Goal: Task Accomplishment & Management: Manage account settings

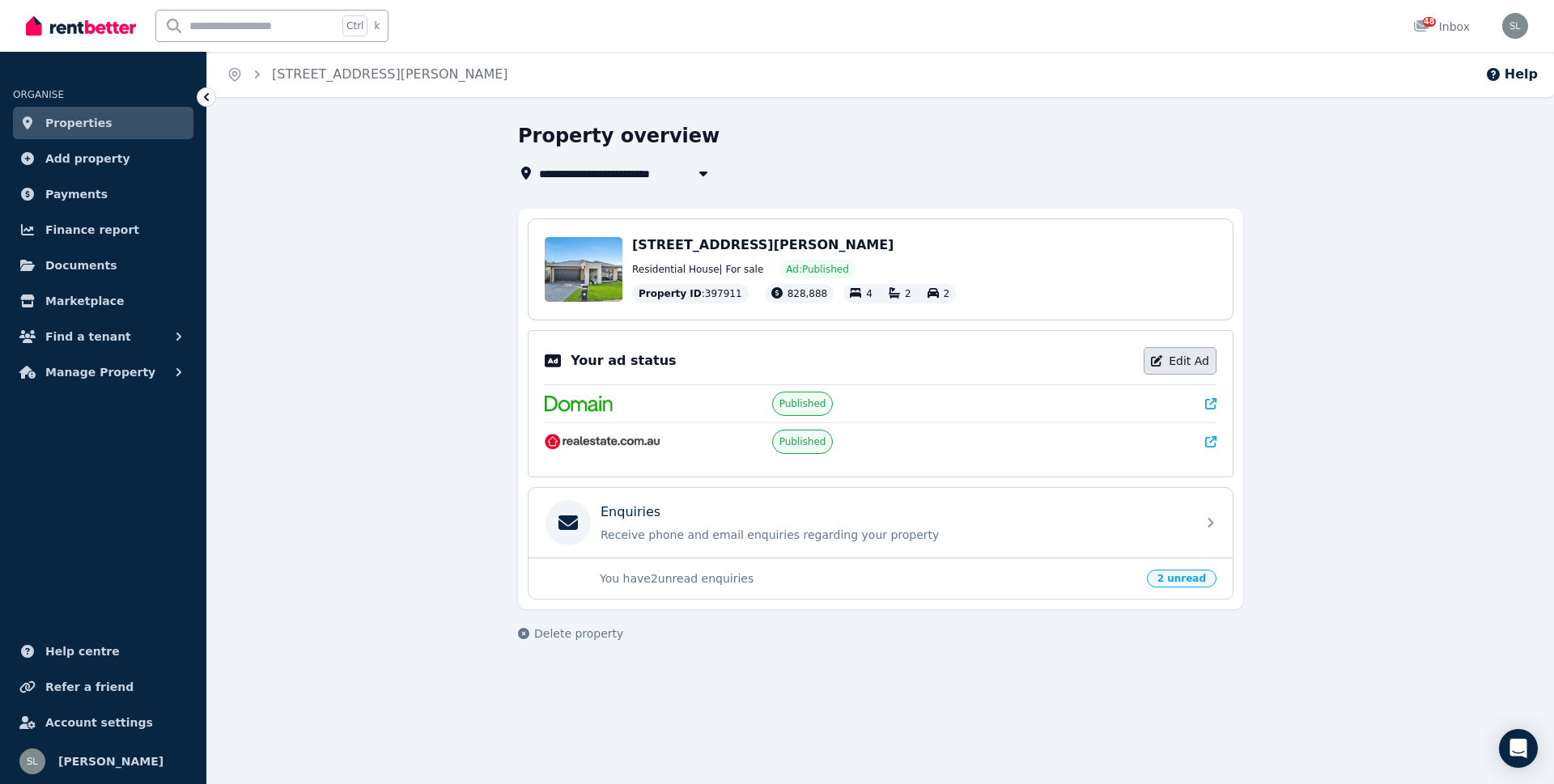
click at [1180, 361] on link "Edit Ad" at bounding box center [1180, 361] width 73 height 27
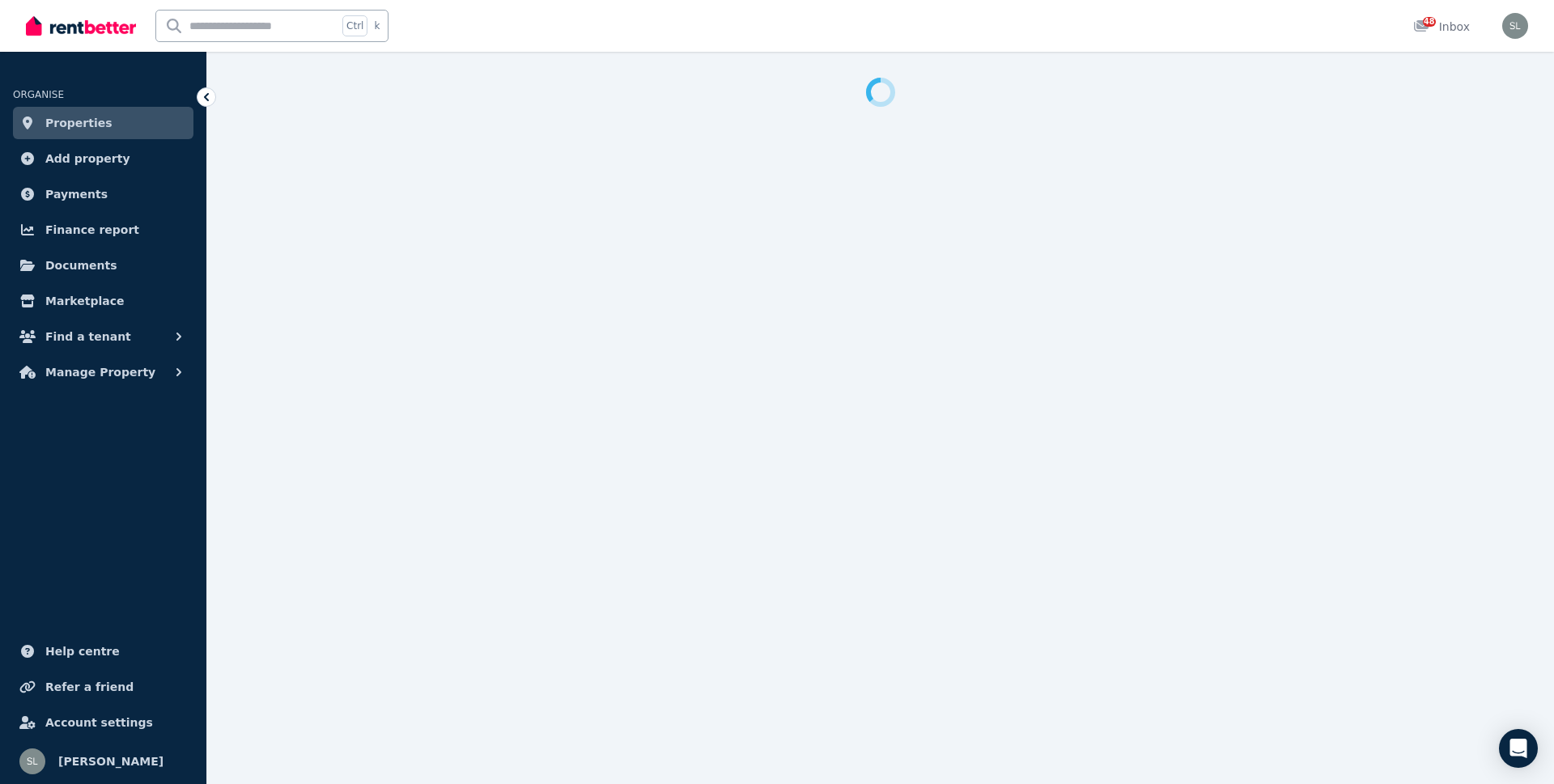
select select "**********"
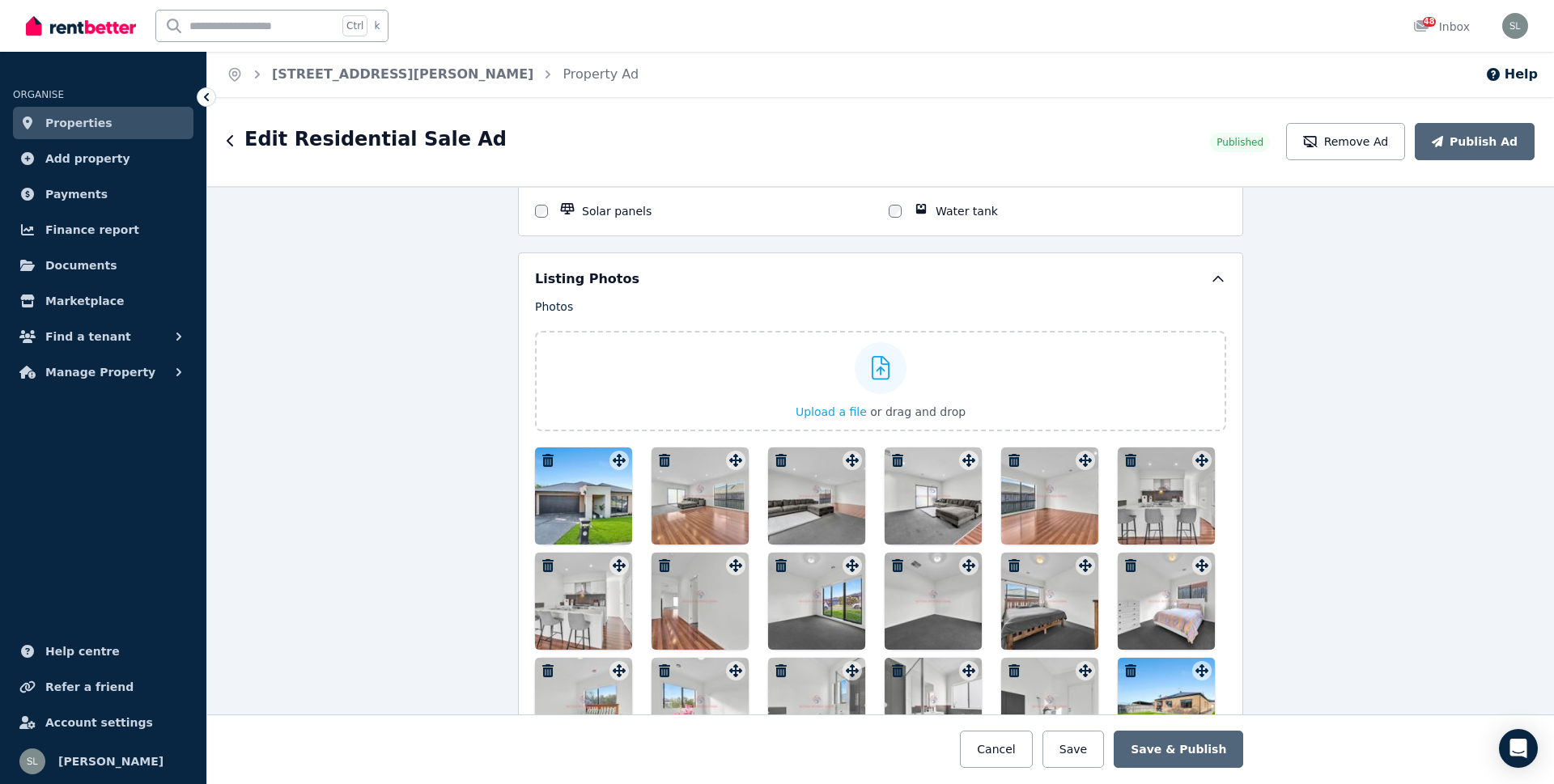
scroll to position [1942, 0]
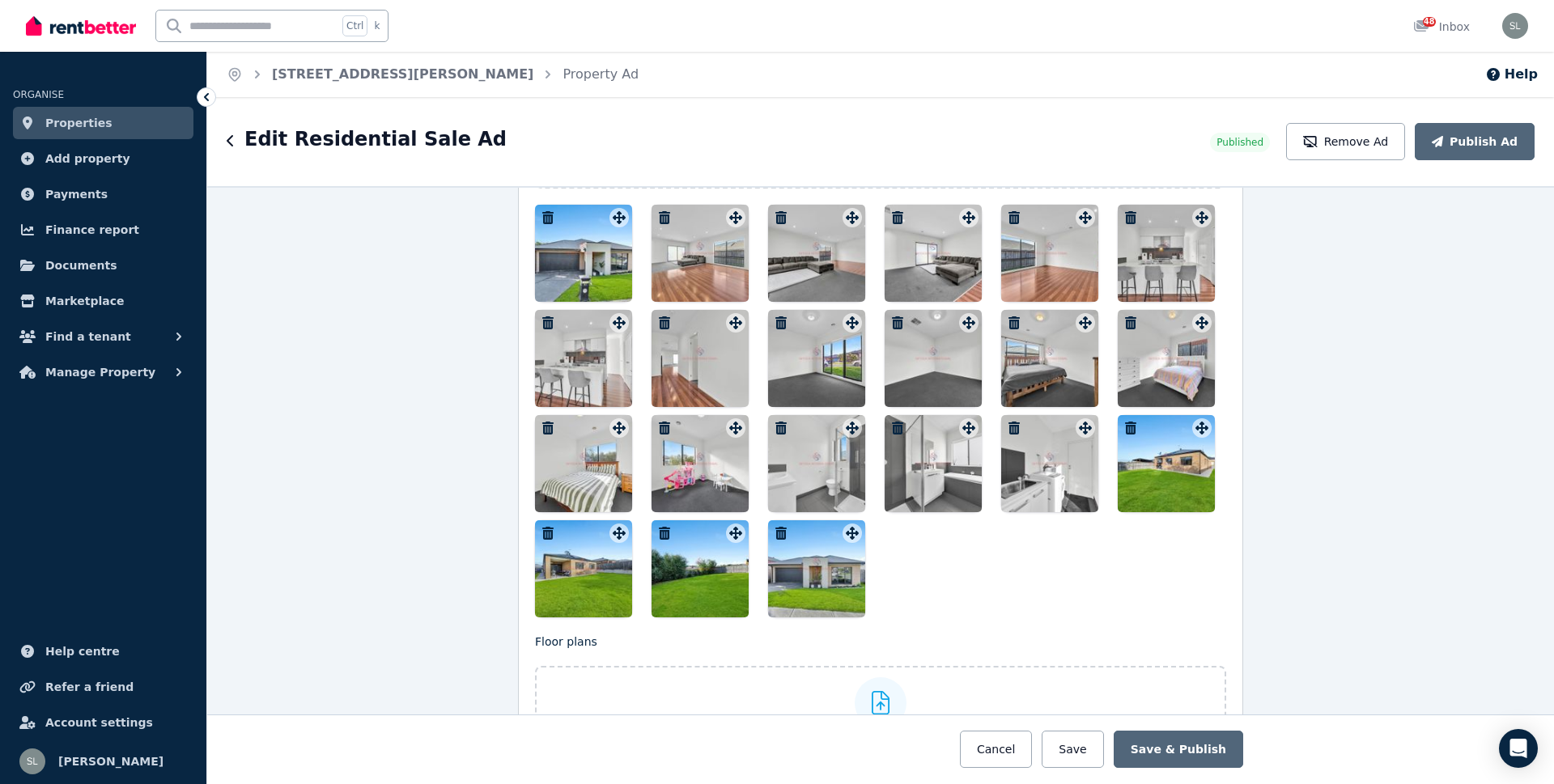
click at [659, 219] on icon "button" at bounding box center [664, 218] width 11 height 13
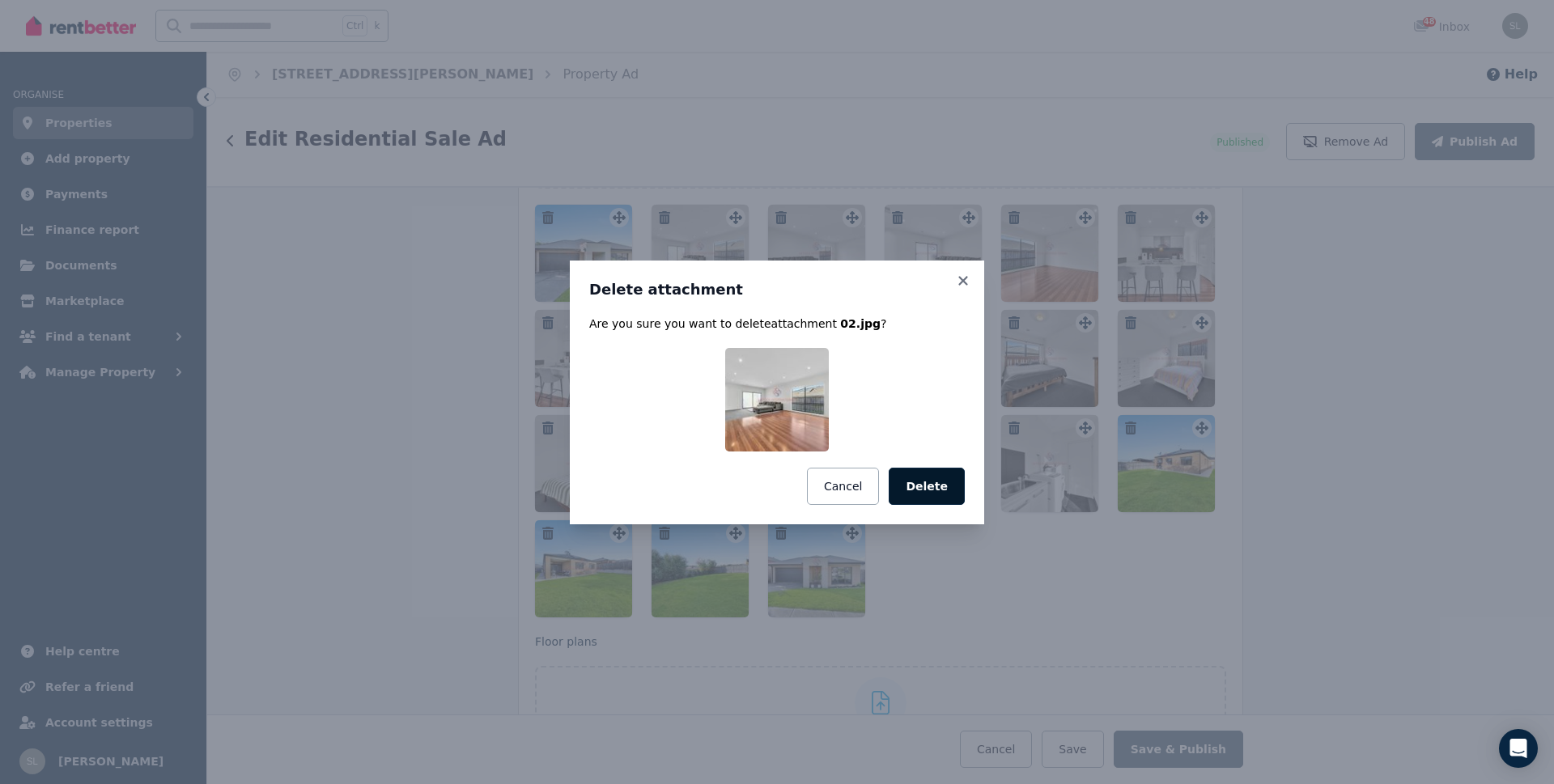
click at [921, 486] on button "Delete" at bounding box center [927, 485] width 76 height 37
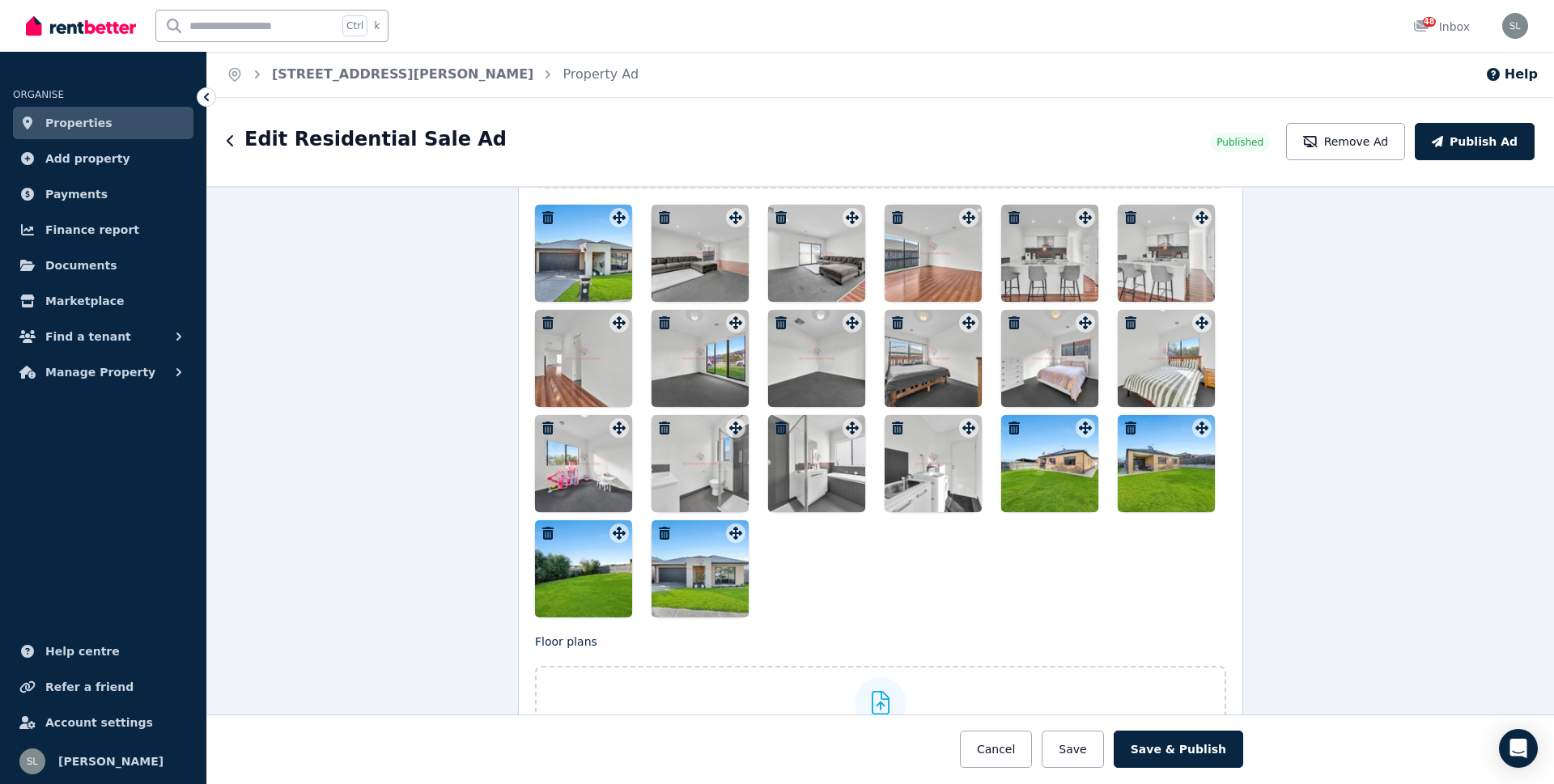
click at [659, 217] on icon "button" at bounding box center [664, 218] width 11 height 13
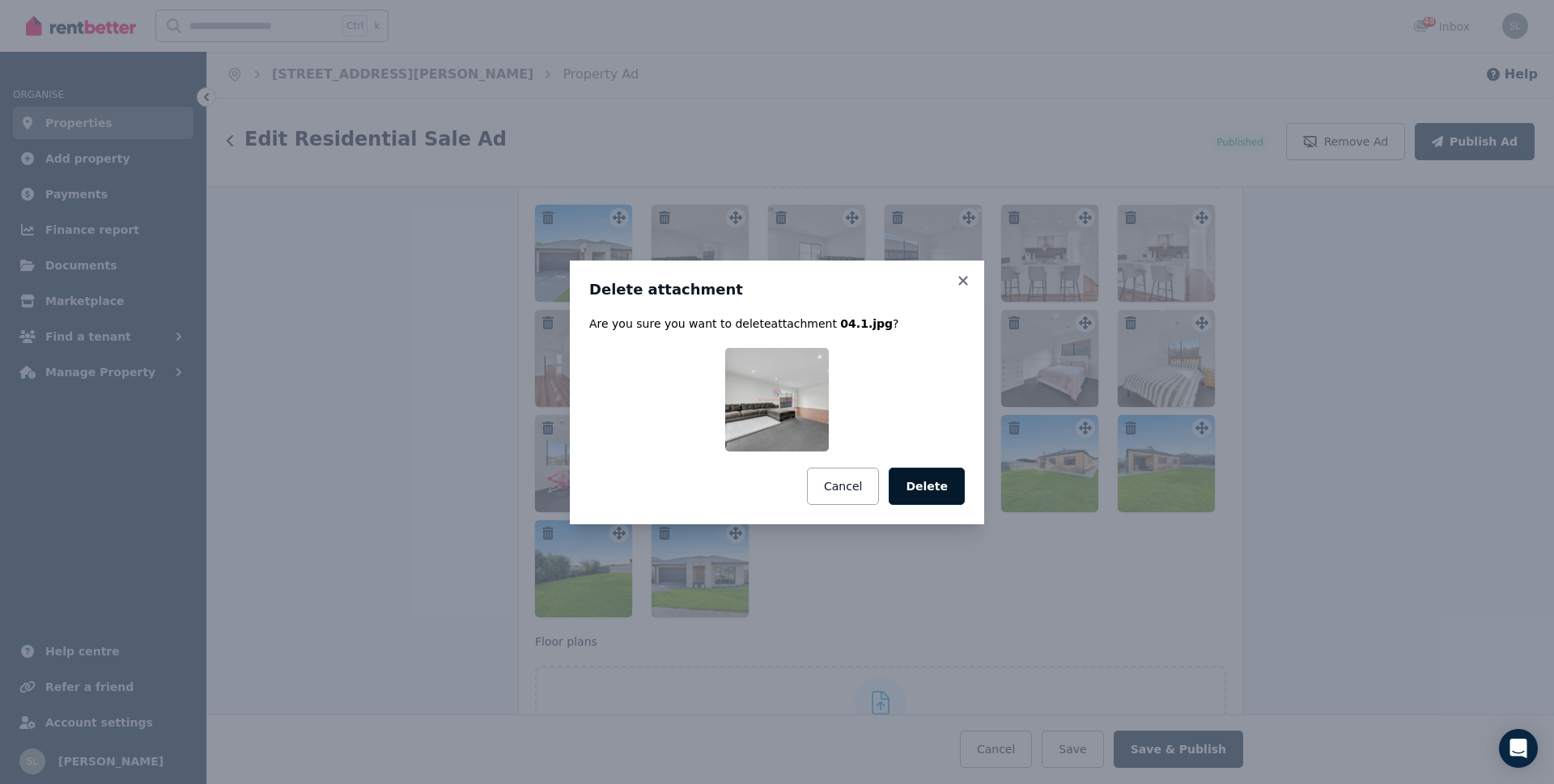
click at [926, 490] on button "Delete" at bounding box center [927, 485] width 76 height 37
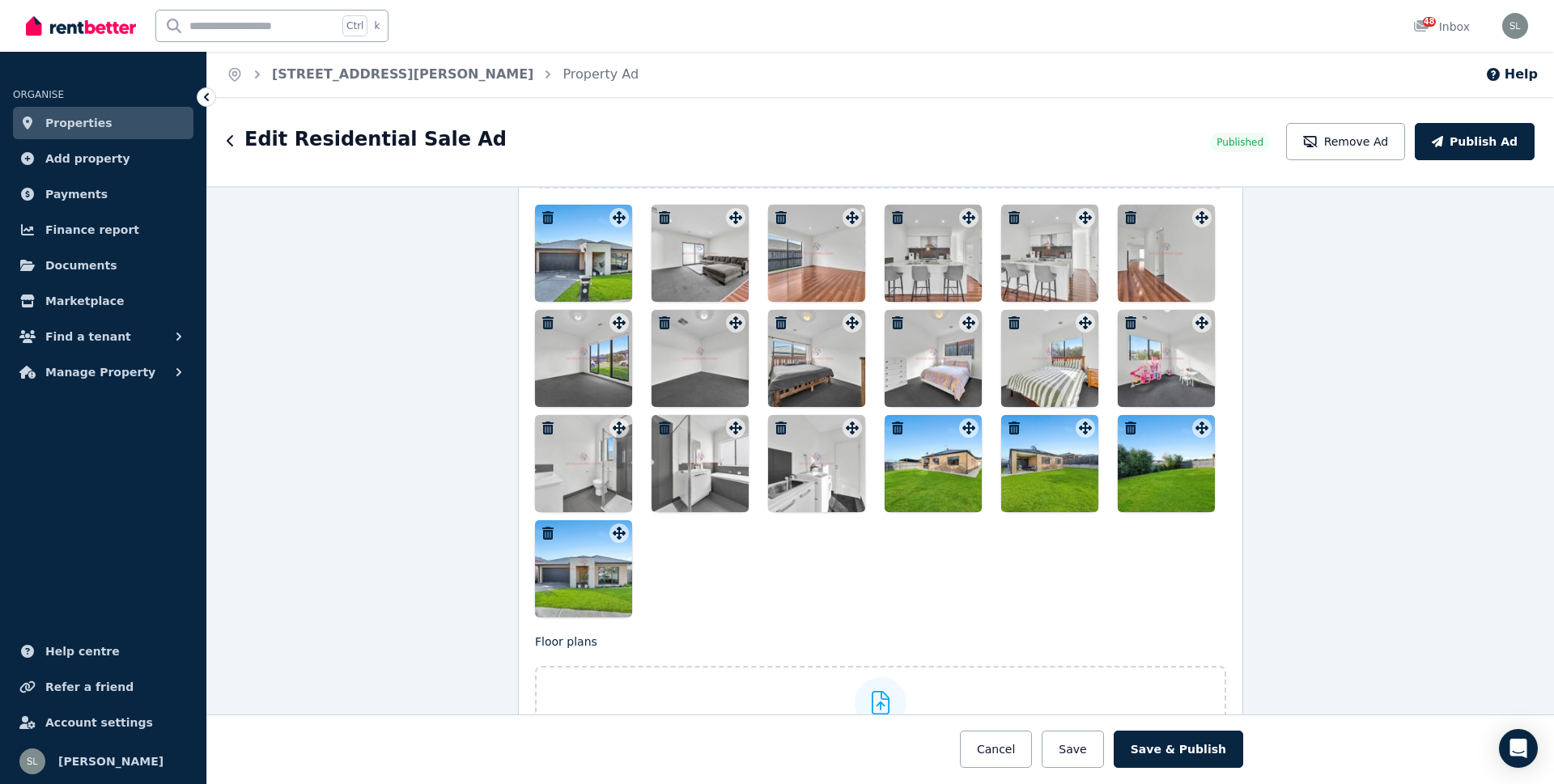
click at [659, 215] on icon "button" at bounding box center [664, 218] width 11 height 13
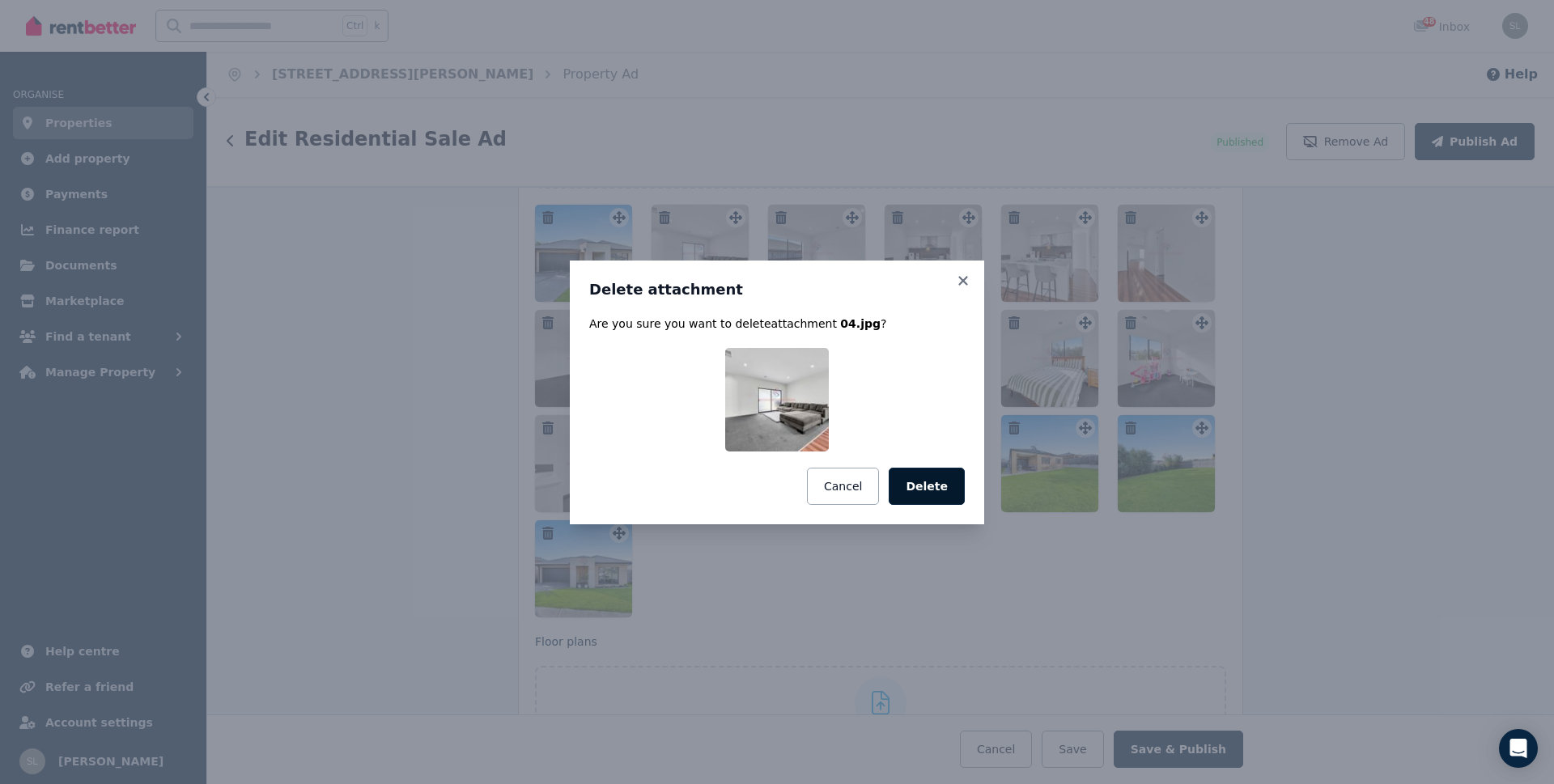
click at [942, 488] on button "Delete" at bounding box center [927, 485] width 76 height 37
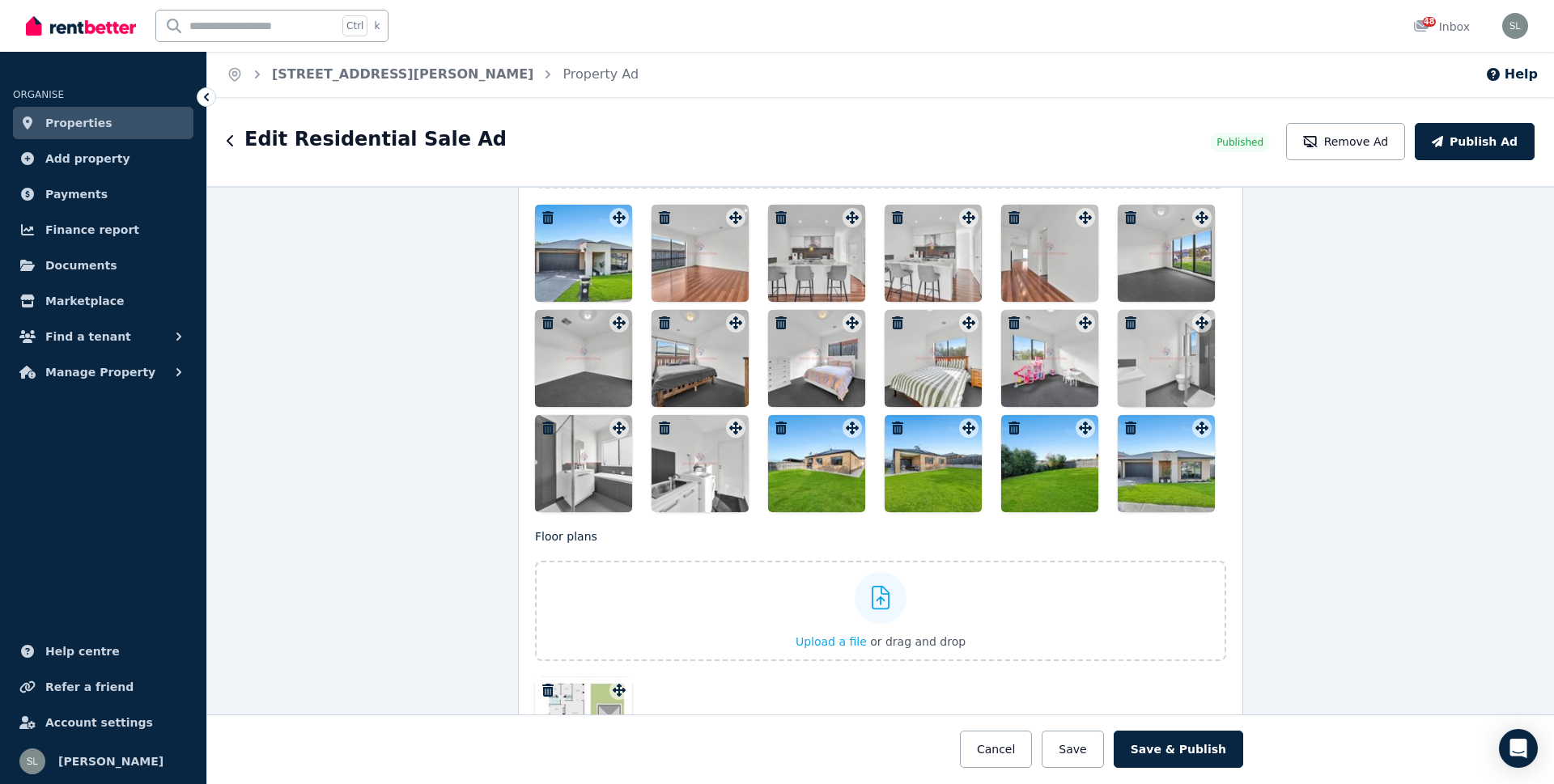
click at [659, 215] on icon "button" at bounding box center [664, 218] width 11 height 13
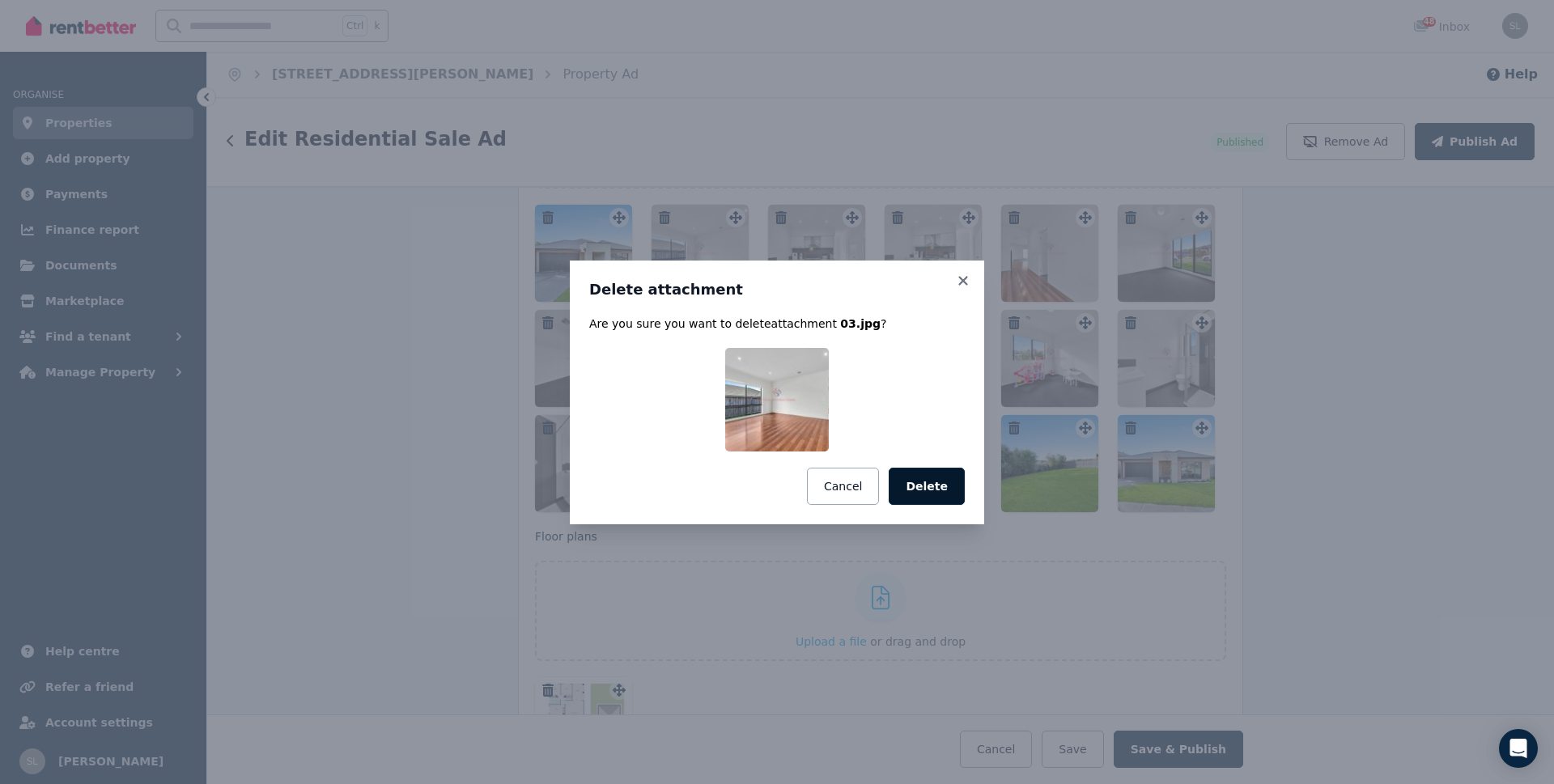
click at [918, 489] on button "Delete" at bounding box center [927, 485] width 76 height 37
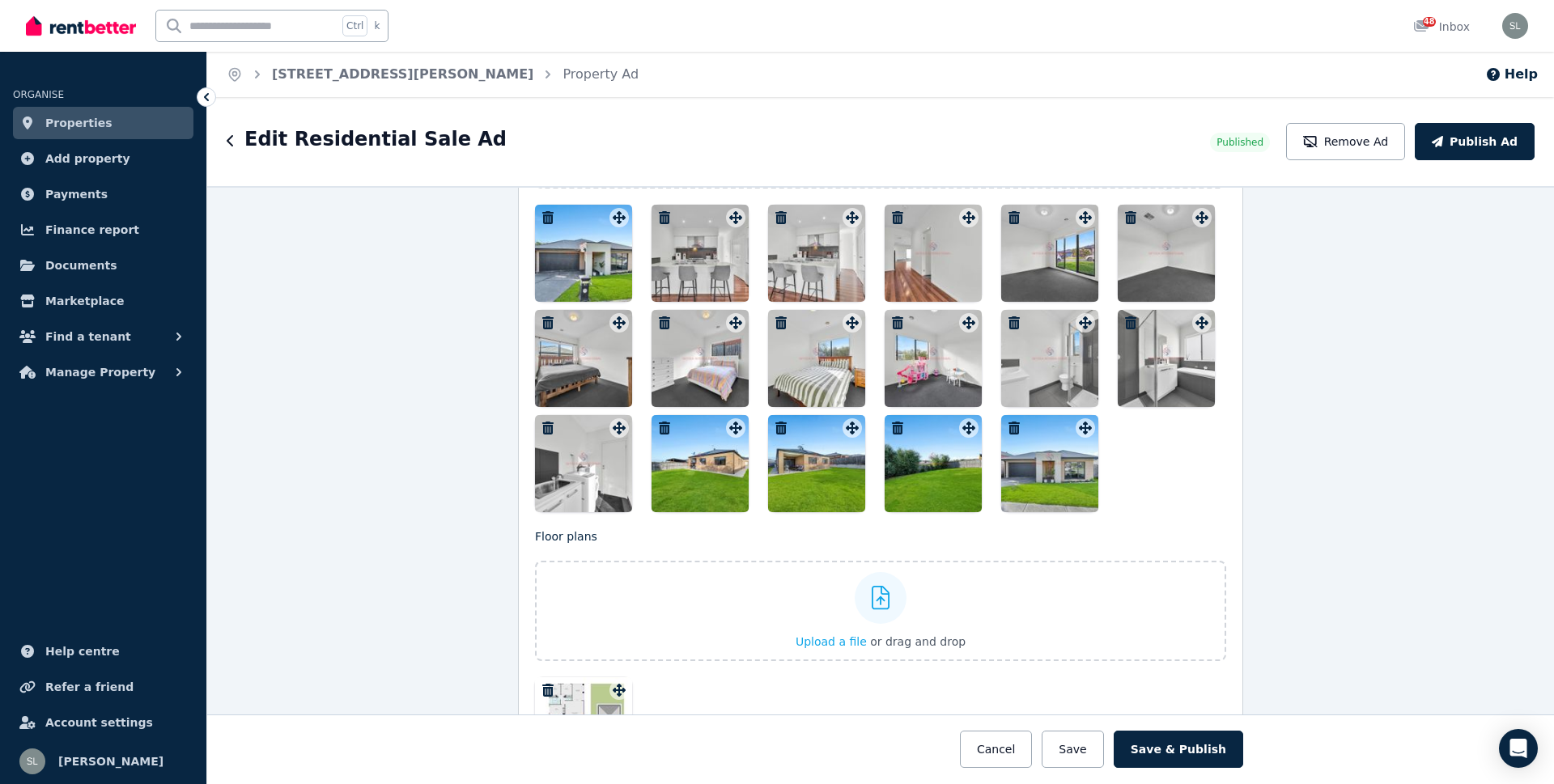
click at [659, 213] on icon "button" at bounding box center [664, 218] width 11 height 13
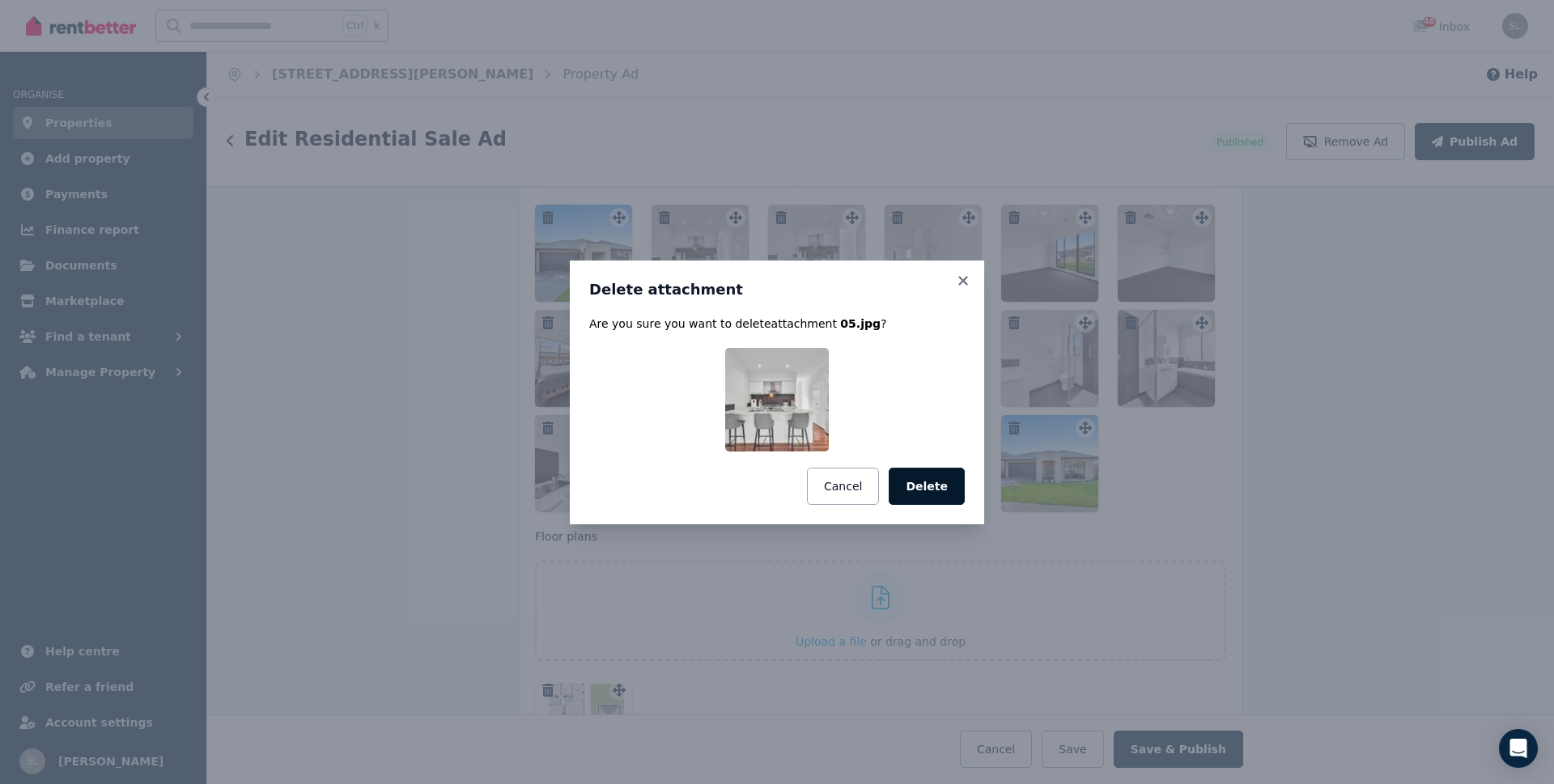
click at [927, 489] on button "Delete" at bounding box center [927, 485] width 76 height 37
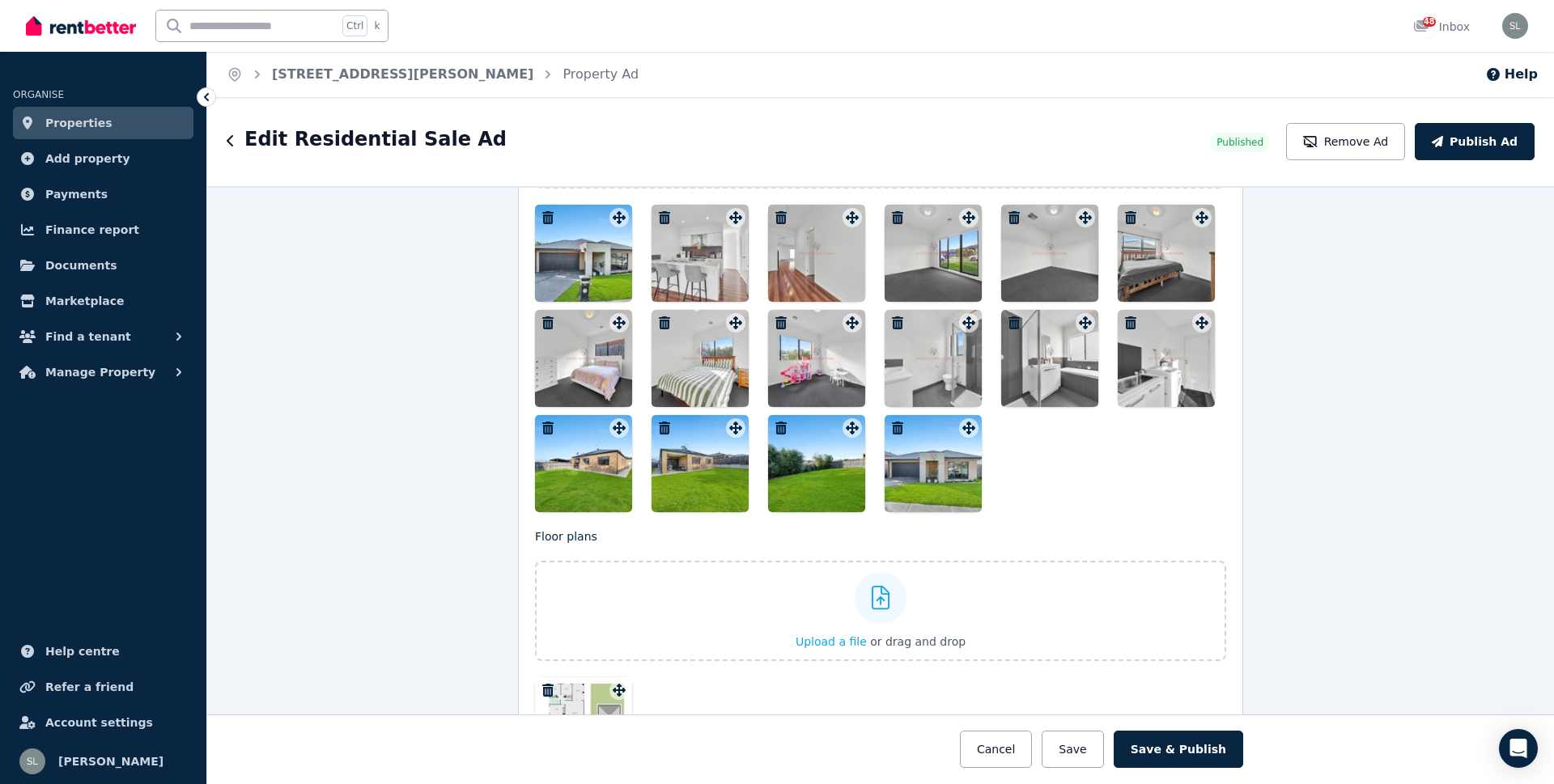
click at [659, 215] on icon "button" at bounding box center [664, 218] width 11 height 13
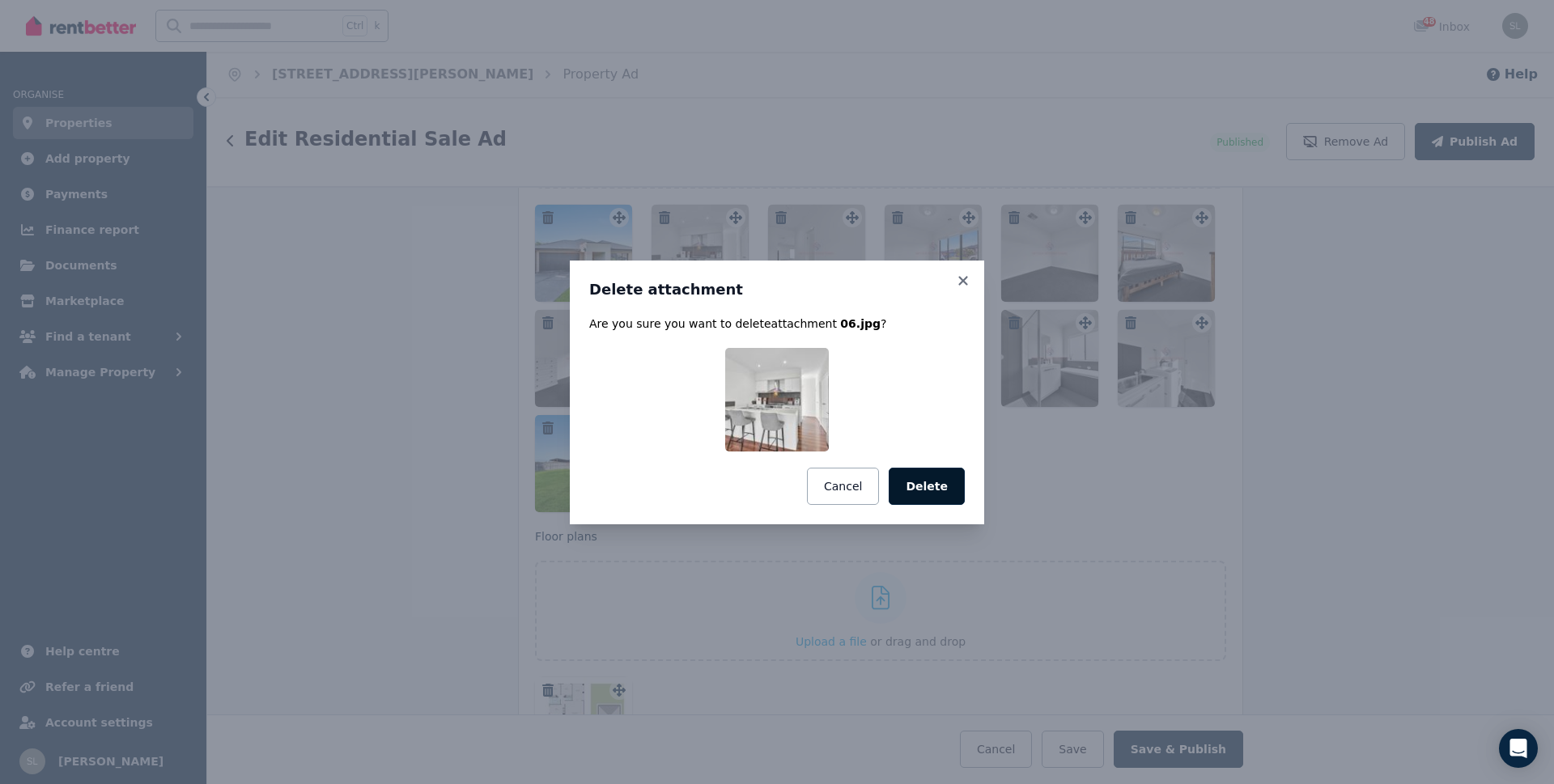
click at [924, 495] on button "Delete" at bounding box center [927, 485] width 76 height 37
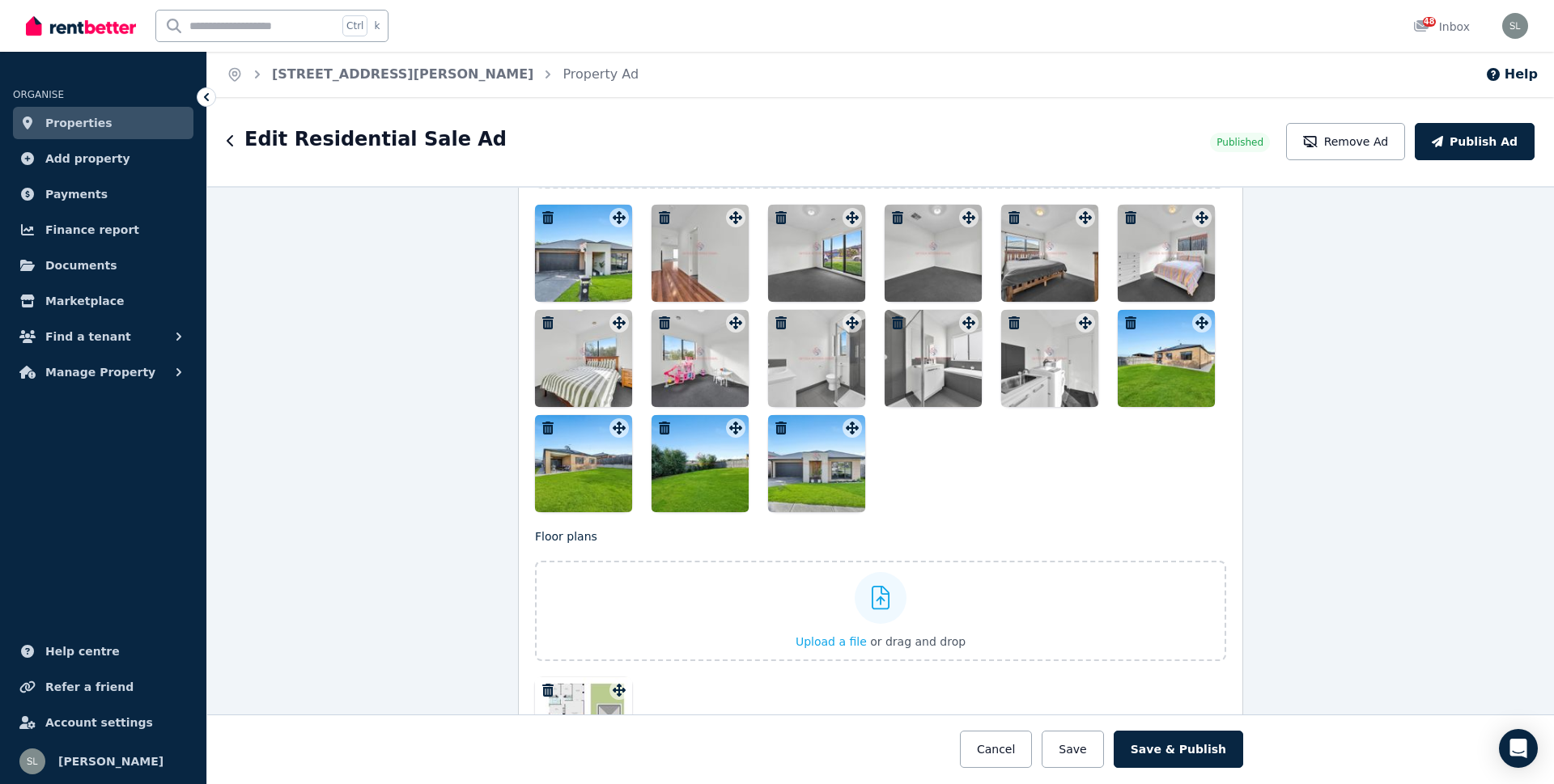
click at [659, 215] on icon "button" at bounding box center [664, 218] width 11 height 13
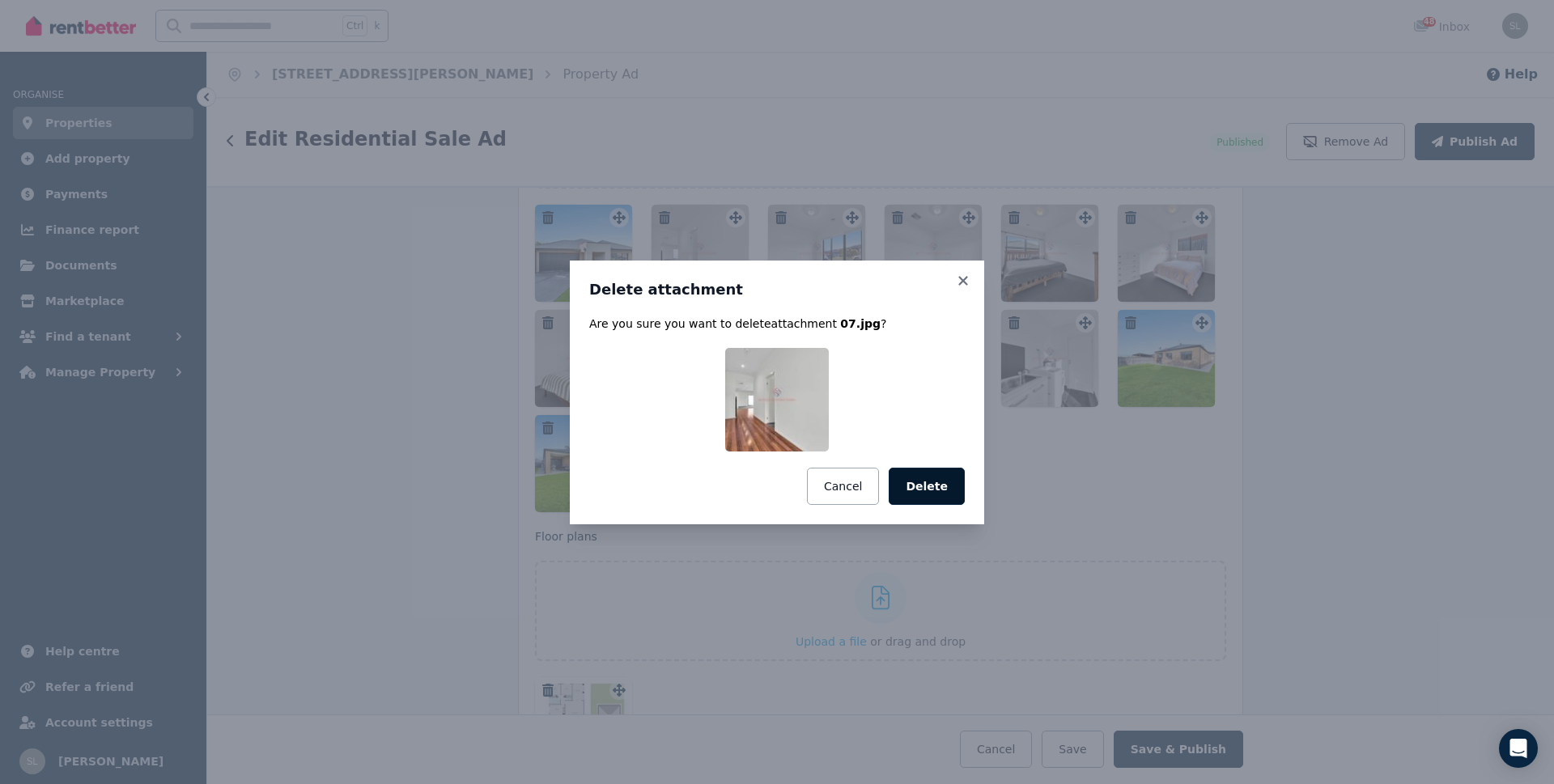
click at [922, 489] on button "Delete" at bounding box center [927, 485] width 76 height 37
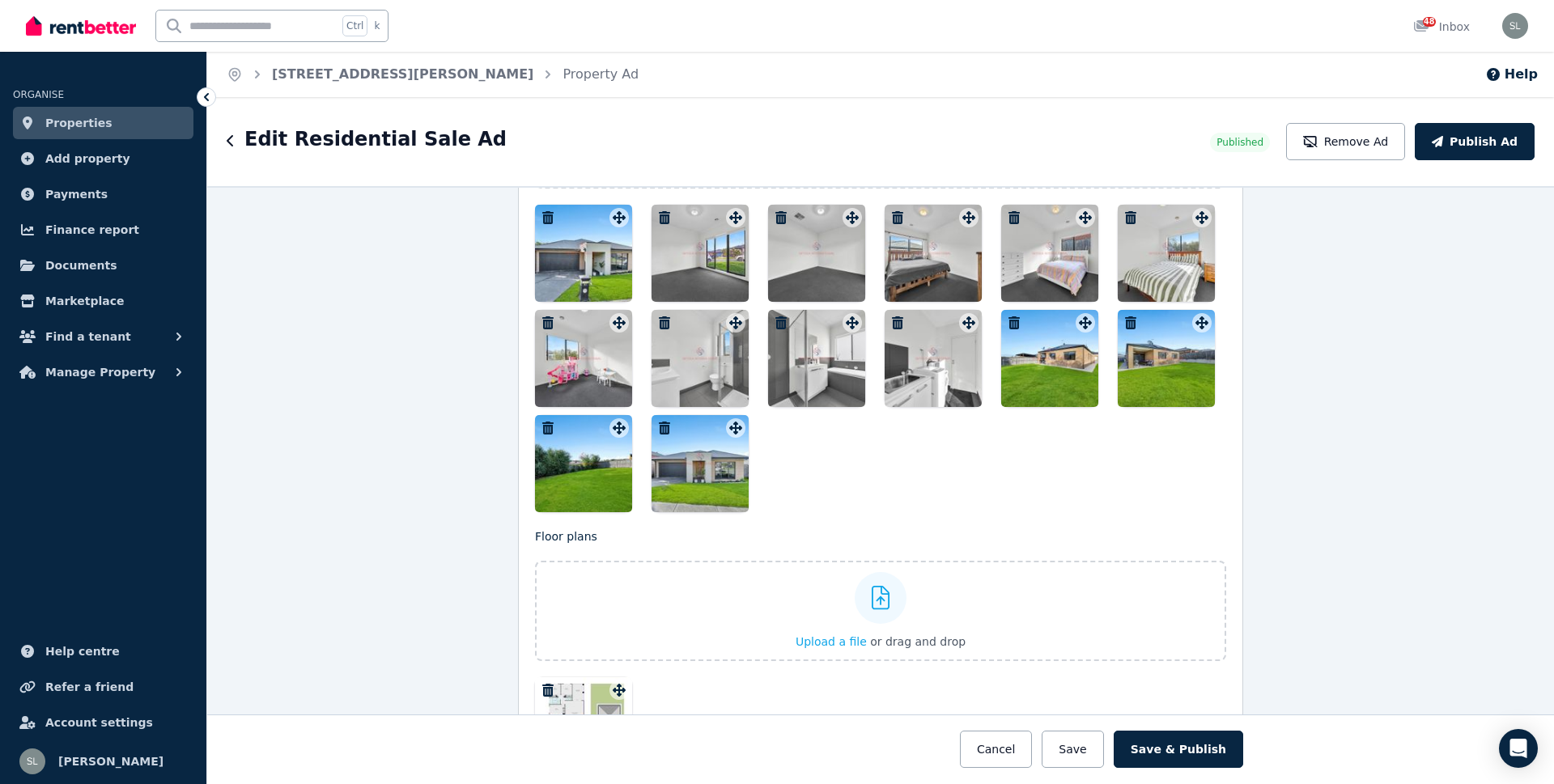
click at [659, 214] on icon "button" at bounding box center [664, 218] width 11 height 13
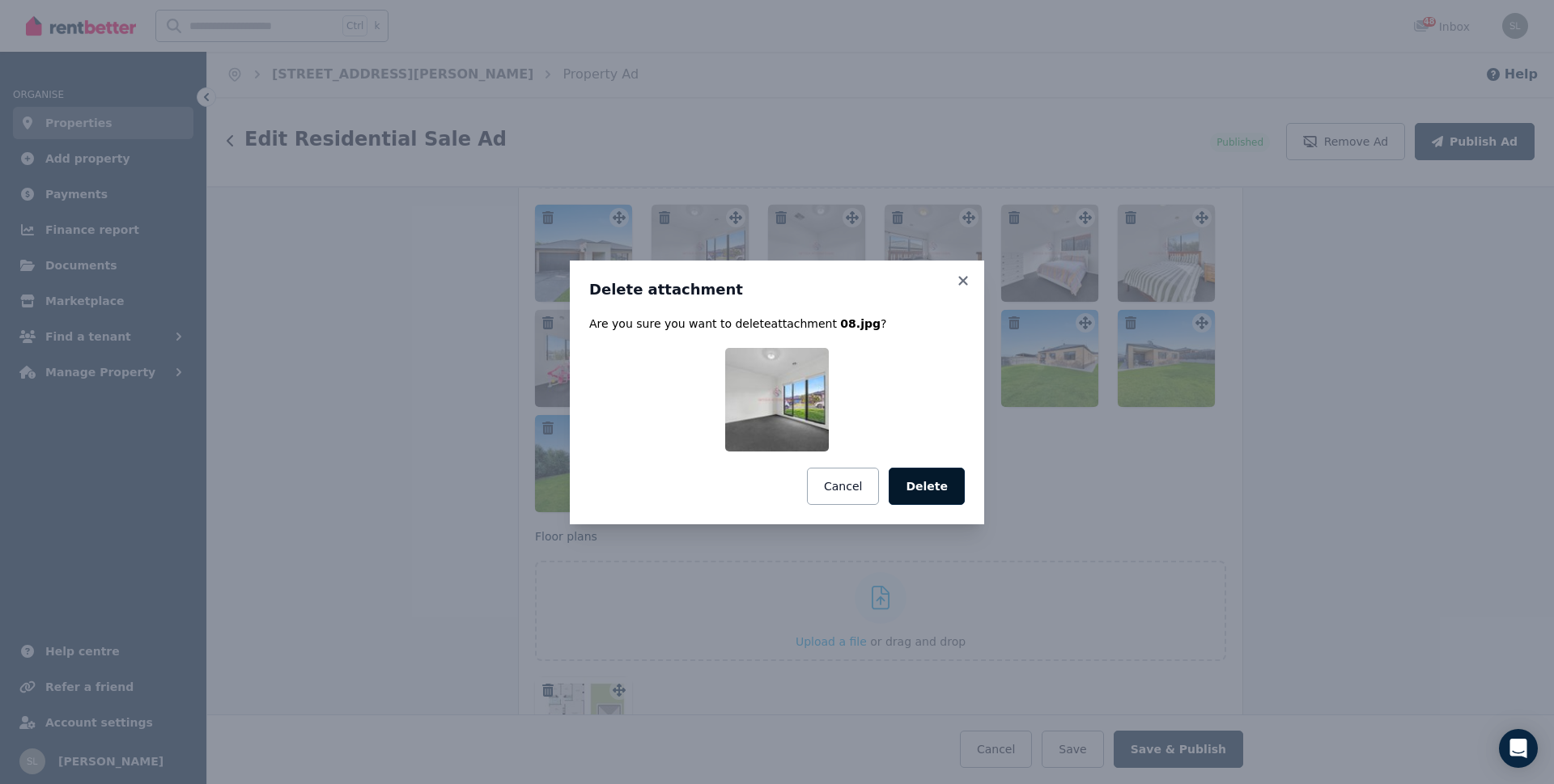
click at [937, 493] on button "Delete" at bounding box center [927, 485] width 76 height 37
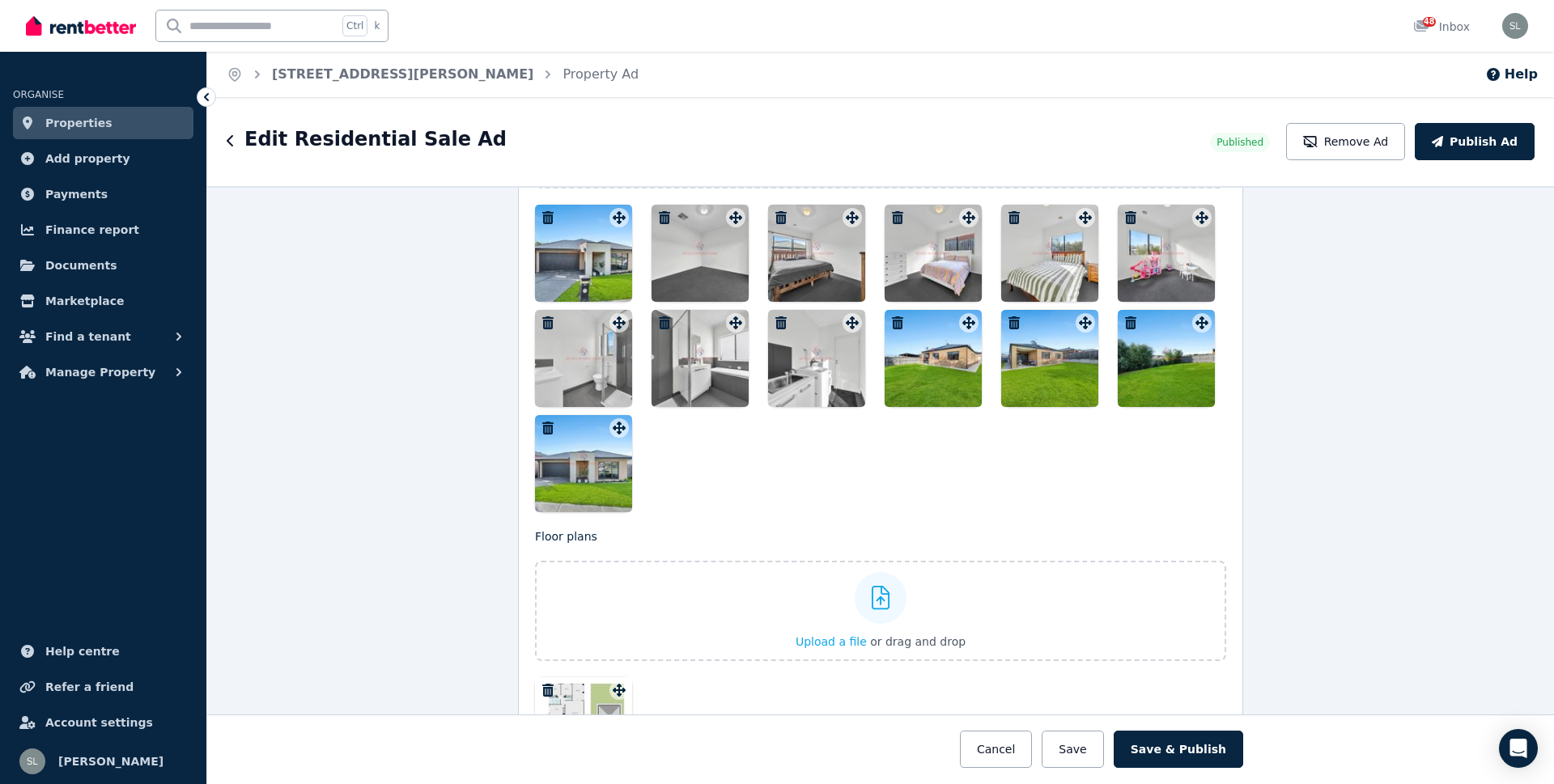
click at [663, 214] on icon "button" at bounding box center [664, 218] width 16 height 13
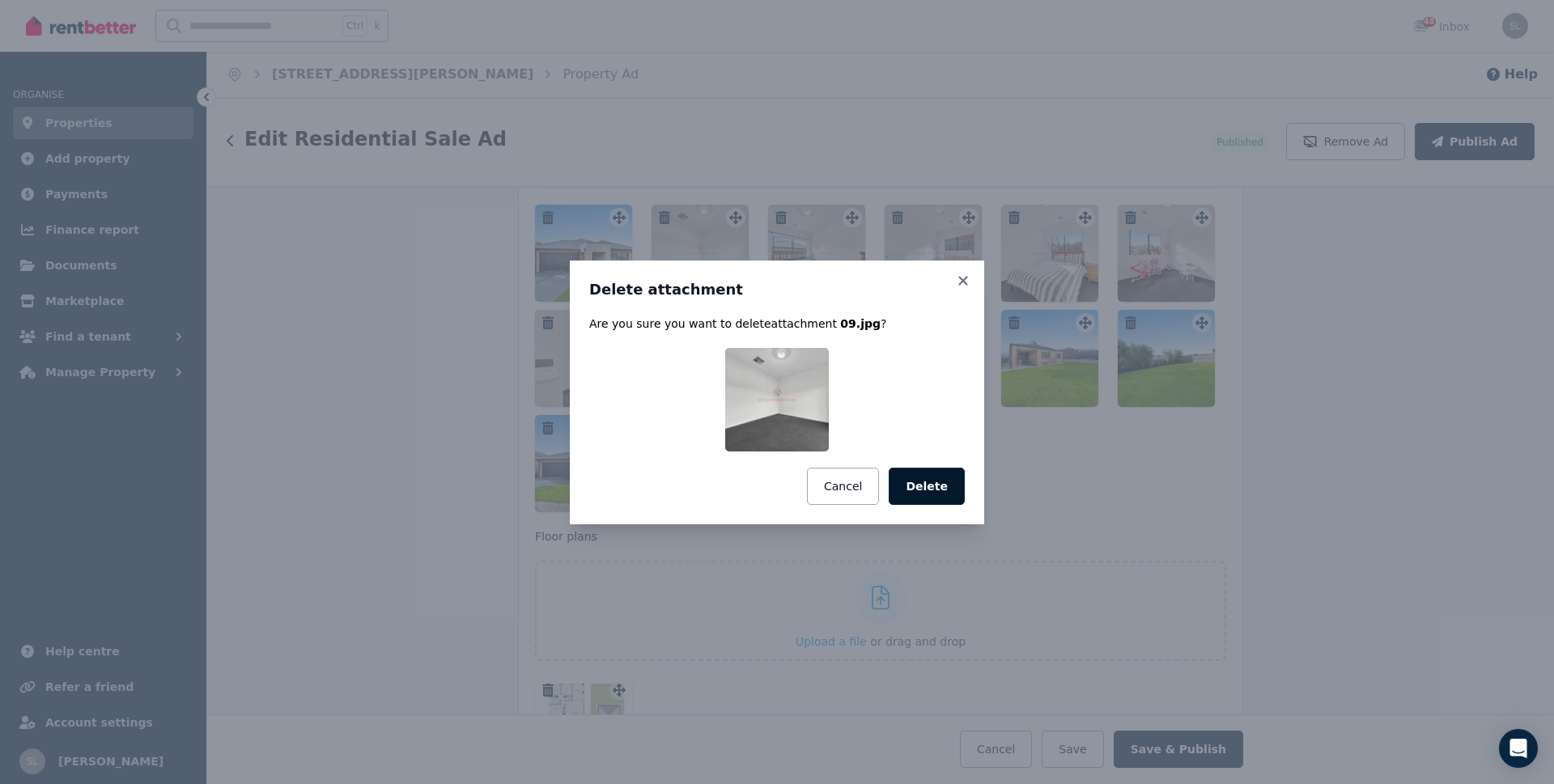
click at [929, 488] on button "Delete" at bounding box center [927, 485] width 76 height 37
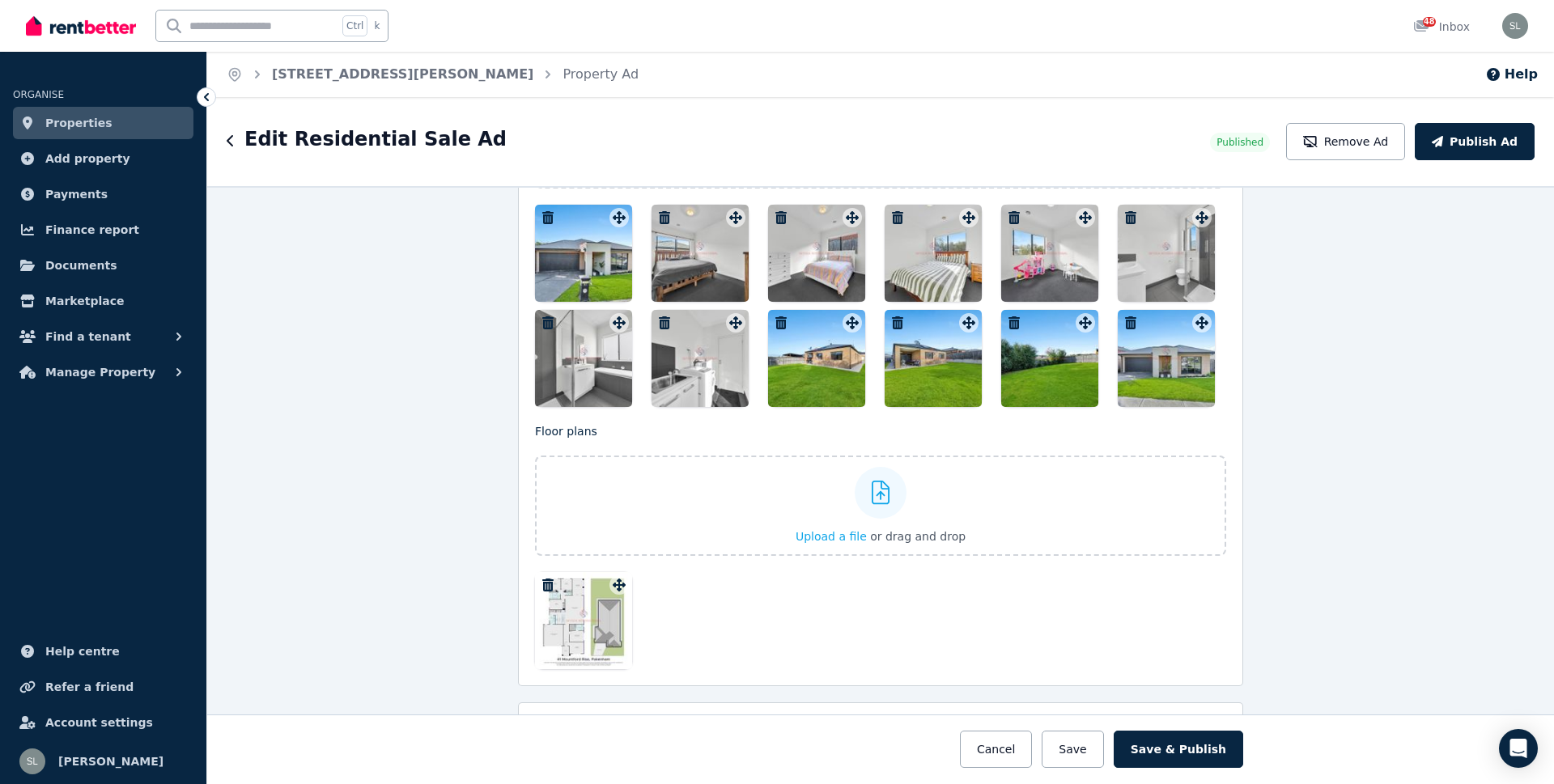
click at [659, 214] on icon "button" at bounding box center [664, 218] width 11 height 13
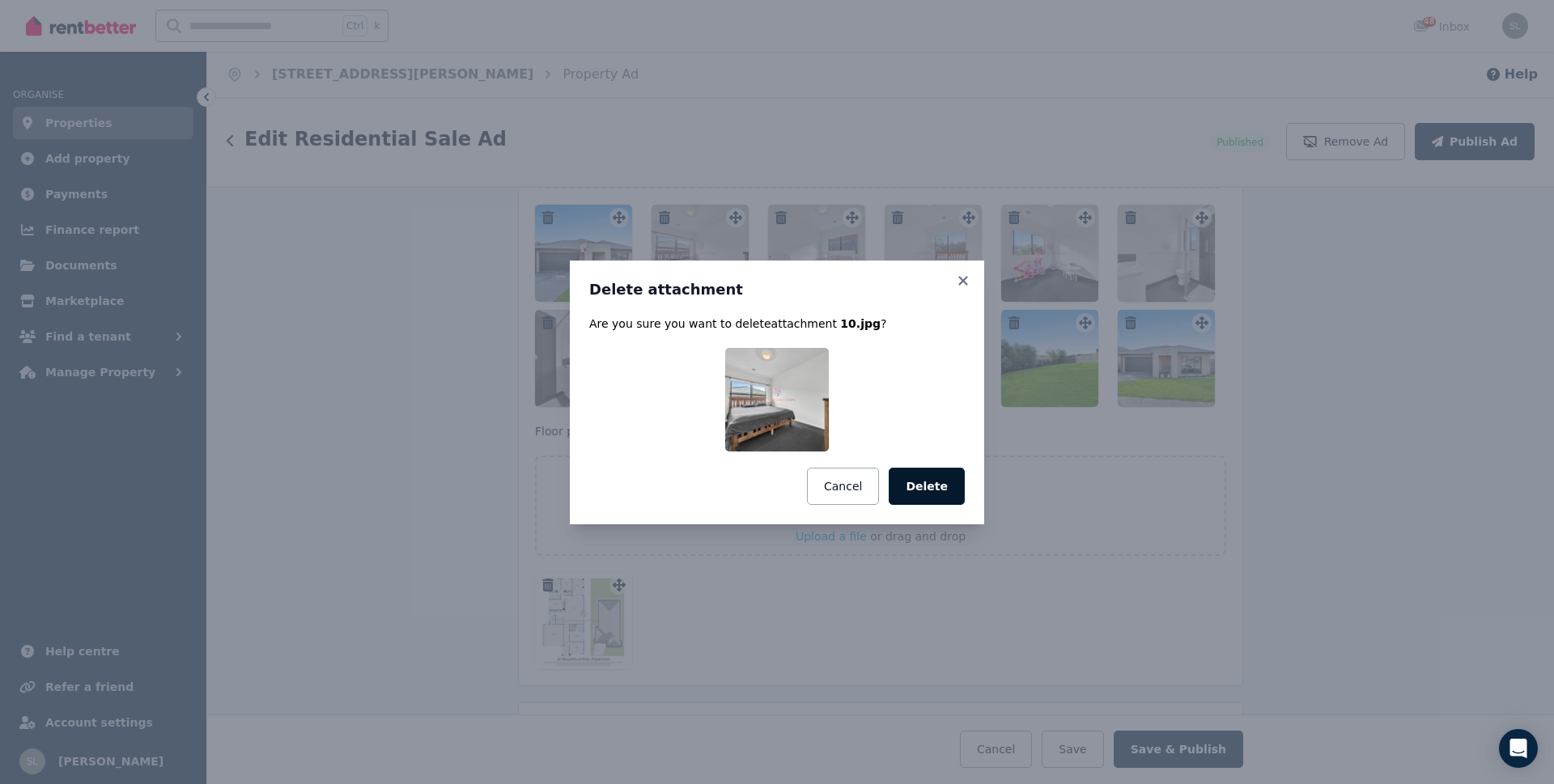
click at [930, 492] on button "Delete" at bounding box center [927, 485] width 76 height 37
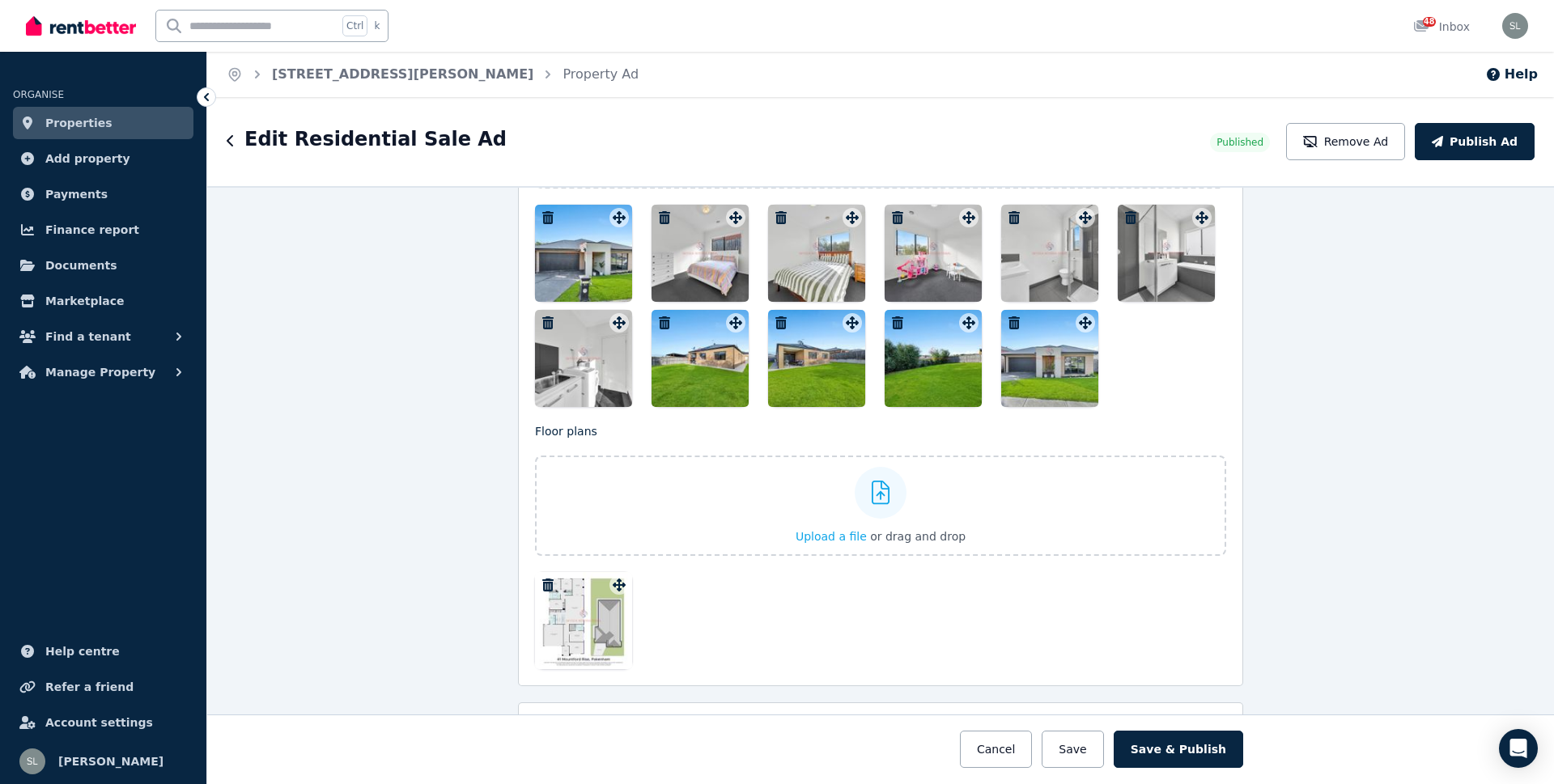
click at [659, 217] on icon "button" at bounding box center [664, 218] width 11 height 13
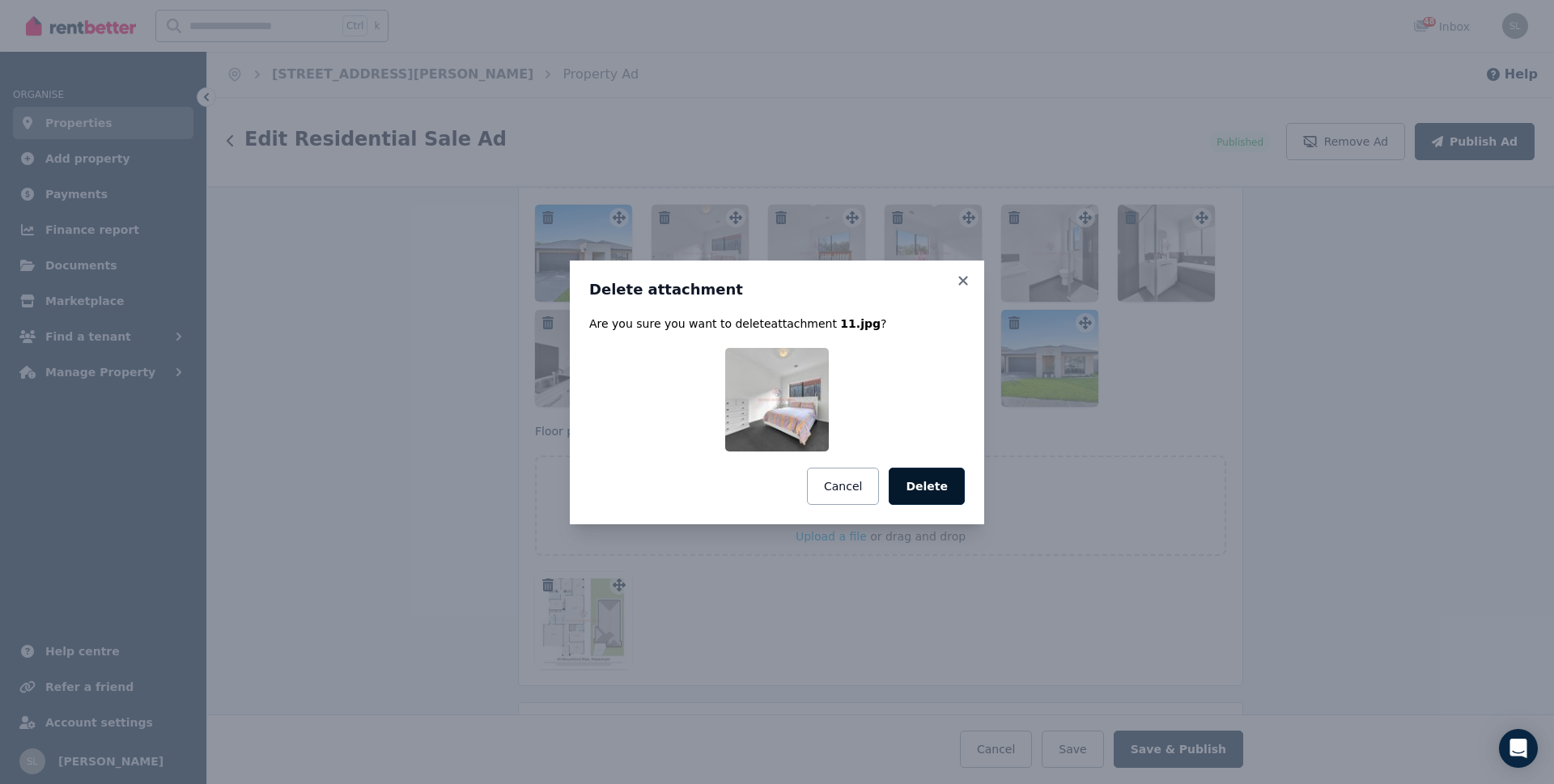
click at [929, 490] on button "Delete" at bounding box center [927, 485] width 76 height 37
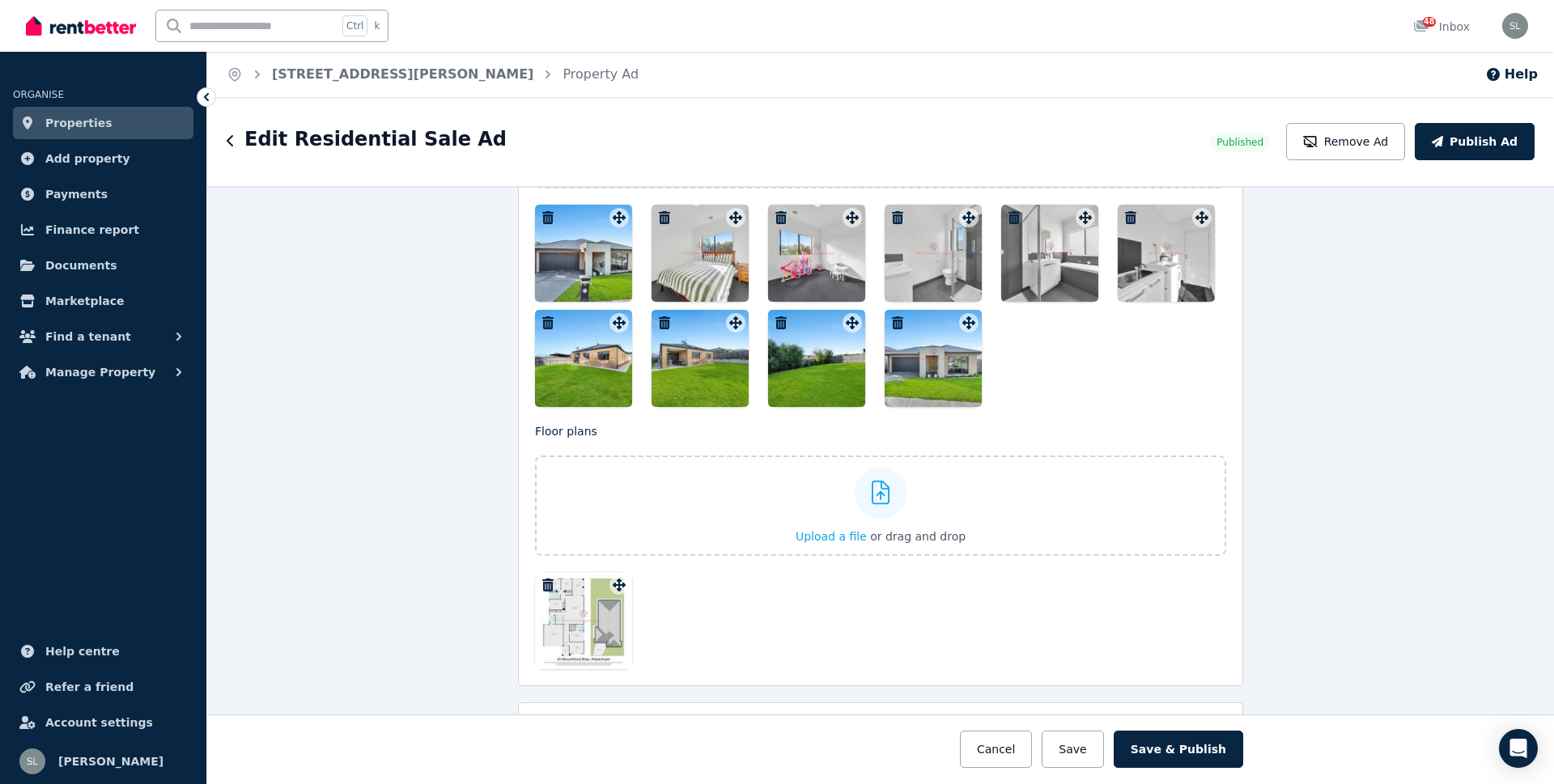
click at [659, 216] on icon "button" at bounding box center [664, 218] width 11 height 13
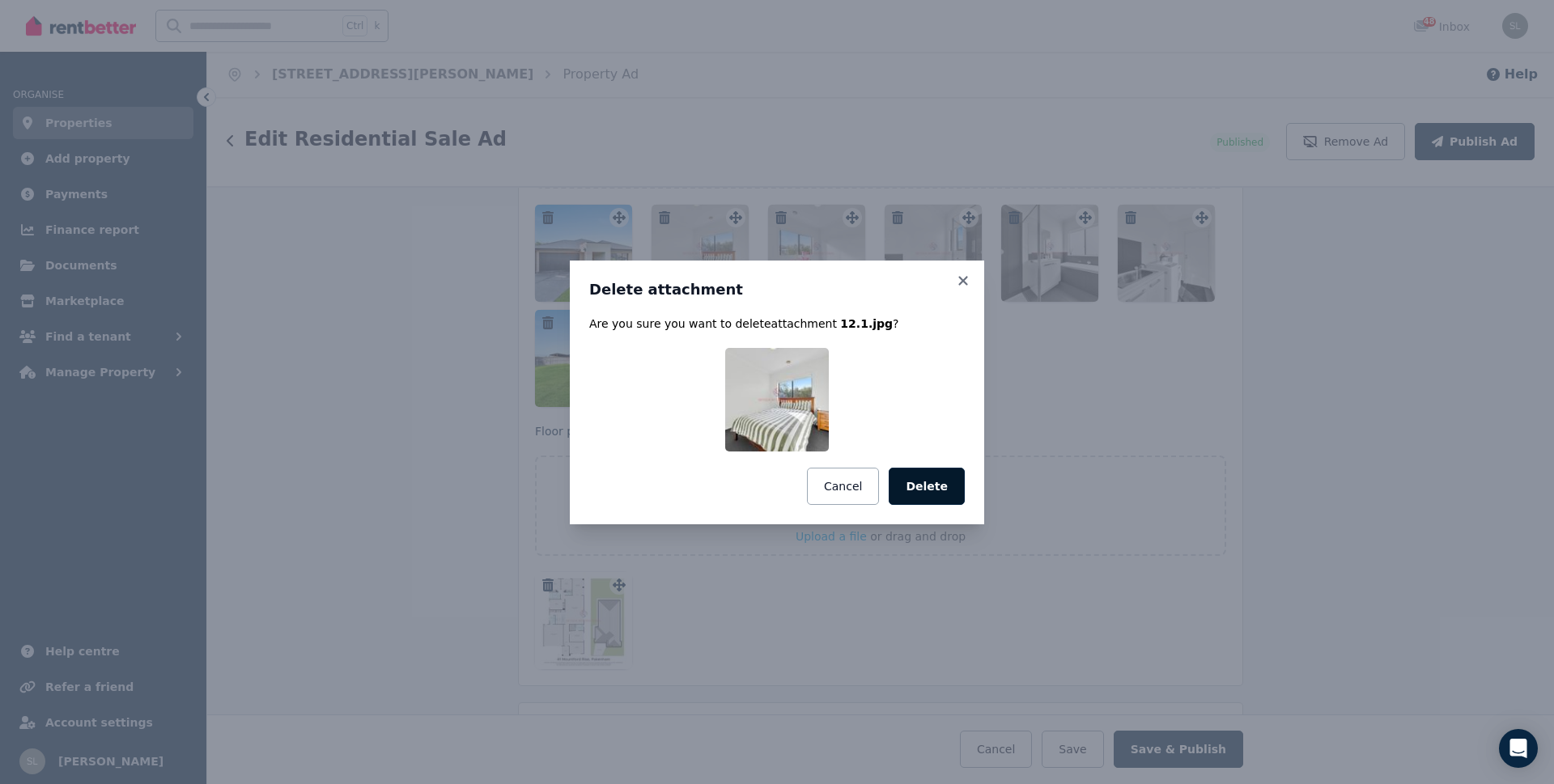
click at [934, 499] on button "Delete" at bounding box center [927, 485] width 76 height 37
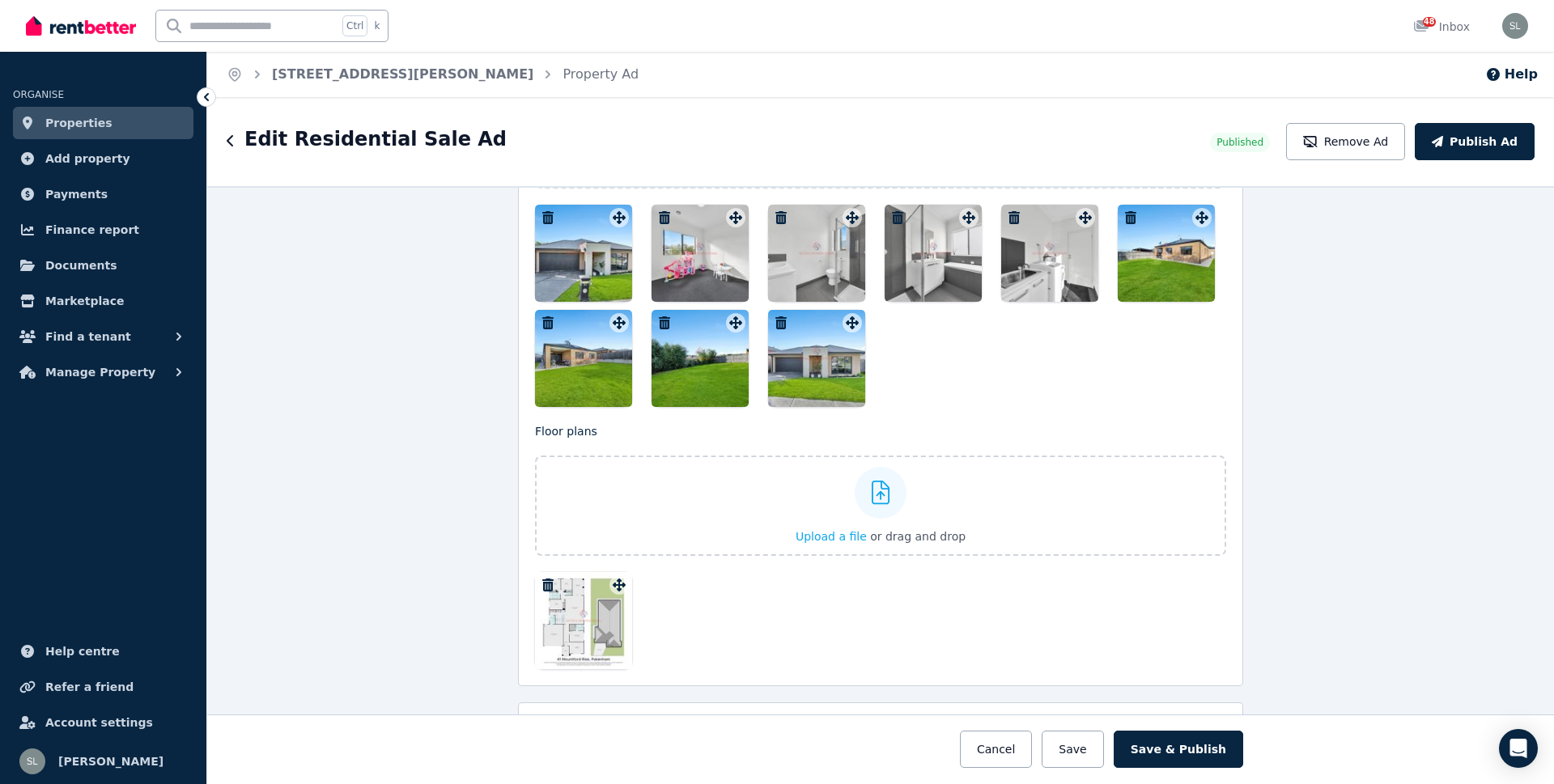
click at [659, 217] on icon "button" at bounding box center [664, 218] width 11 height 13
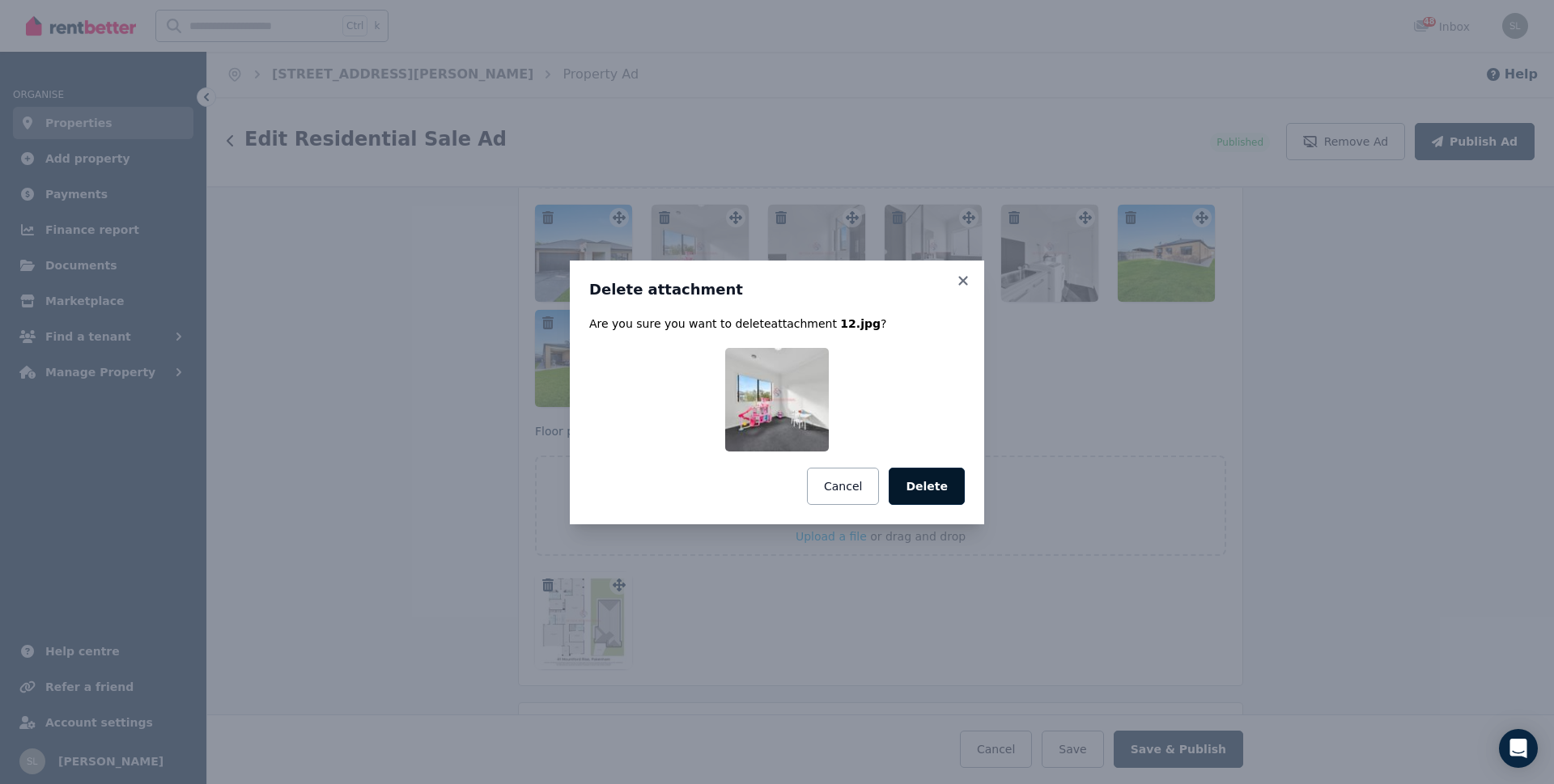
click at [925, 486] on button "Delete" at bounding box center [927, 485] width 76 height 37
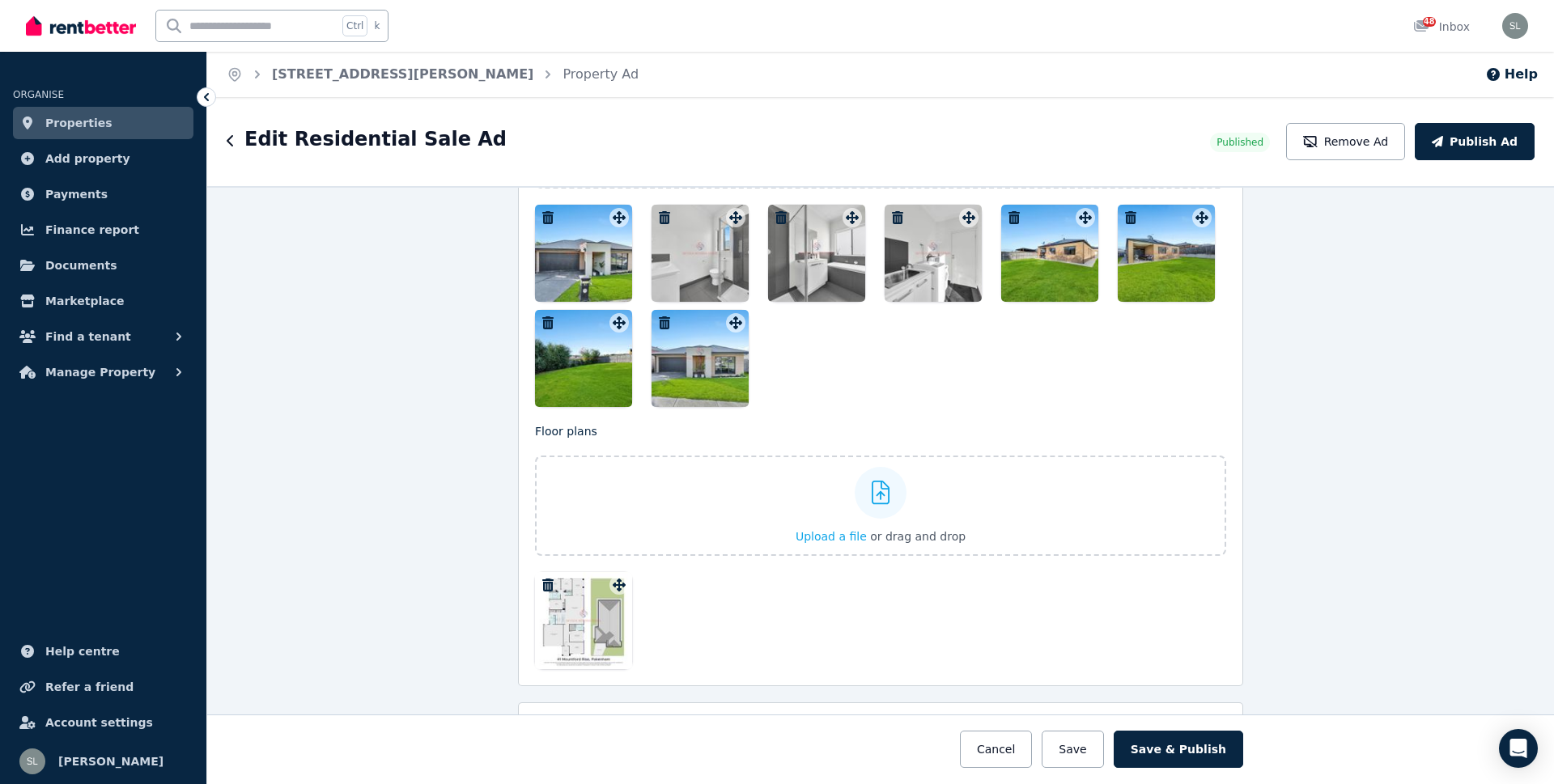
click at [656, 218] on icon "button" at bounding box center [664, 218] width 16 height 13
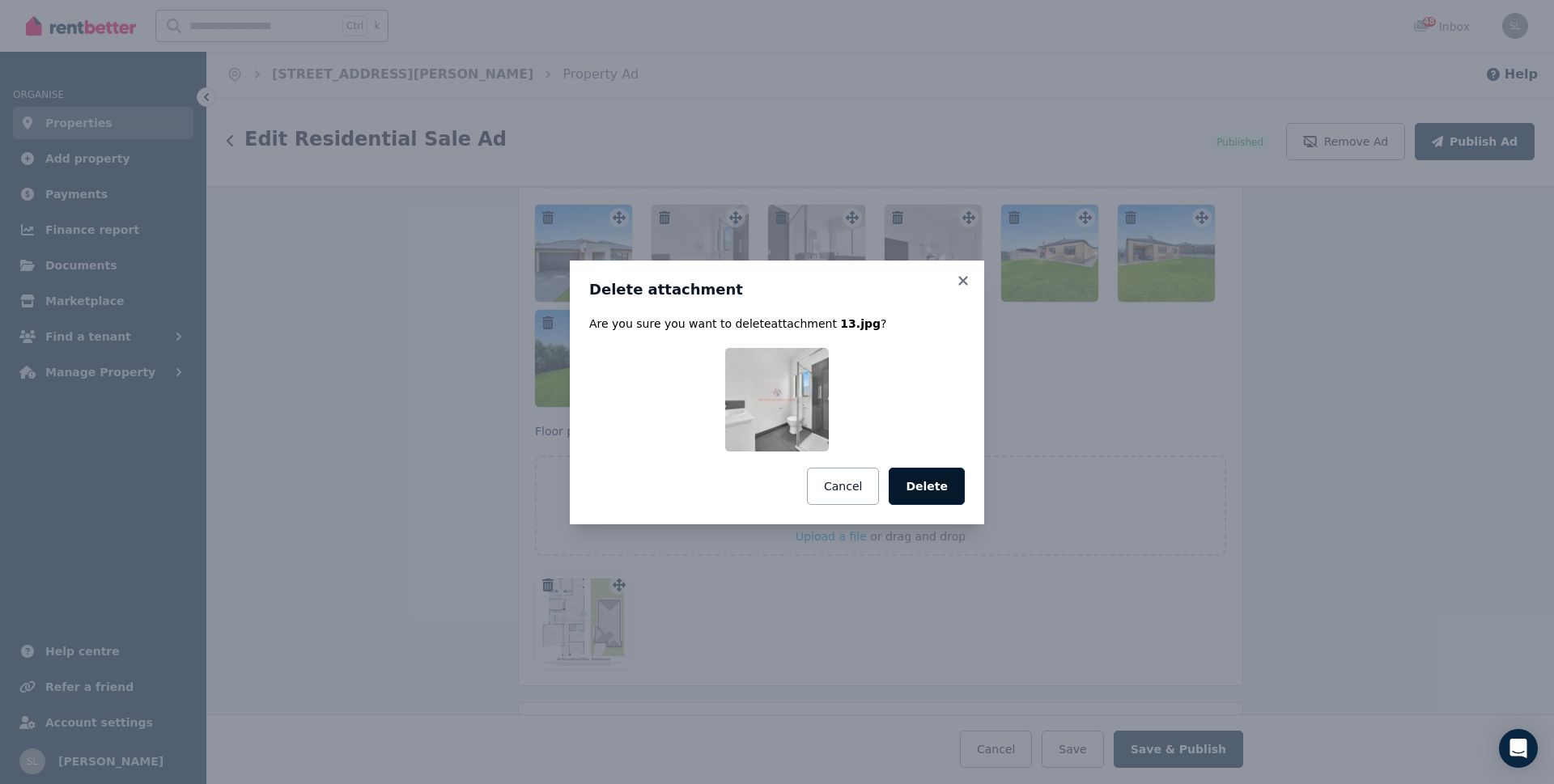
click at [924, 483] on button "Delete" at bounding box center [927, 485] width 76 height 37
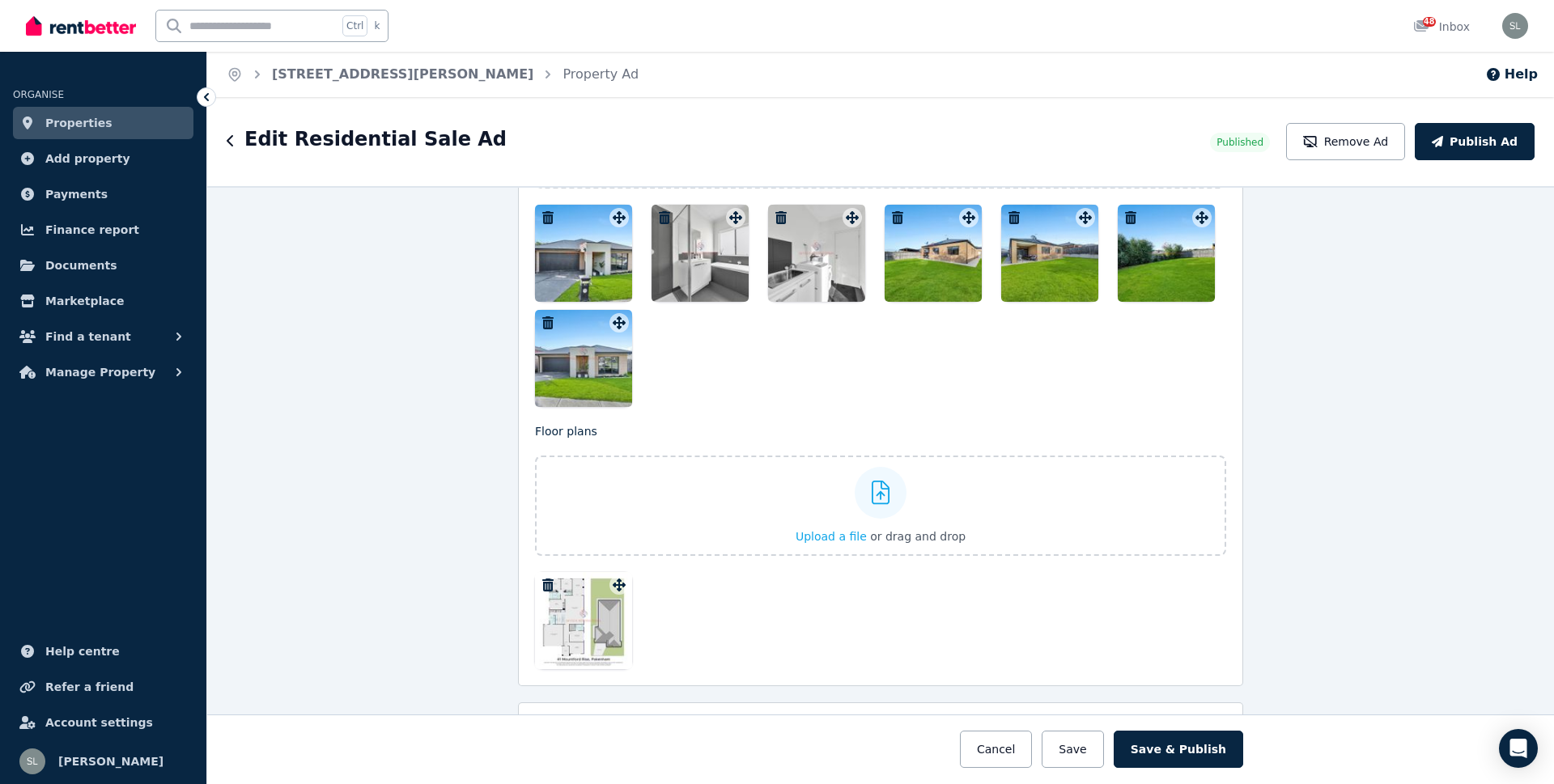
click at [659, 213] on icon "button" at bounding box center [664, 218] width 11 height 13
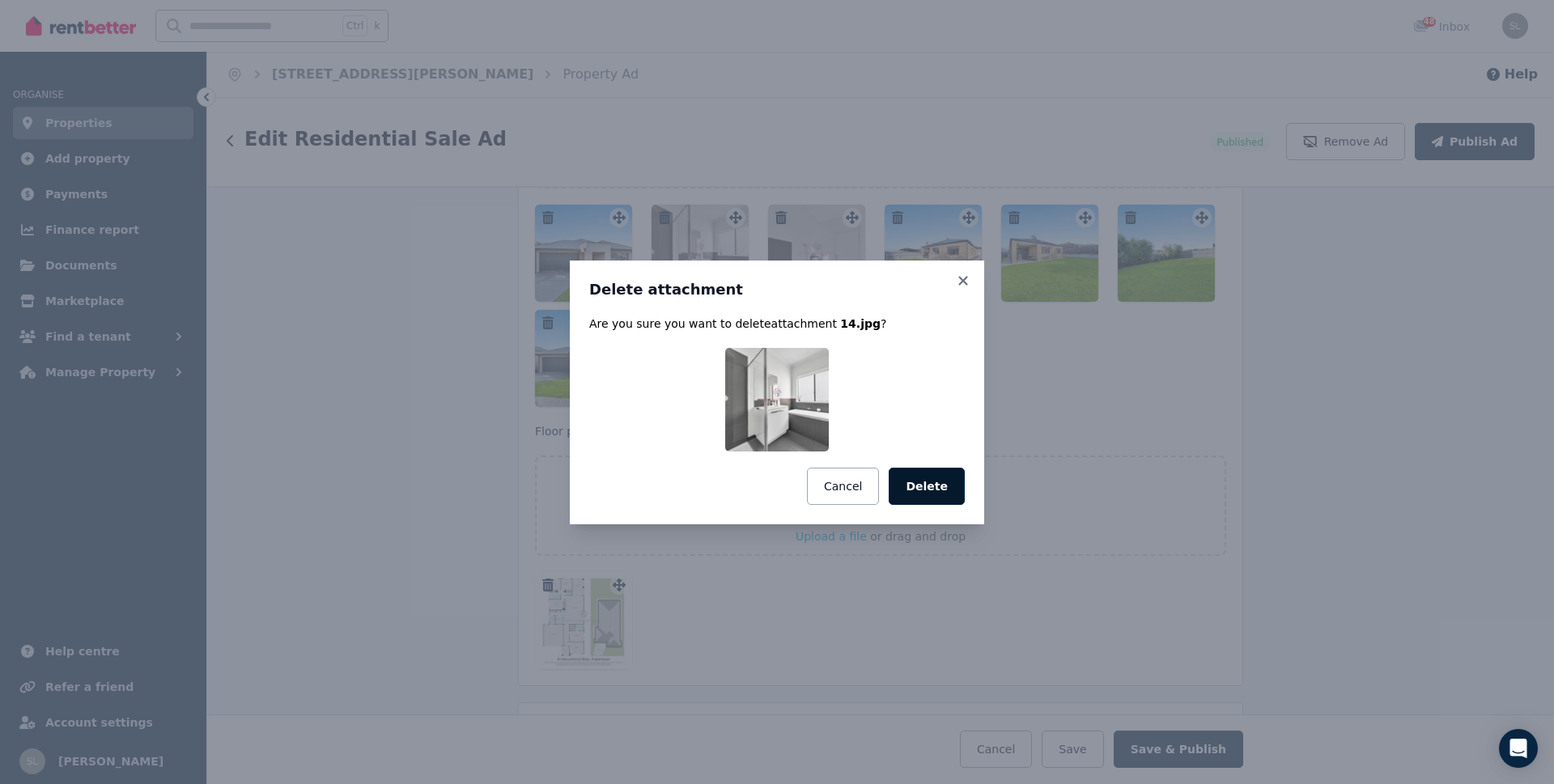
click at [926, 487] on button "Delete" at bounding box center [927, 485] width 76 height 37
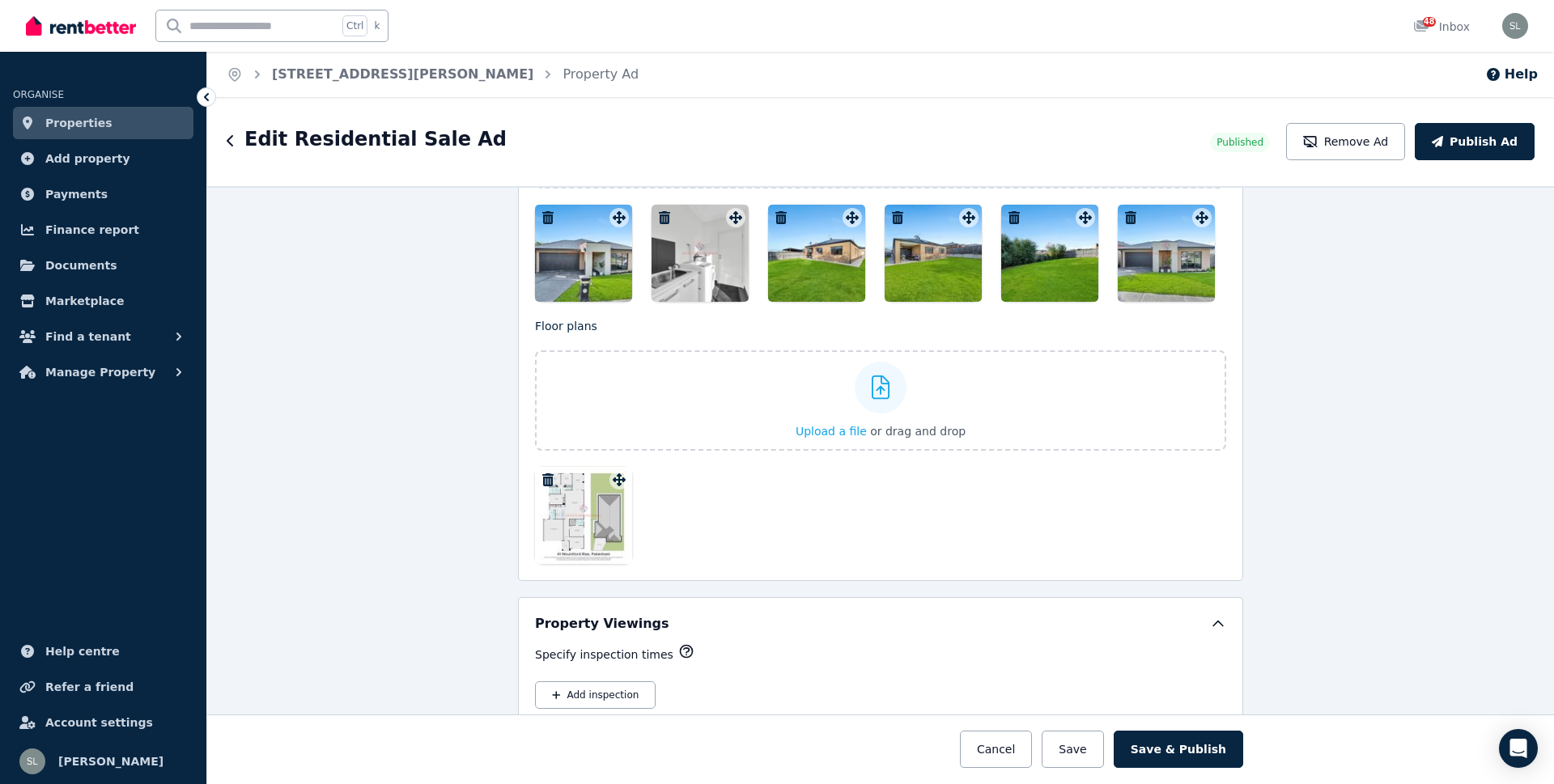
click at [660, 216] on icon "button" at bounding box center [664, 218] width 11 height 13
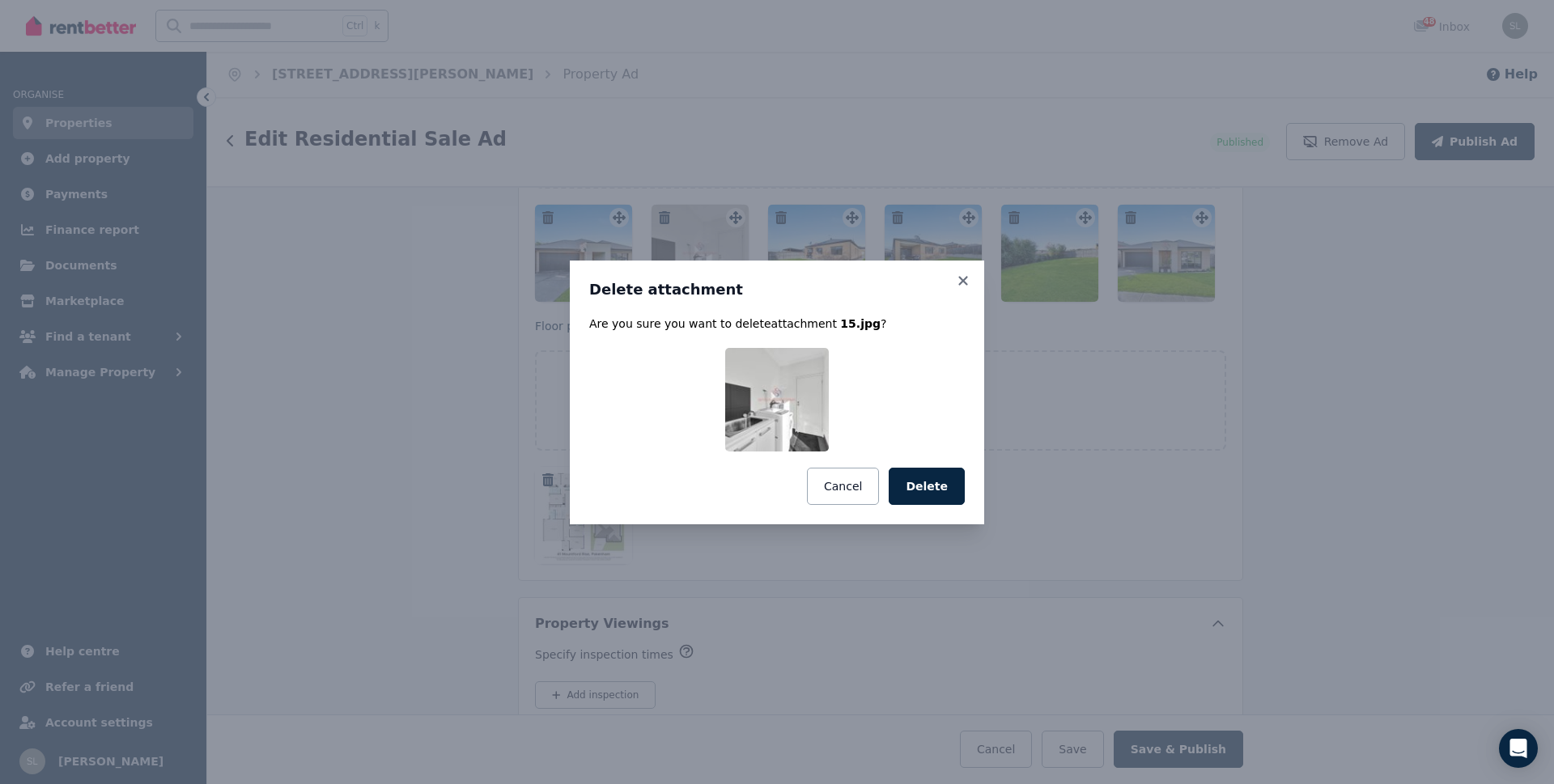
drag, startPoint x: 914, startPoint y: 483, endPoint x: 931, endPoint y: 446, distance: 40.7
click at [915, 482] on button "Delete" at bounding box center [927, 485] width 76 height 37
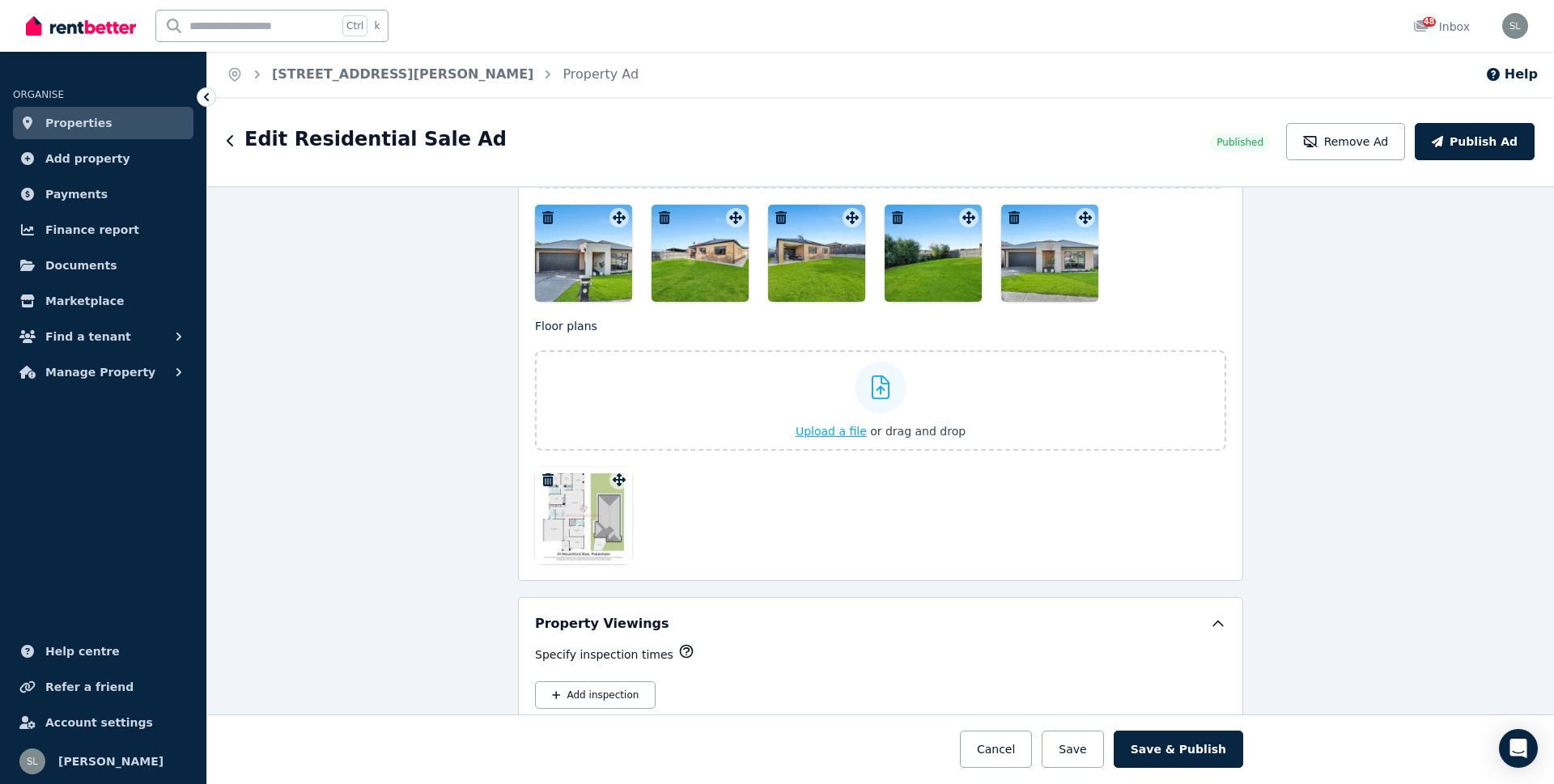
scroll to position [1780, 0]
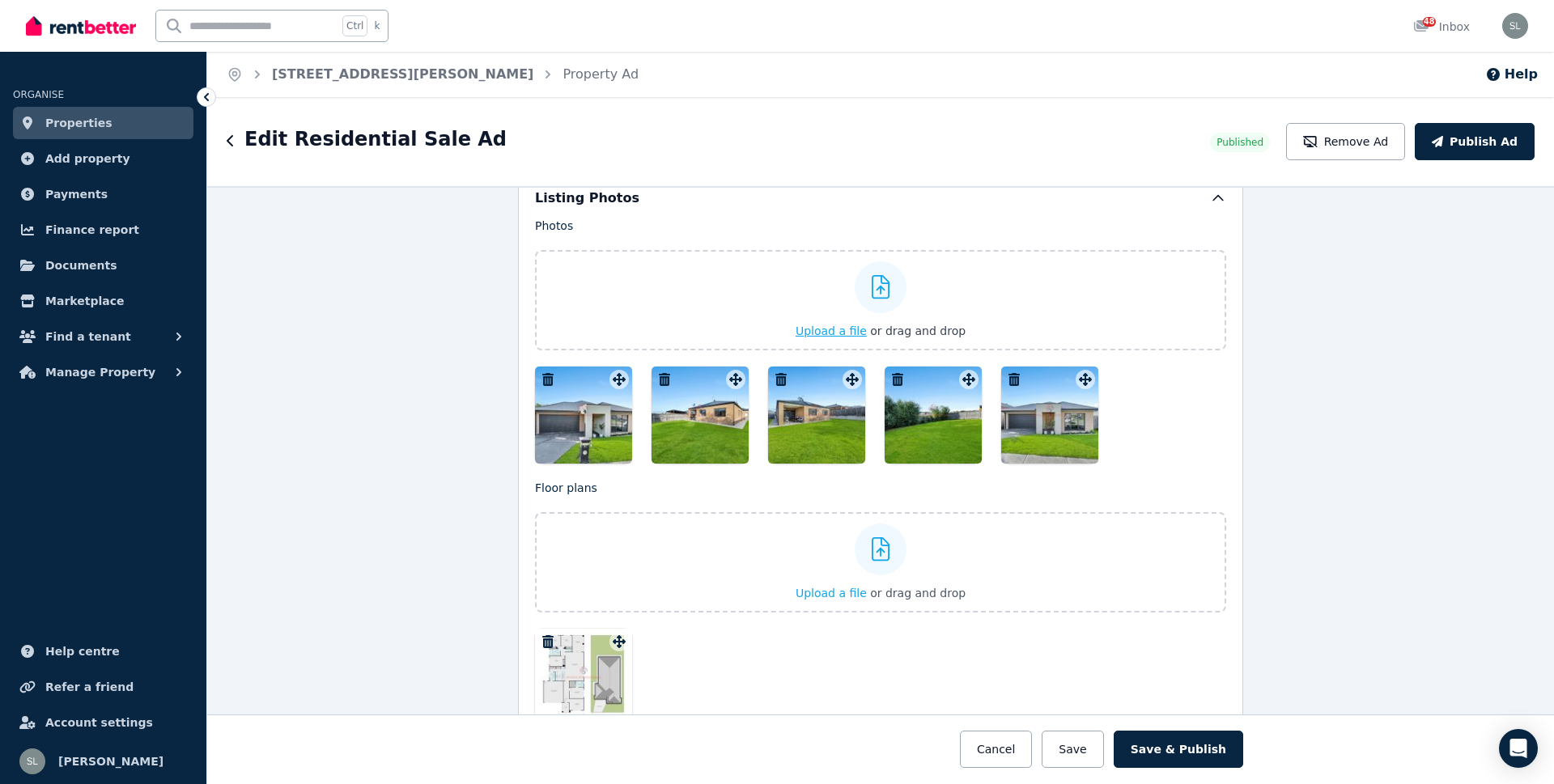
click at [831, 330] on span "Upload a file" at bounding box center [831, 331] width 71 height 13
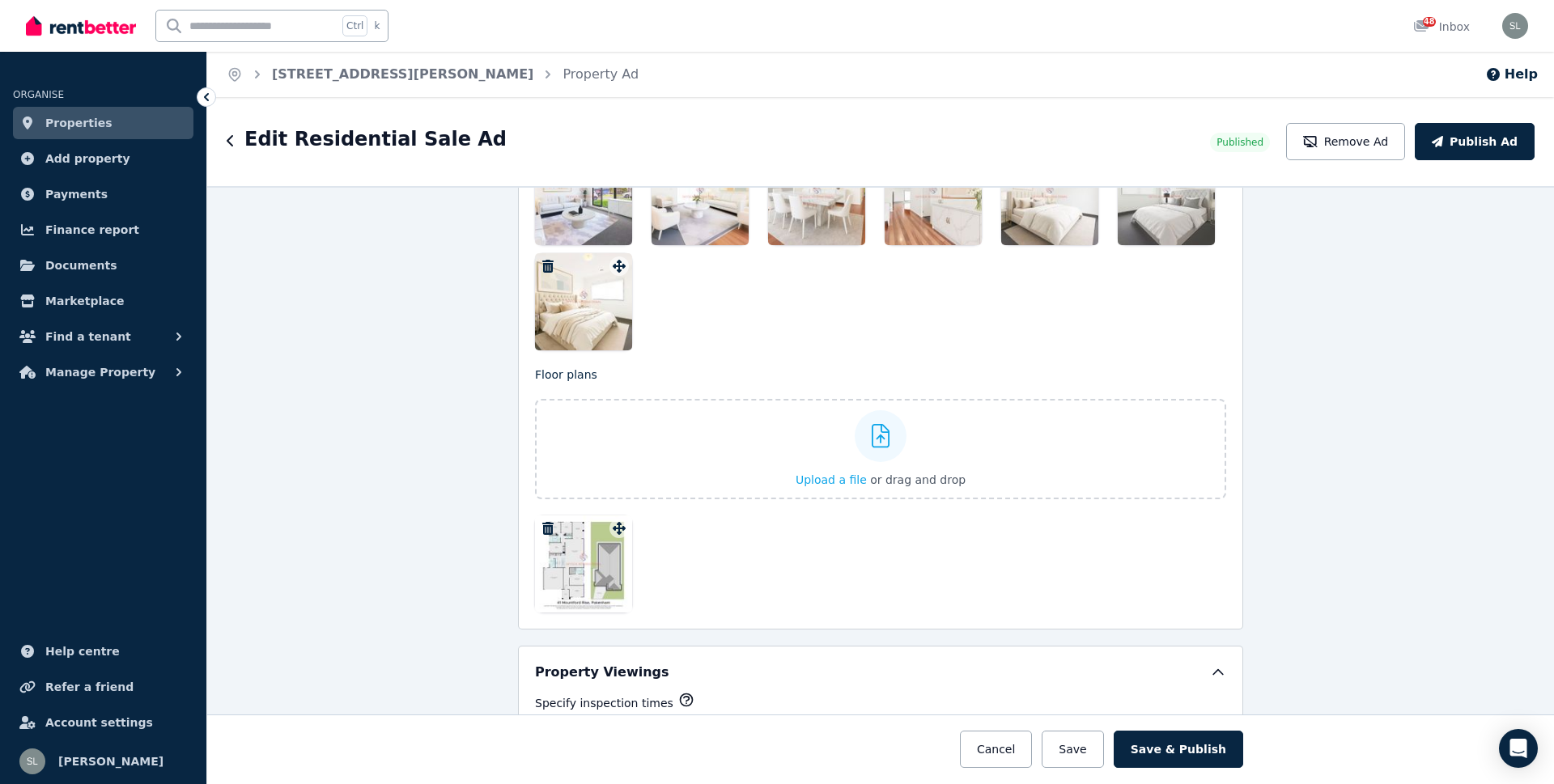
scroll to position [1909, 0]
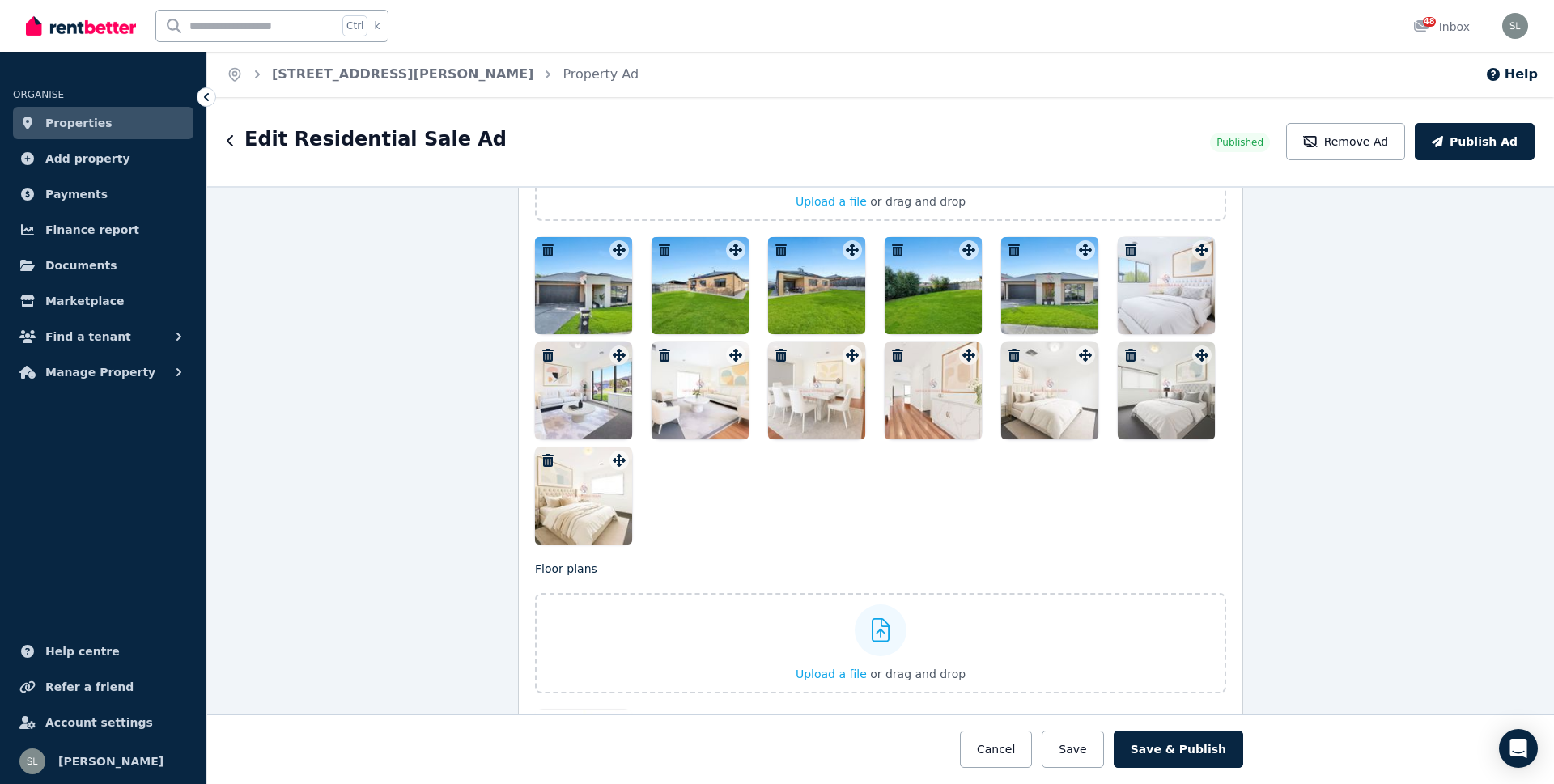
drag, startPoint x: 699, startPoint y: 284, endPoint x: 661, endPoint y: 369, distance: 93.1
click at [663, 500] on div at bounding box center [880, 390] width 691 height 308
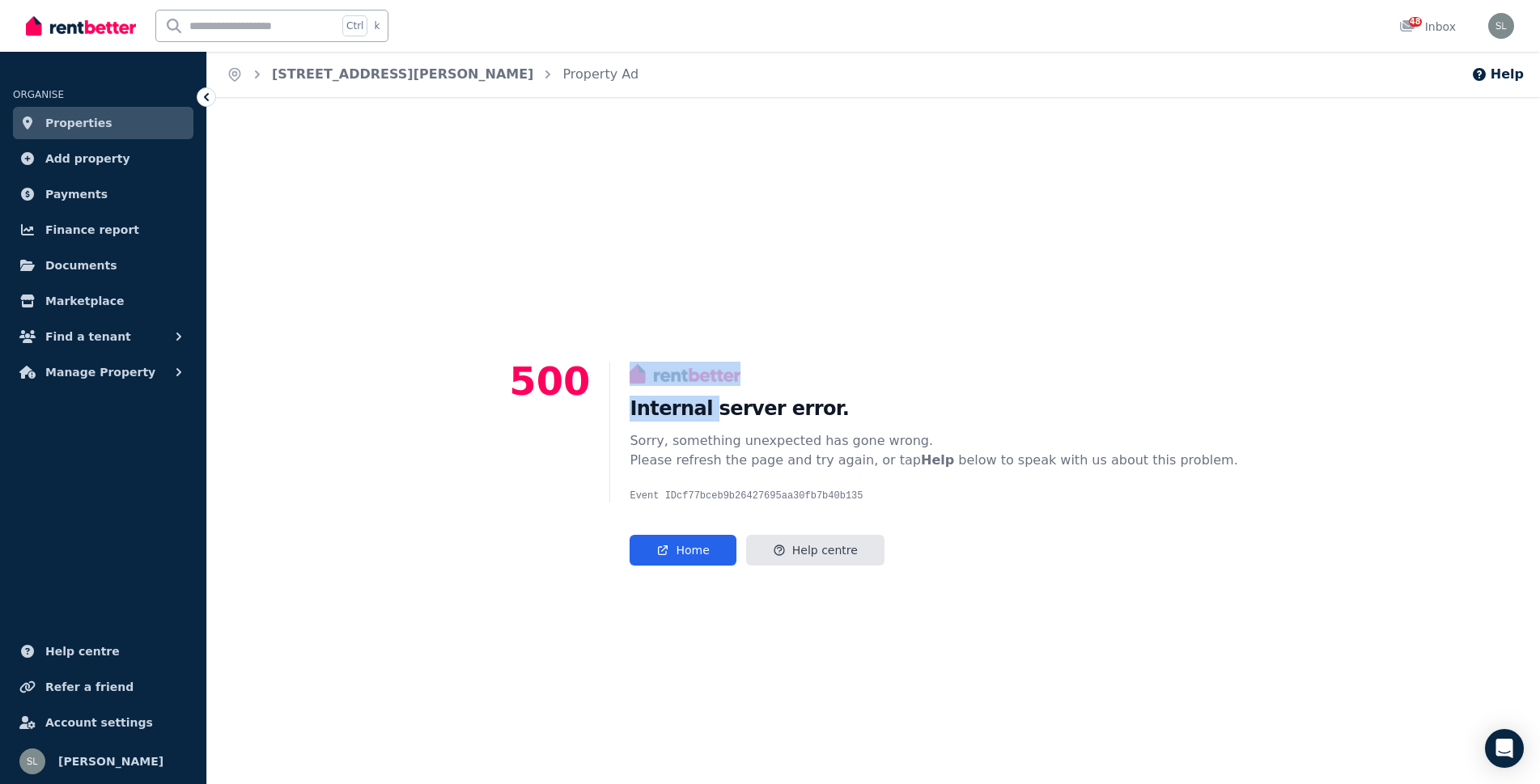
click at [727, 247] on div "500 Internal server error. Sorry, something unexpected has gone wrong. Please r…" at bounding box center [873, 463] width 1333 height 732
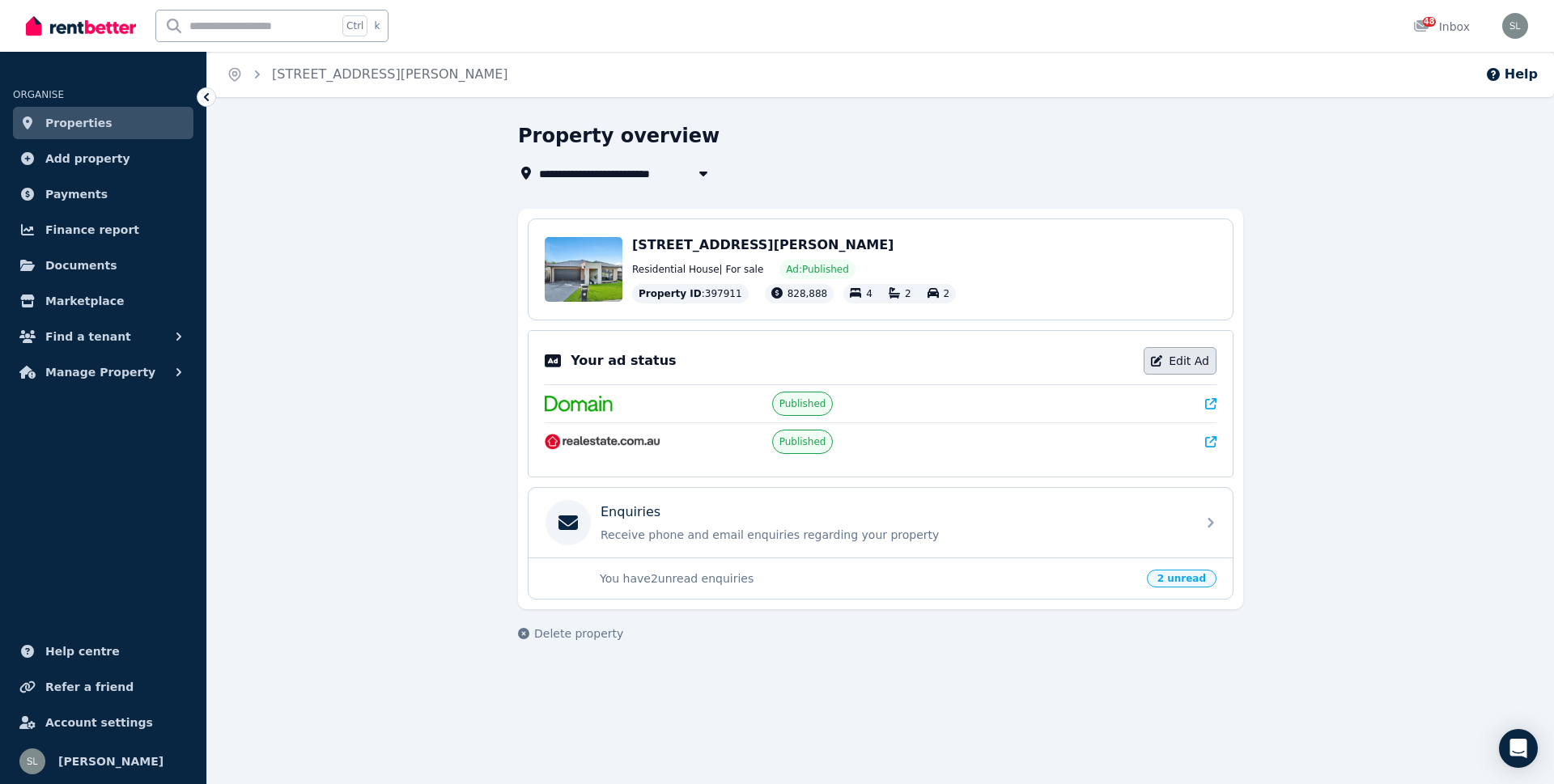
click at [1171, 364] on link "Edit Ad" at bounding box center [1180, 361] width 73 height 27
select select "**********"
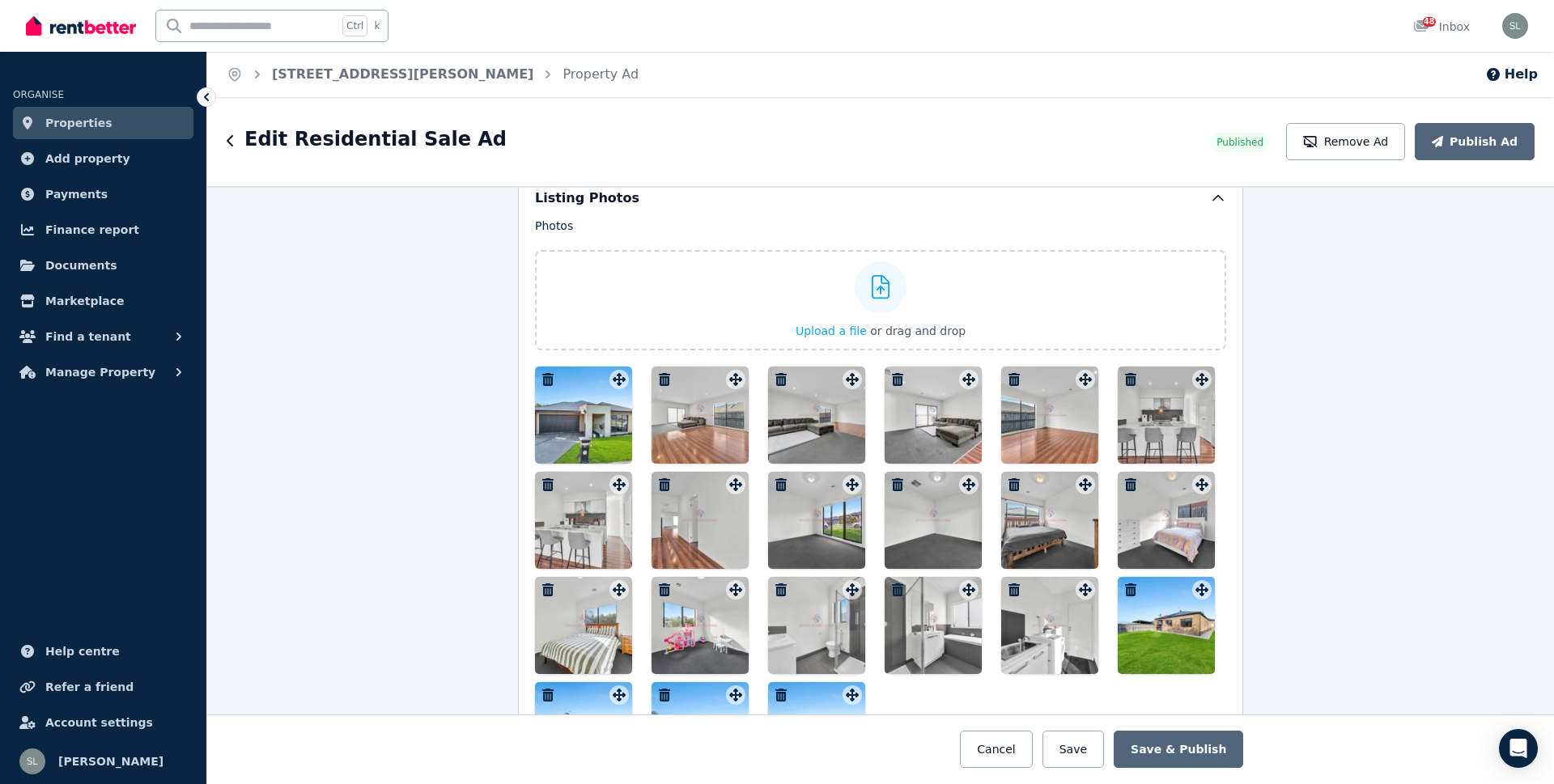
scroll to position [1861, 0]
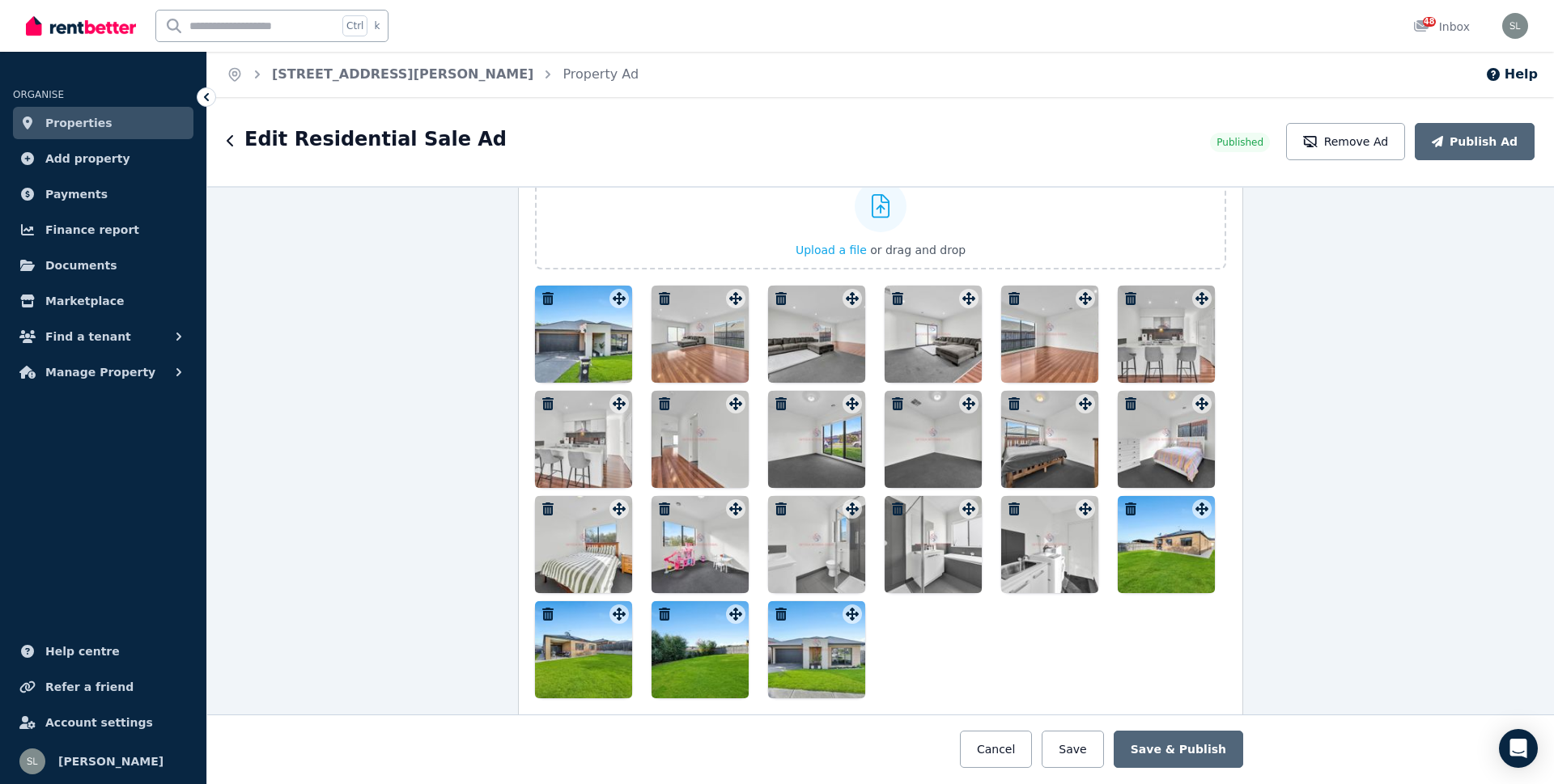
click at [659, 300] on icon "button" at bounding box center [664, 299] width 11 height 13
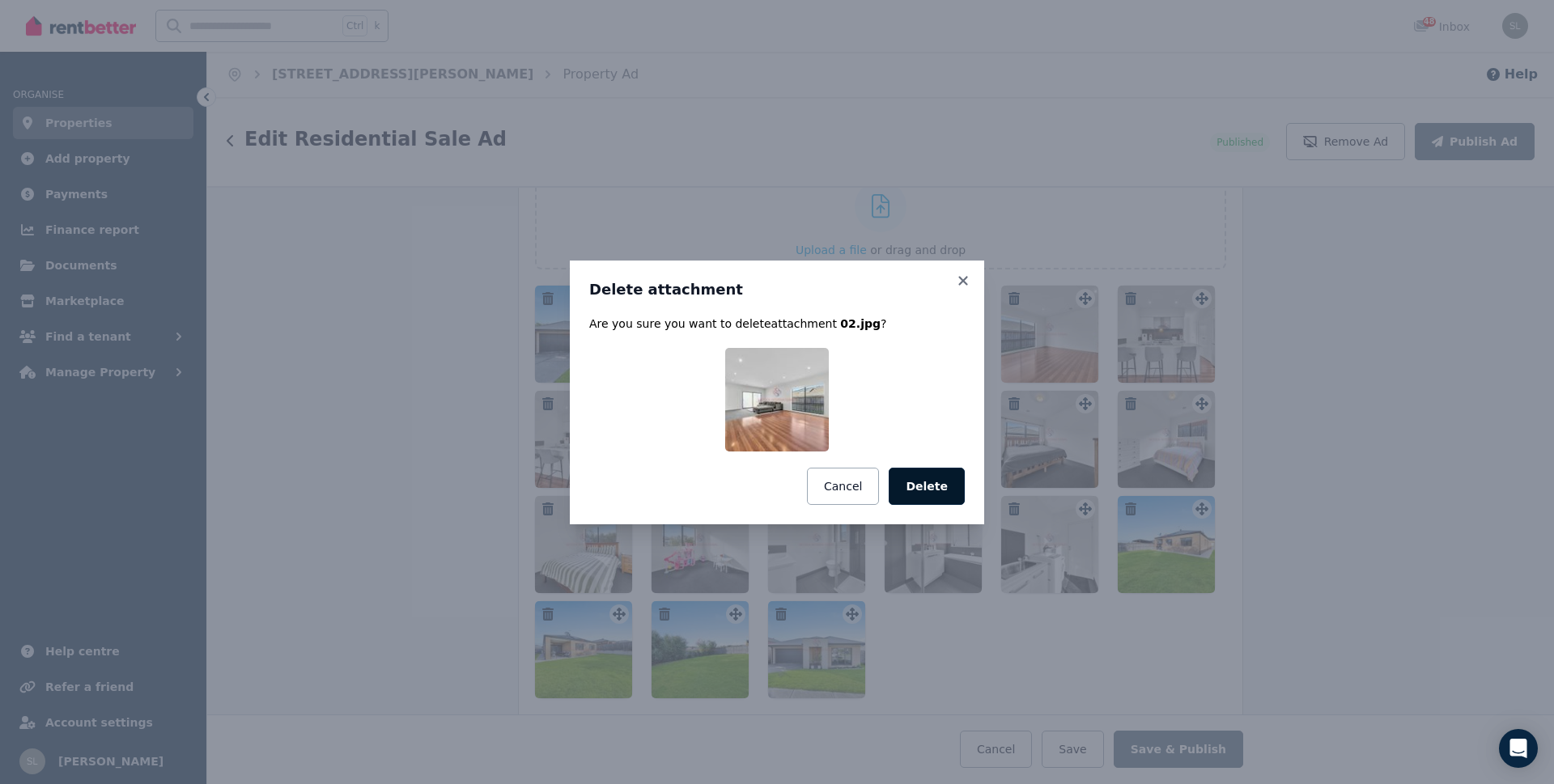
click at [930, 482] on button "Delete" at bounding box center [927, 485] width 76 height 37
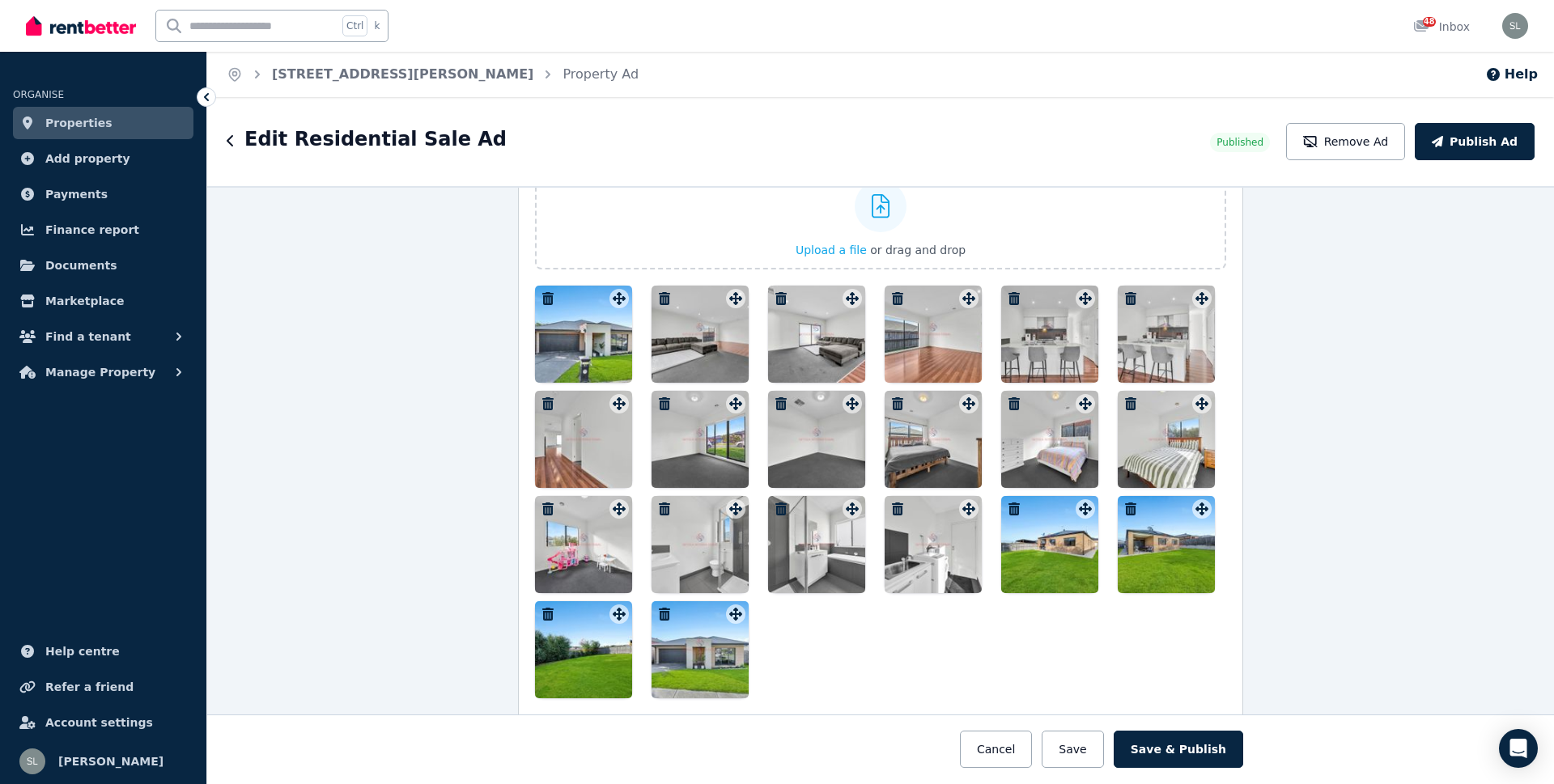
click at [661, 295] on icon "button" at bounding box center [664, 299] width 11 height 13
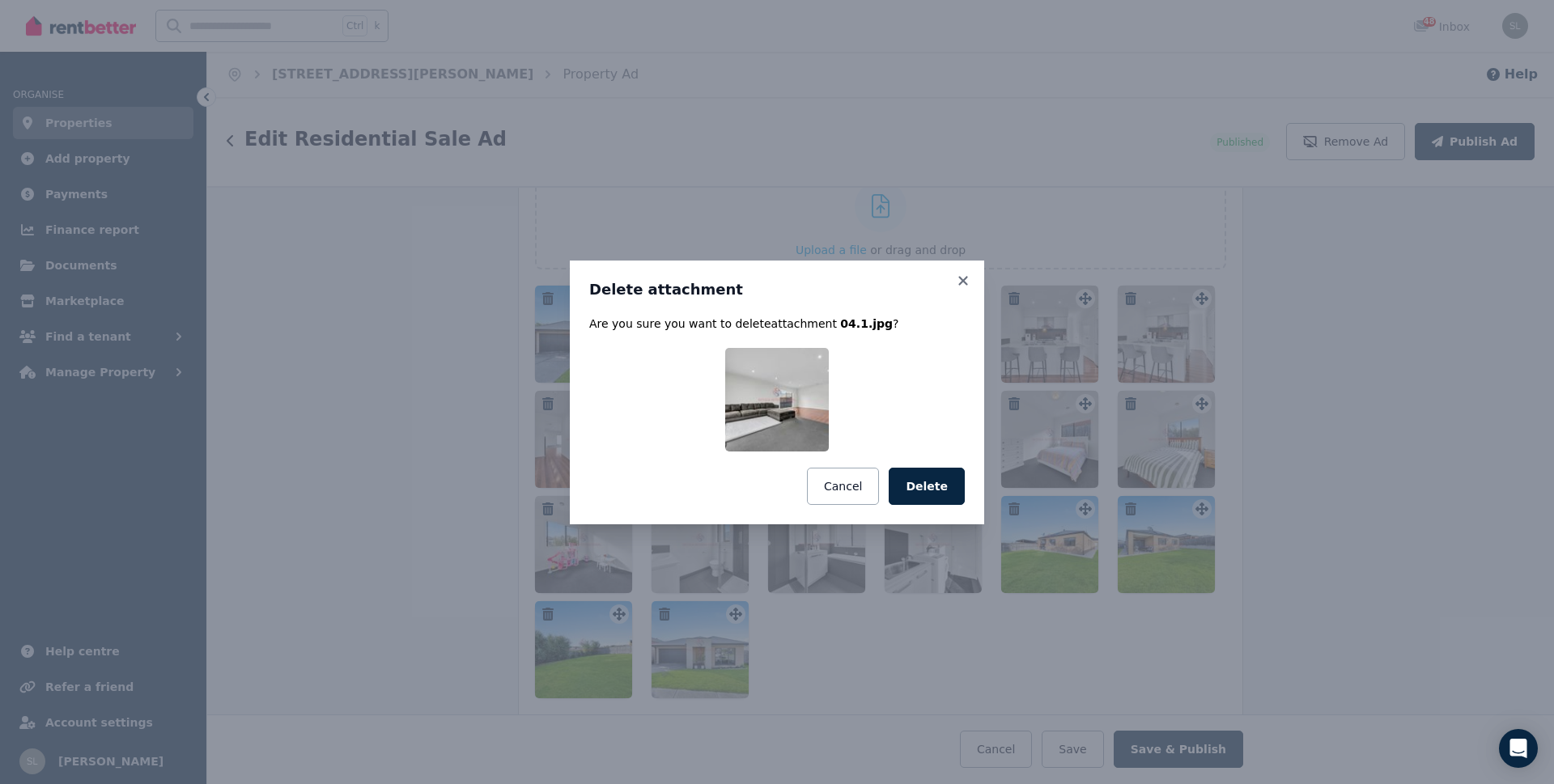
click at [937, 479] on button "Delete" at bounding box center [927, 485] width 76 height 37
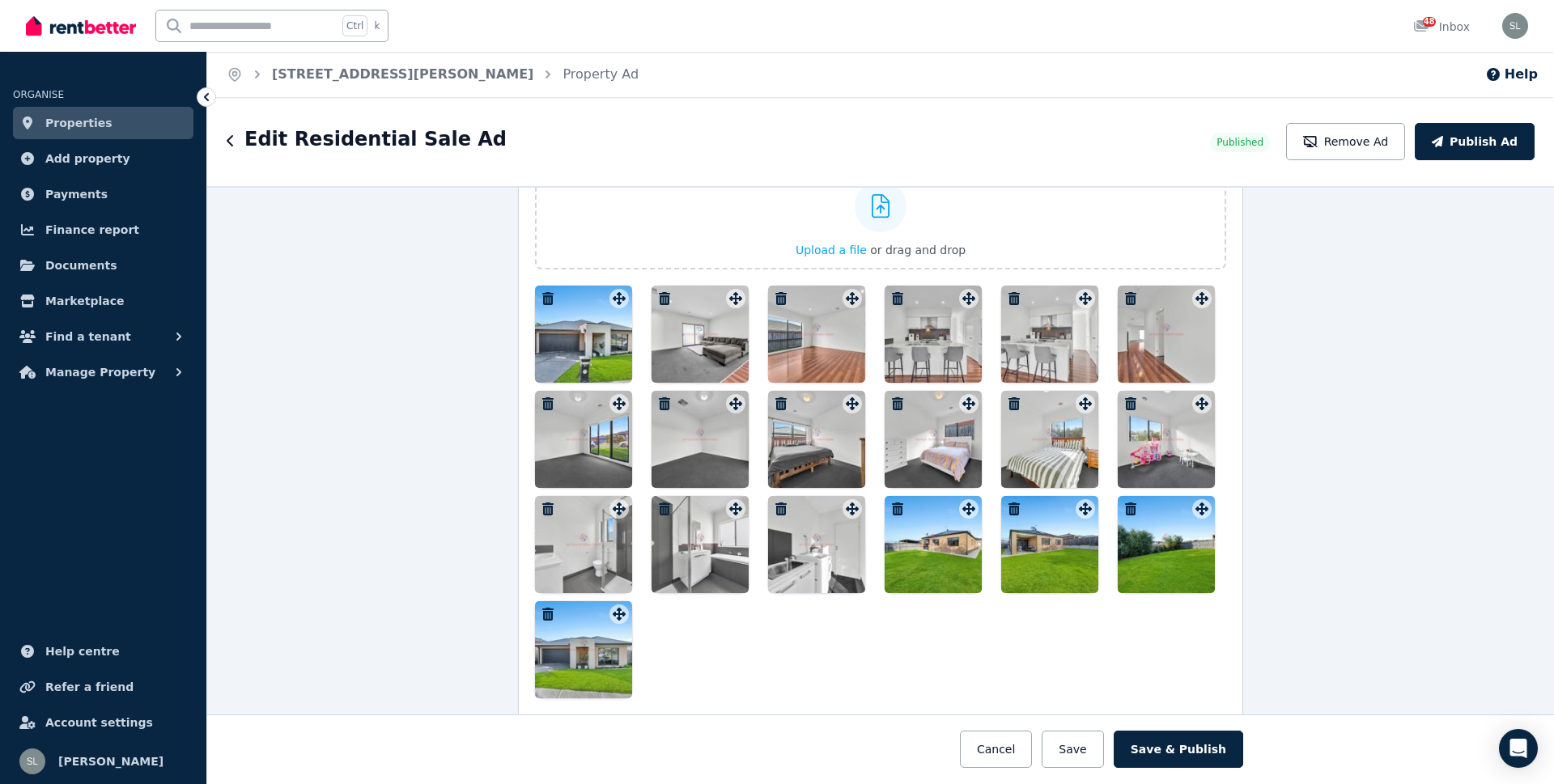
click at [660, 299] on icon "button" at bounding box center [664, 299] width 11 height 13
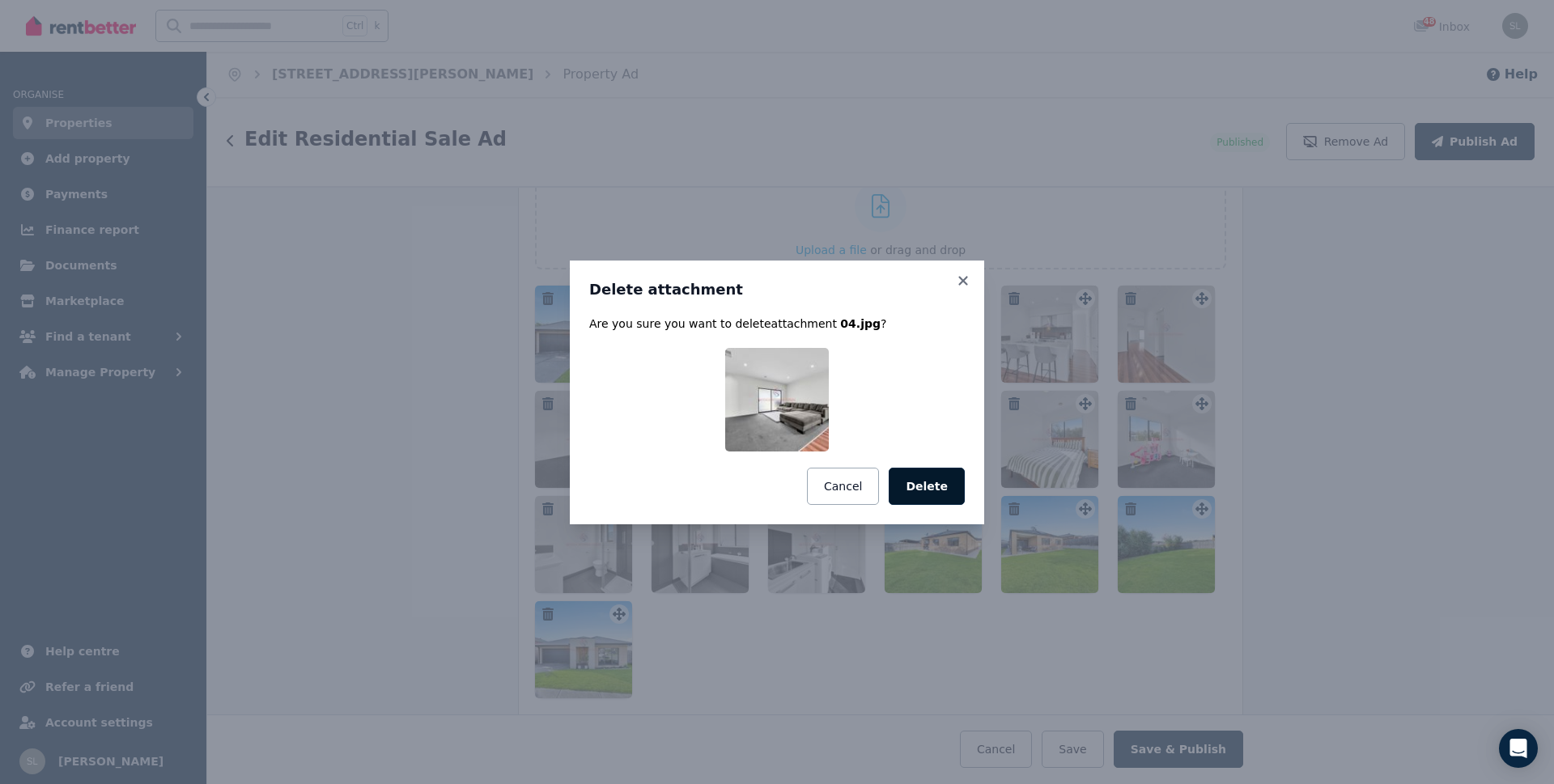
click at [939, 488] on button "Delete" at bounding box center [927, 485] width 76 height 37
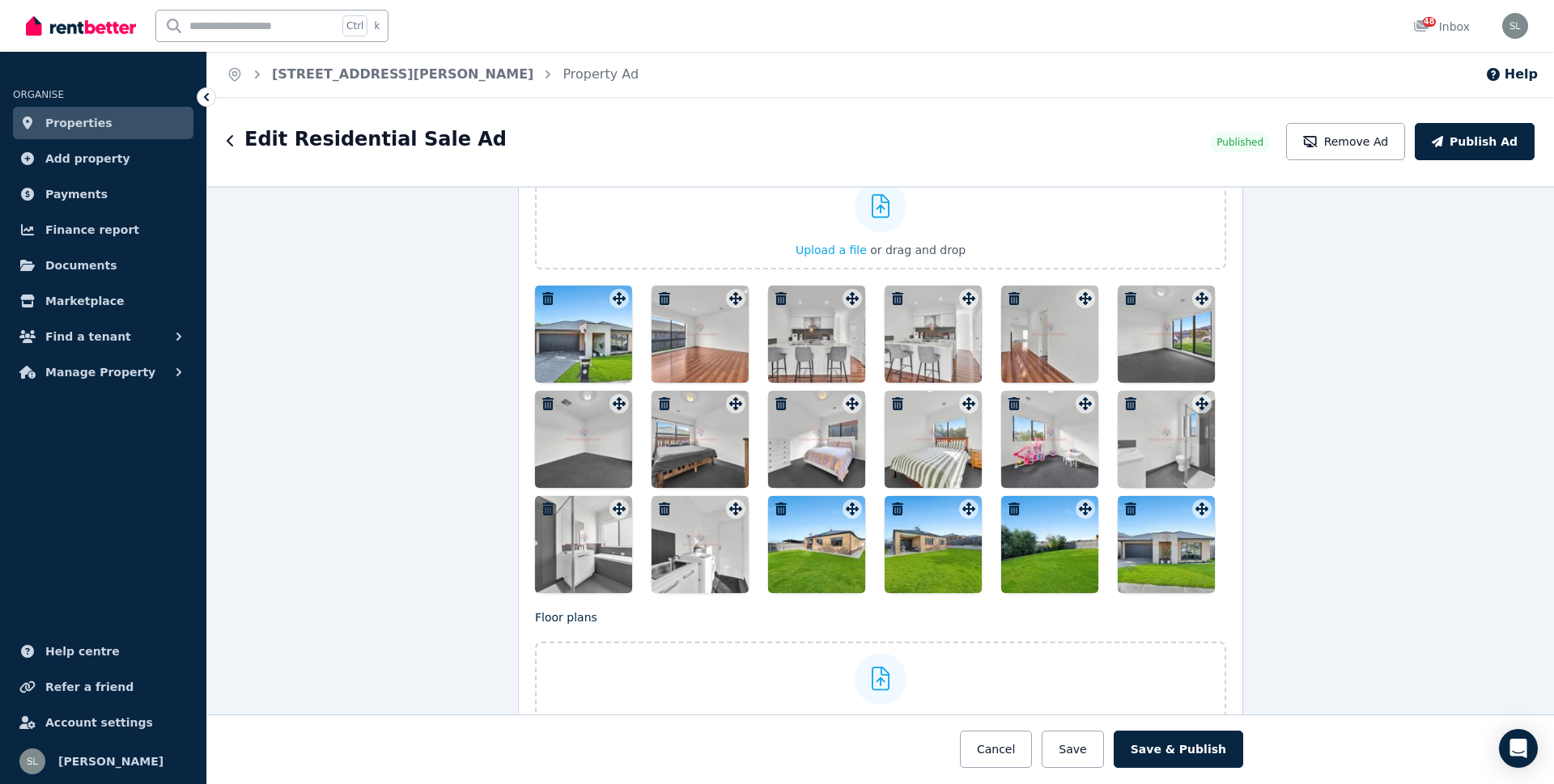
click at [659, 298] on icon "button" at bounding box center [664, 299] width 11 height 13
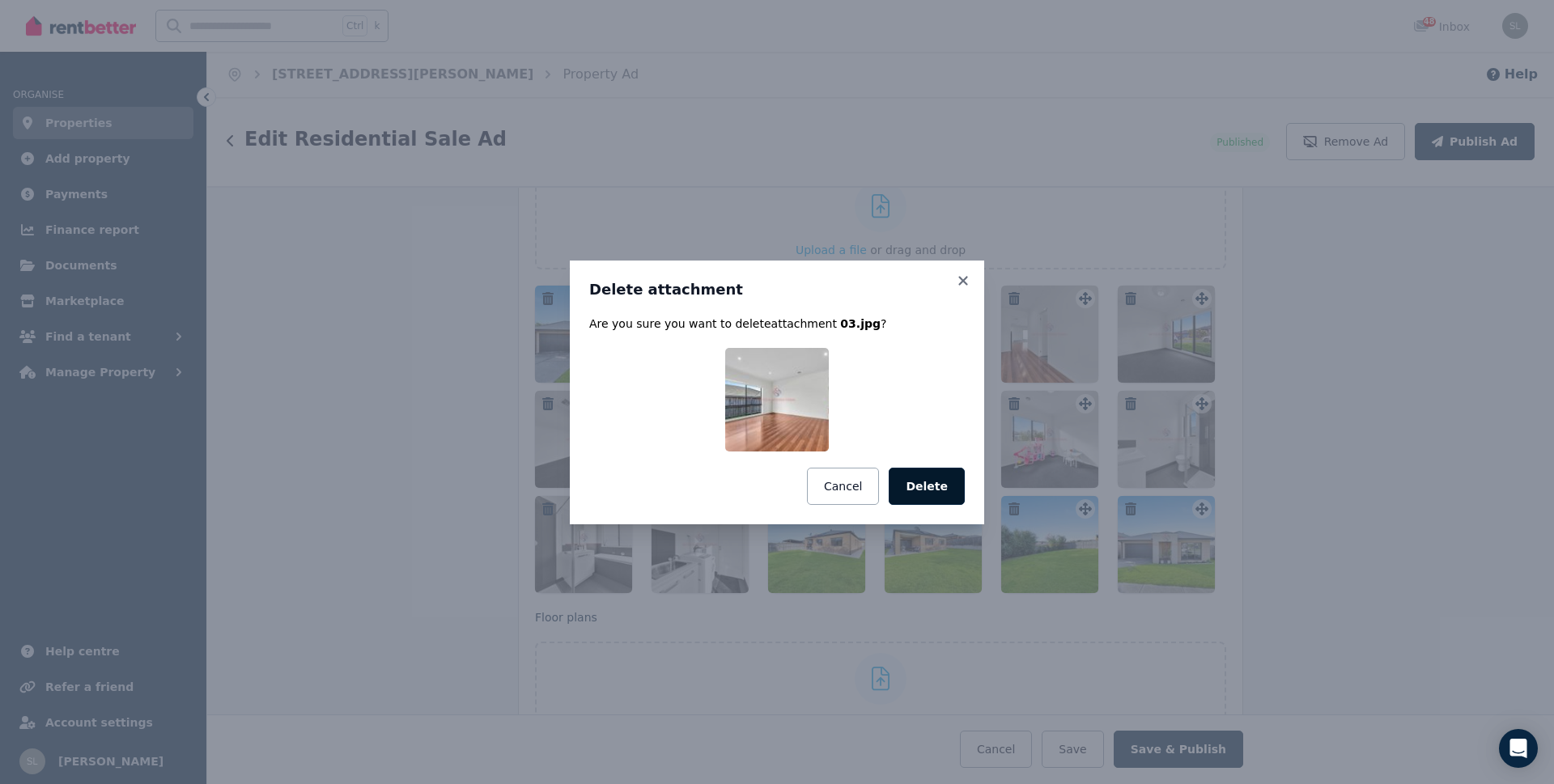
click at [930, 480] on button "Delete" at bounding box center [927, 485] width 76 height 37
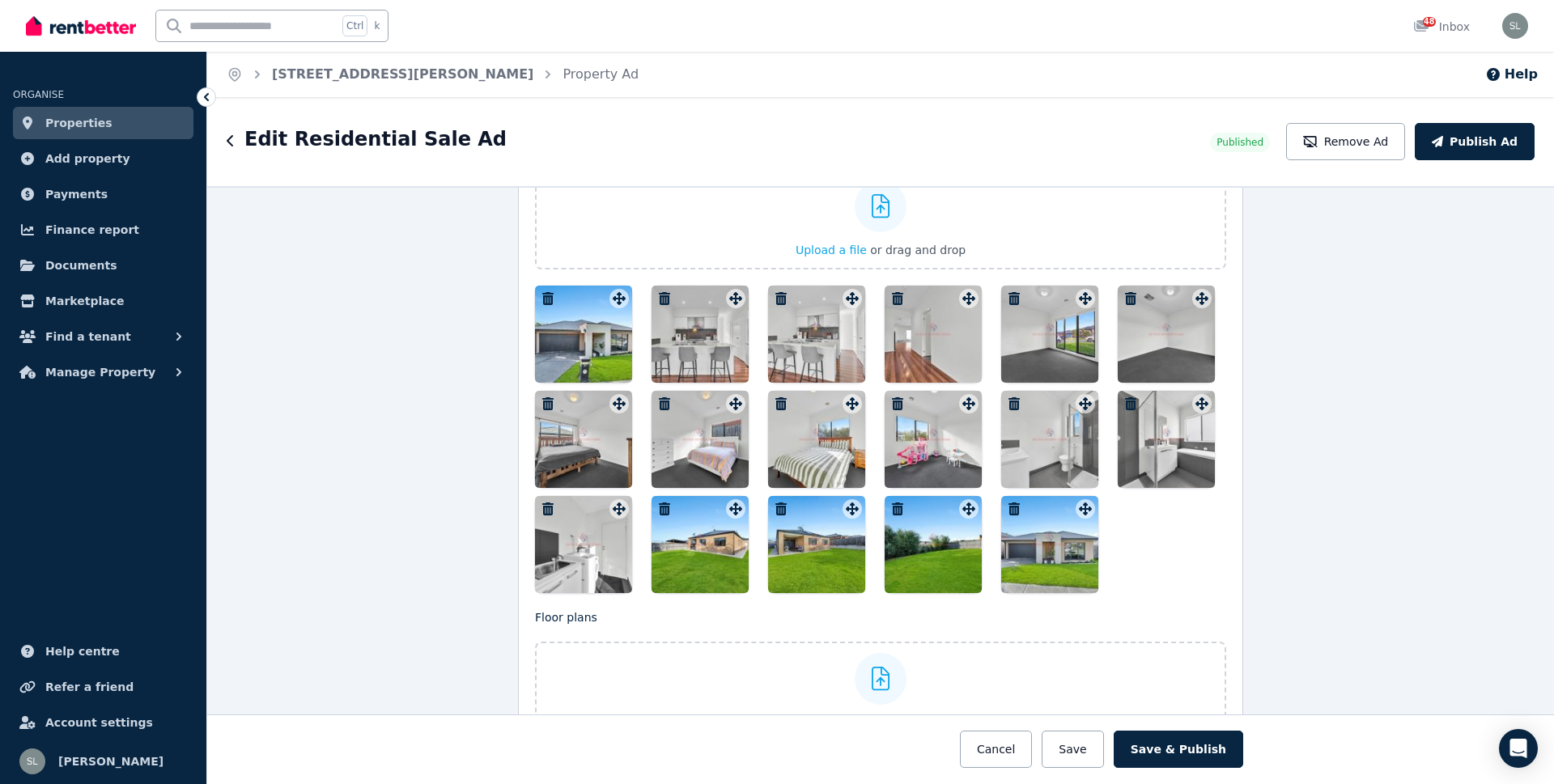
click at [659, 299] on icon "button" at bounding box center [664, 299] width 11 height 13
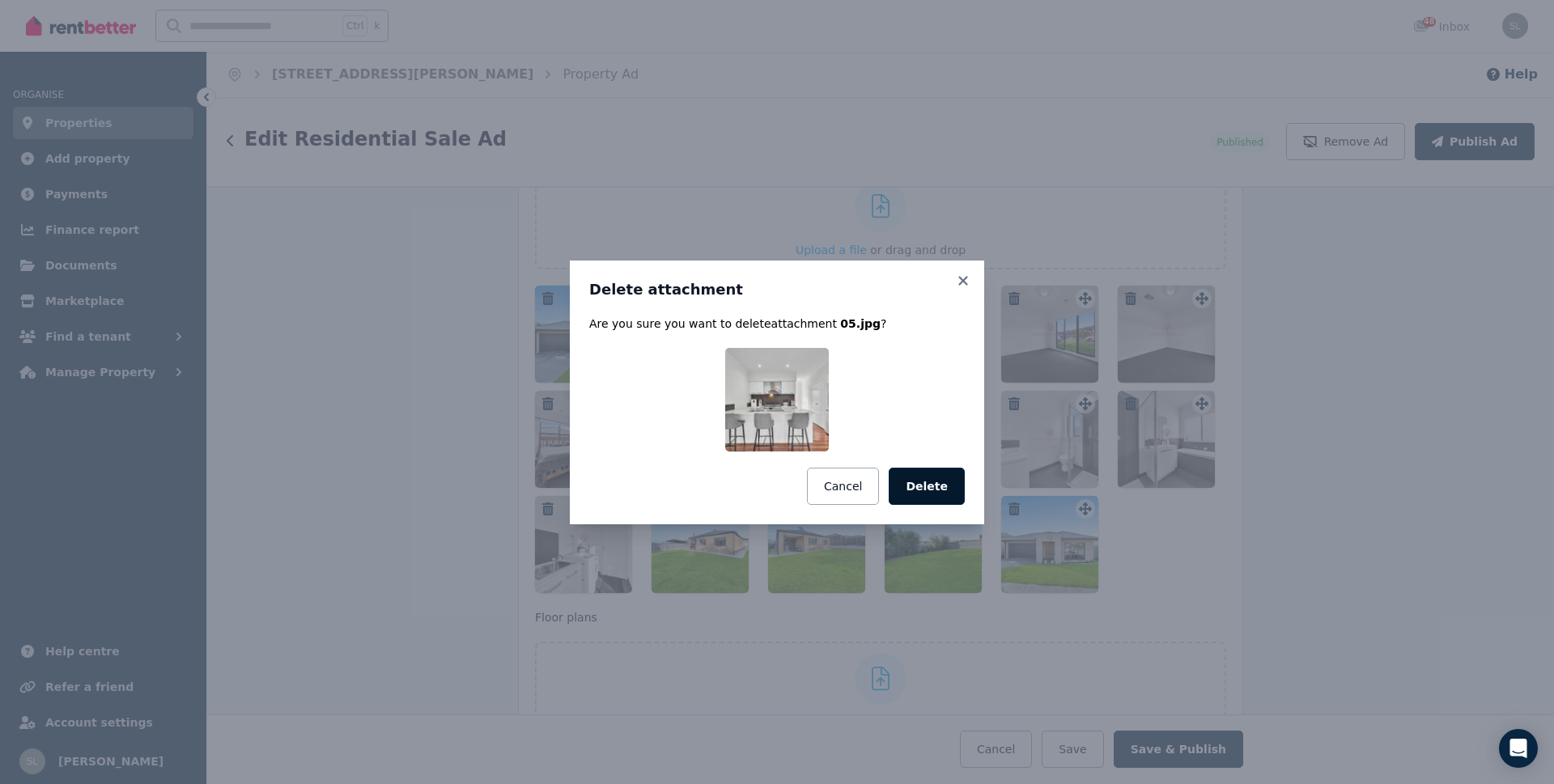
click at [945, 482] on button "Delete" at bounding box center [927, 485] width 76 height 37
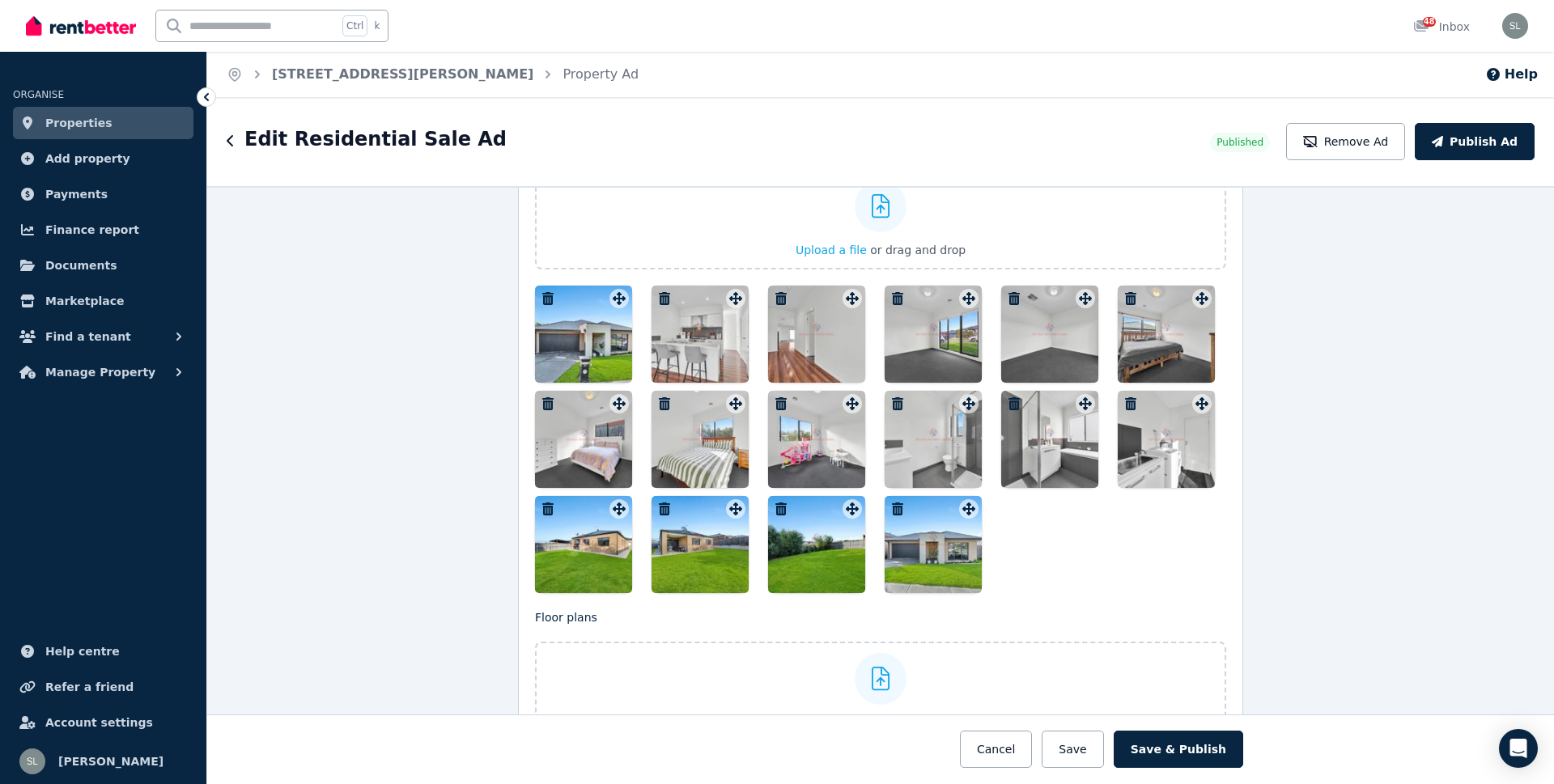
click at [659, 296] on icon "button" at bounding box center [664, 299] width 11 height 13
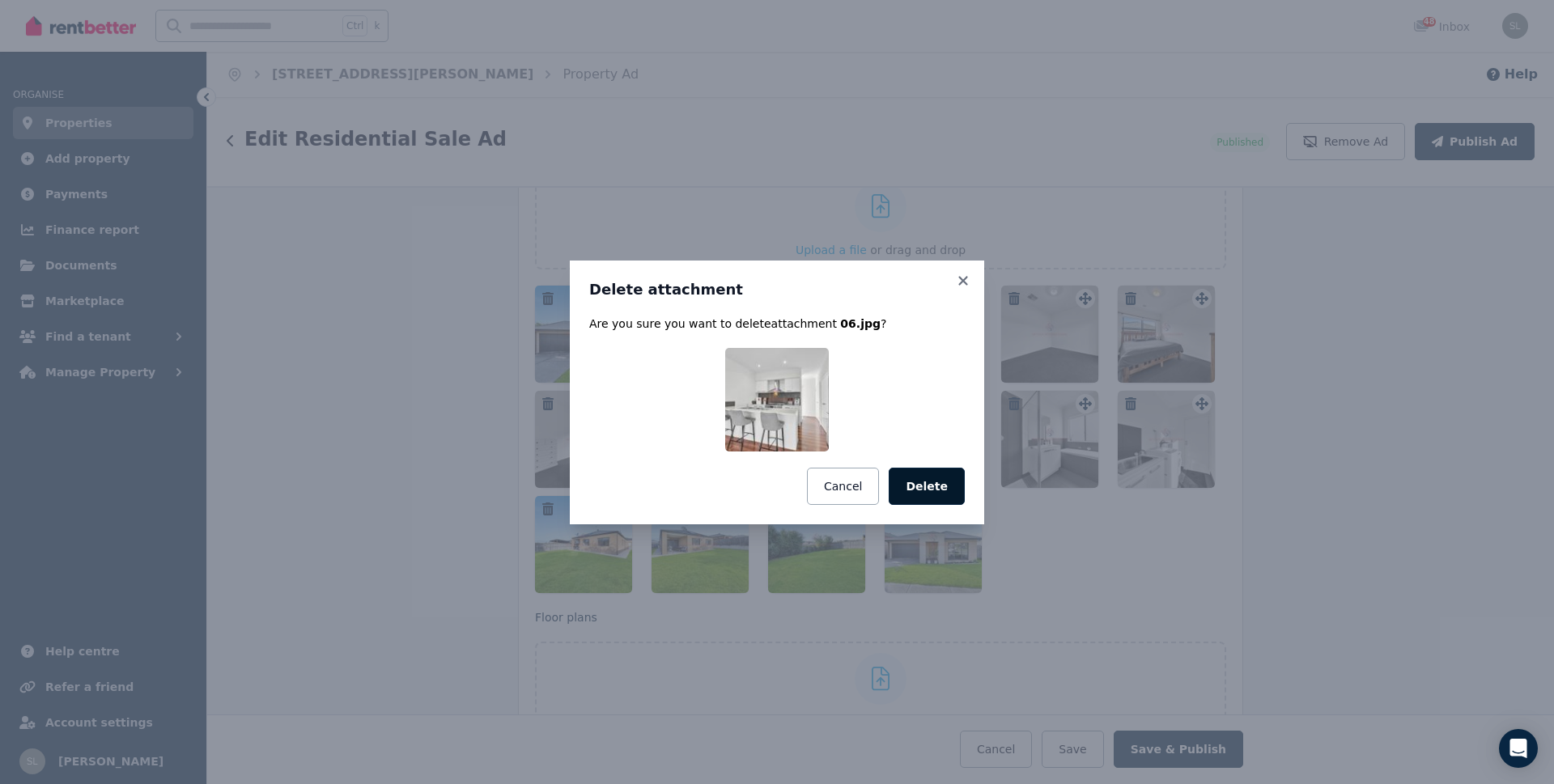
click at [934, 483] on button "Delete" at bounding box center [927, 485] width 76 height 37
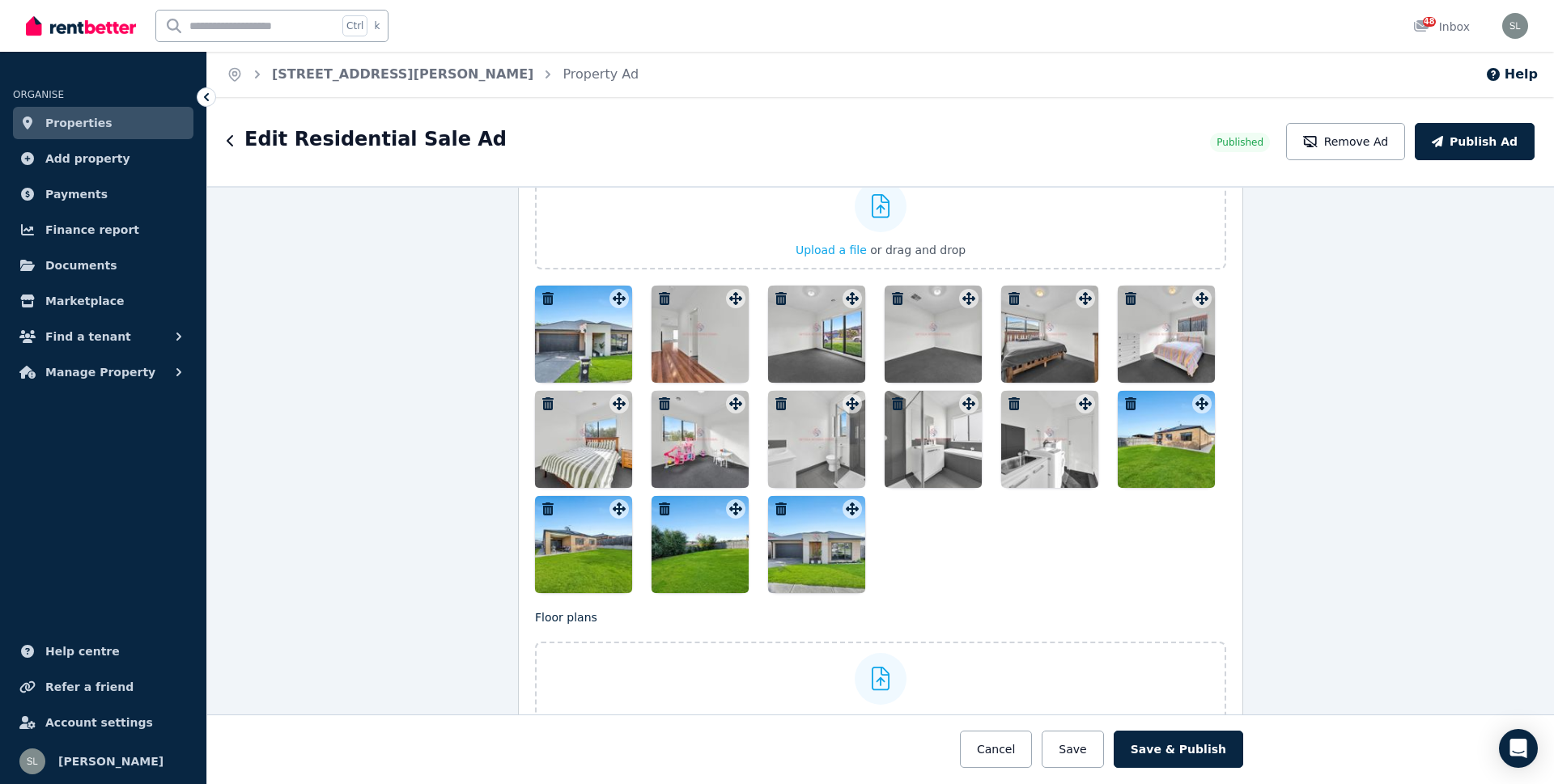
click at [661, 296] on icon "button" at bounding box center [664, 299] width 11 height 13
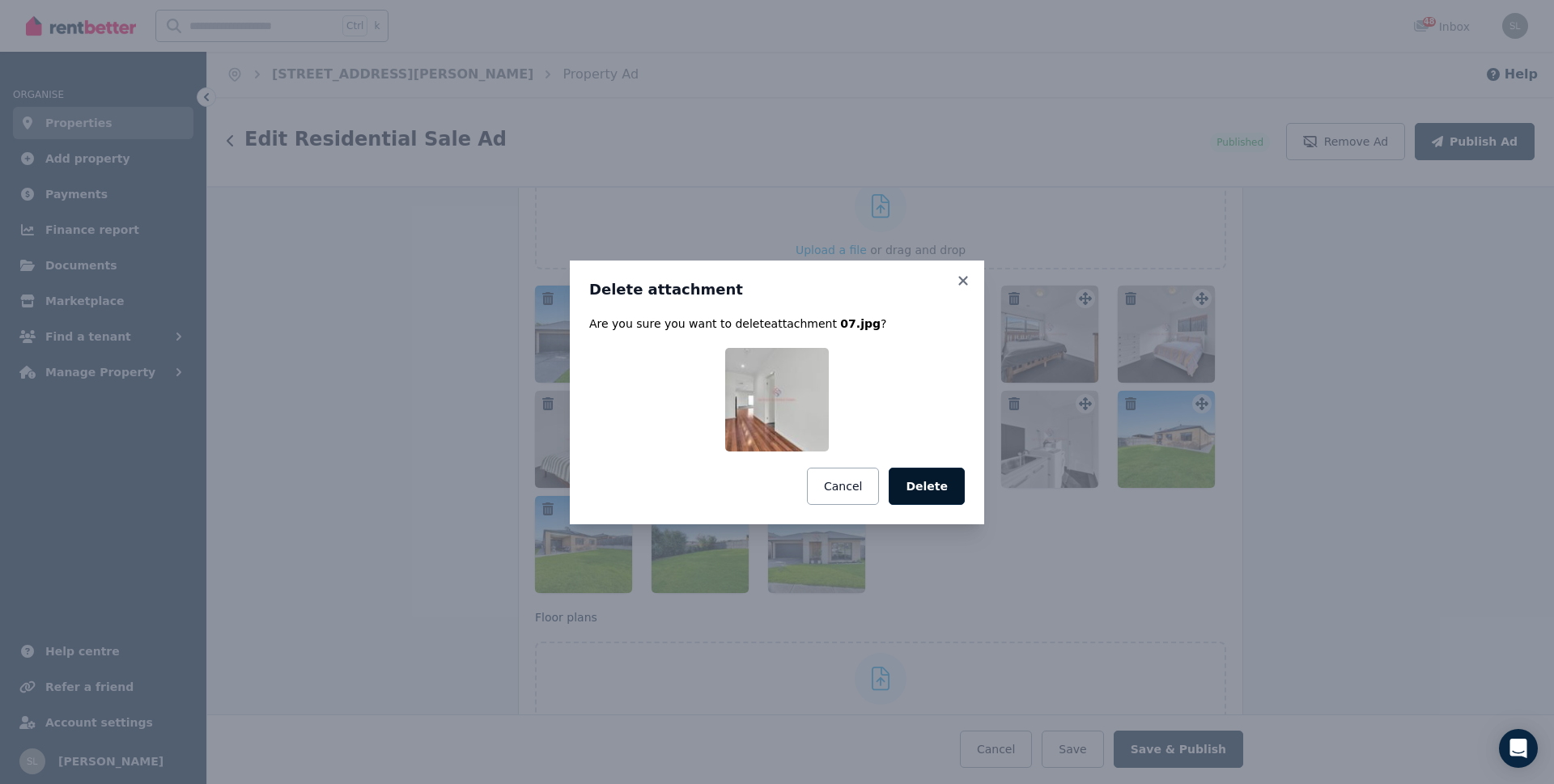
click at [948, 490] on button "Delete" at bounding box center [927, 485] width 76 height 37
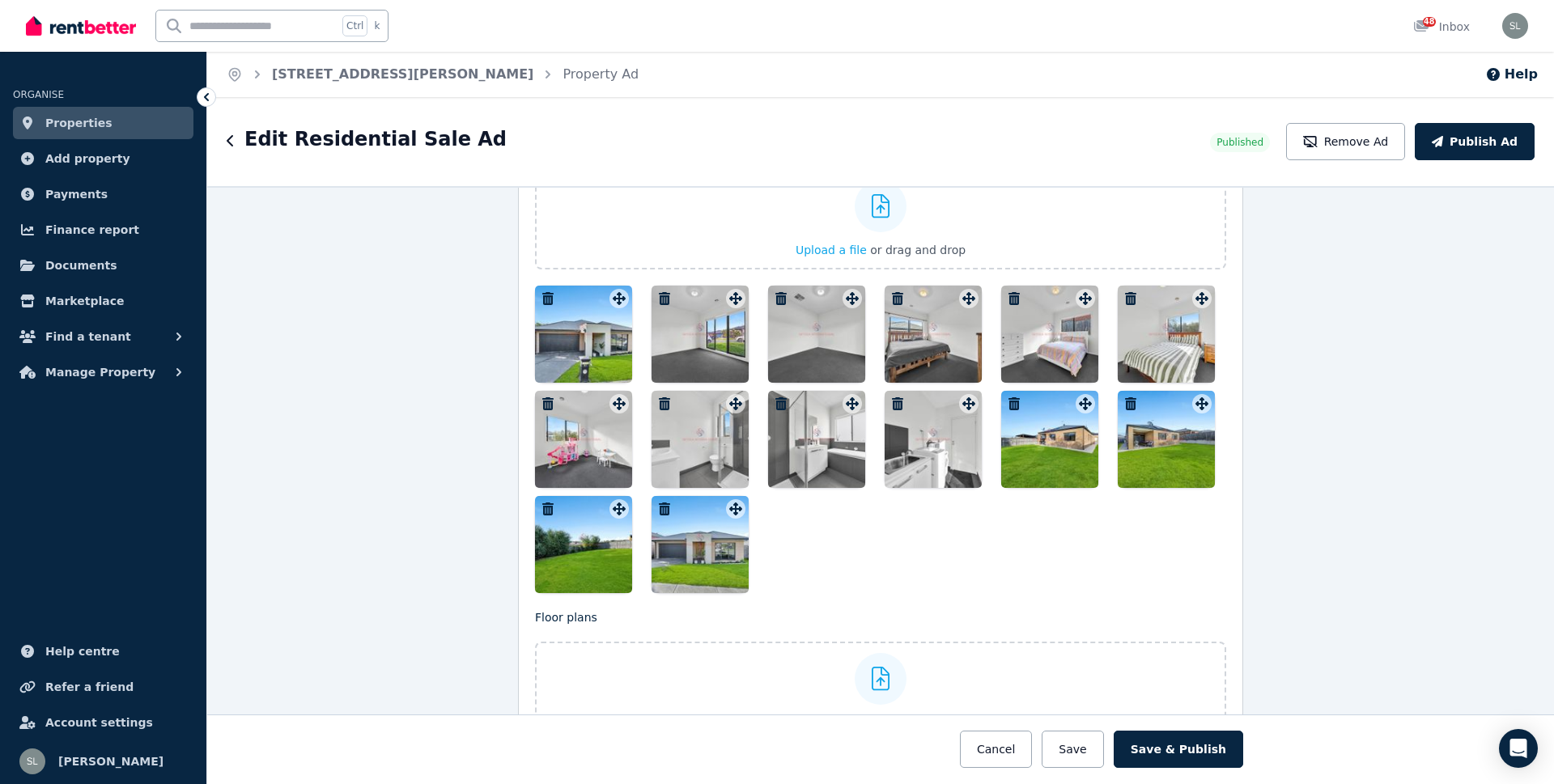
click at [659, 295] on icon "button" at bounding box center [664, 299] width 11 height 13
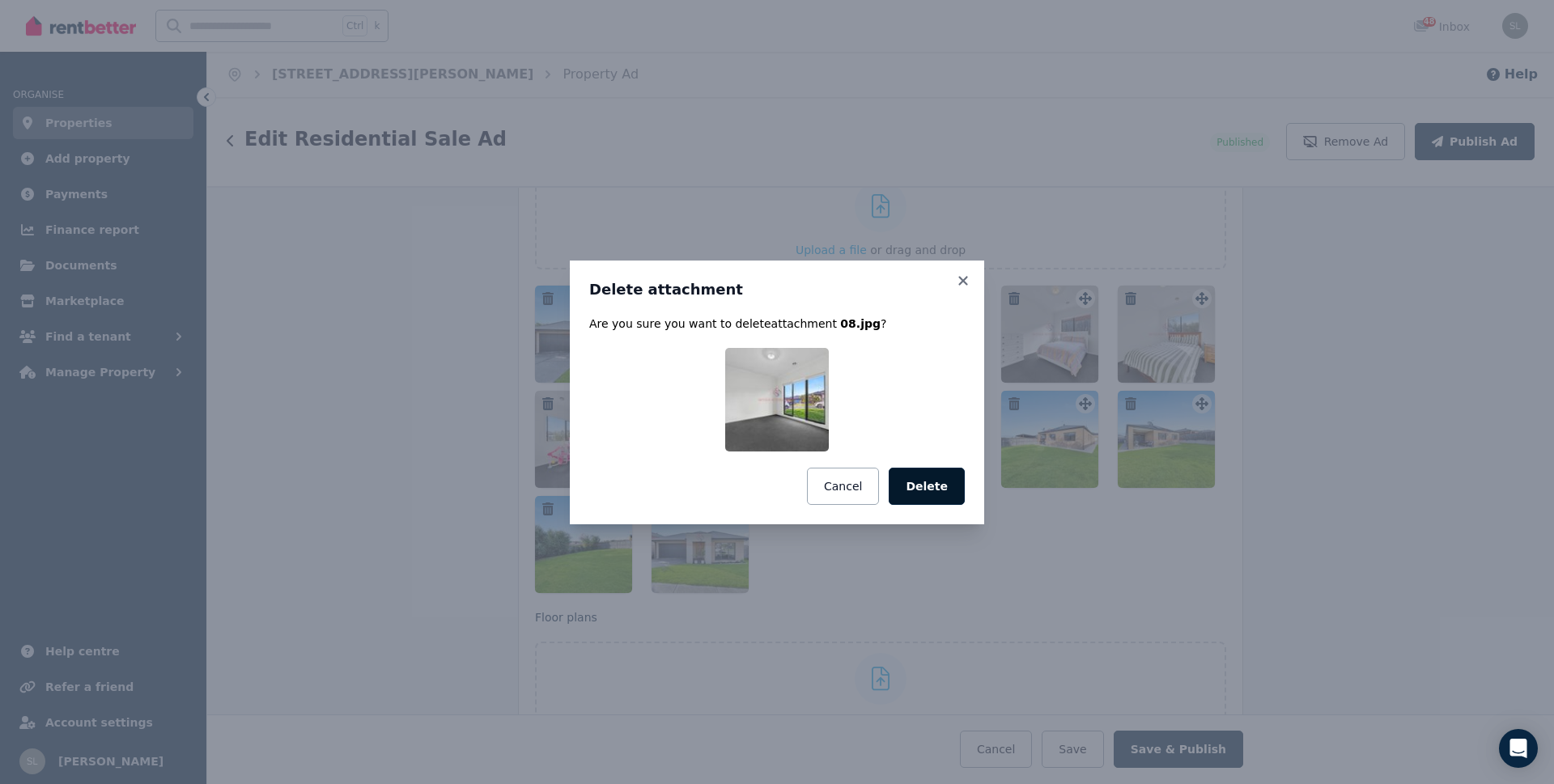
click at [920, 493] on button "Delete" at bounding box center [927, 485] width 76 height 37
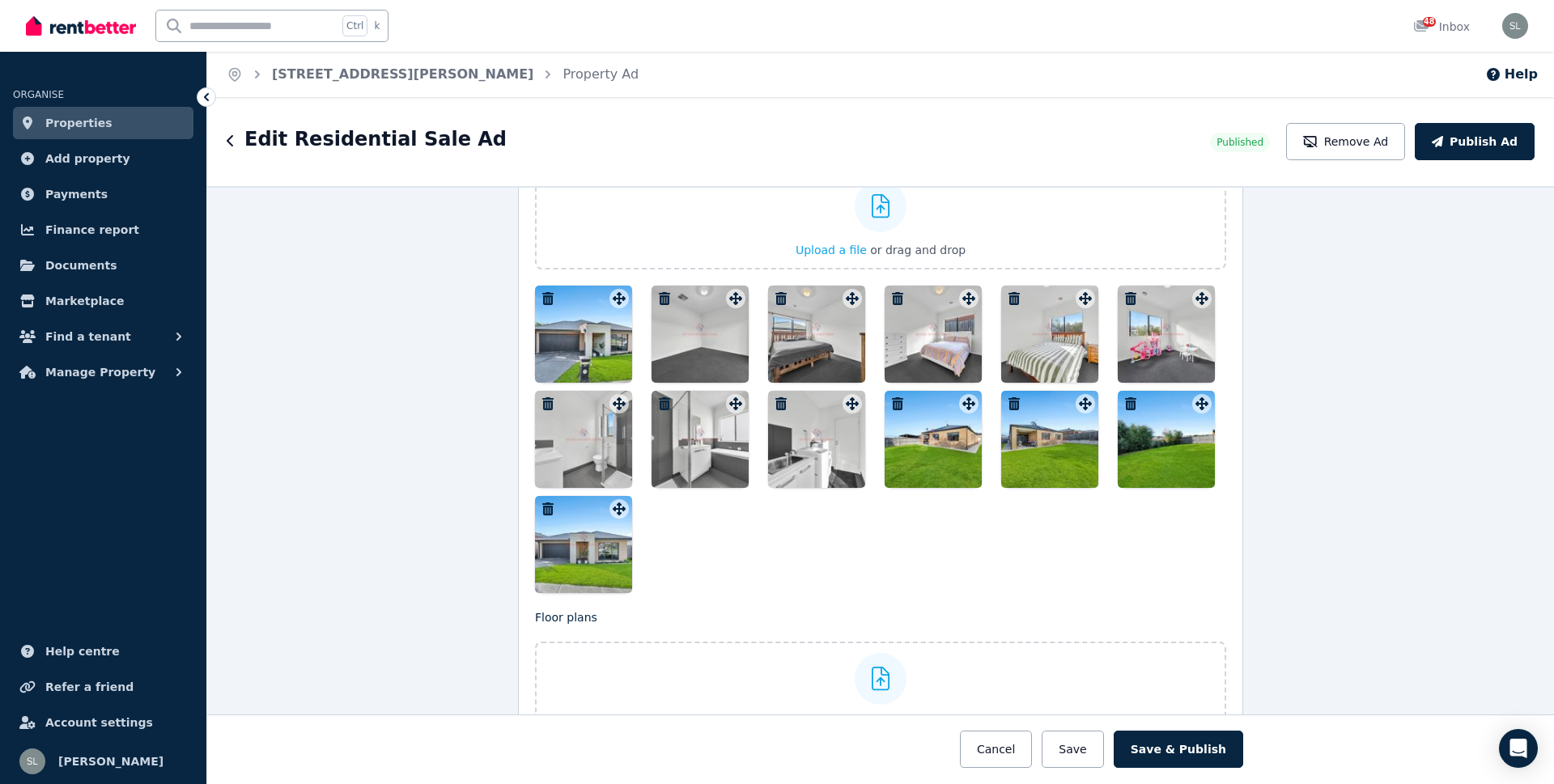
click at [659, 299] on icon "button" at bounding box center [664, 299] width 11 height 13
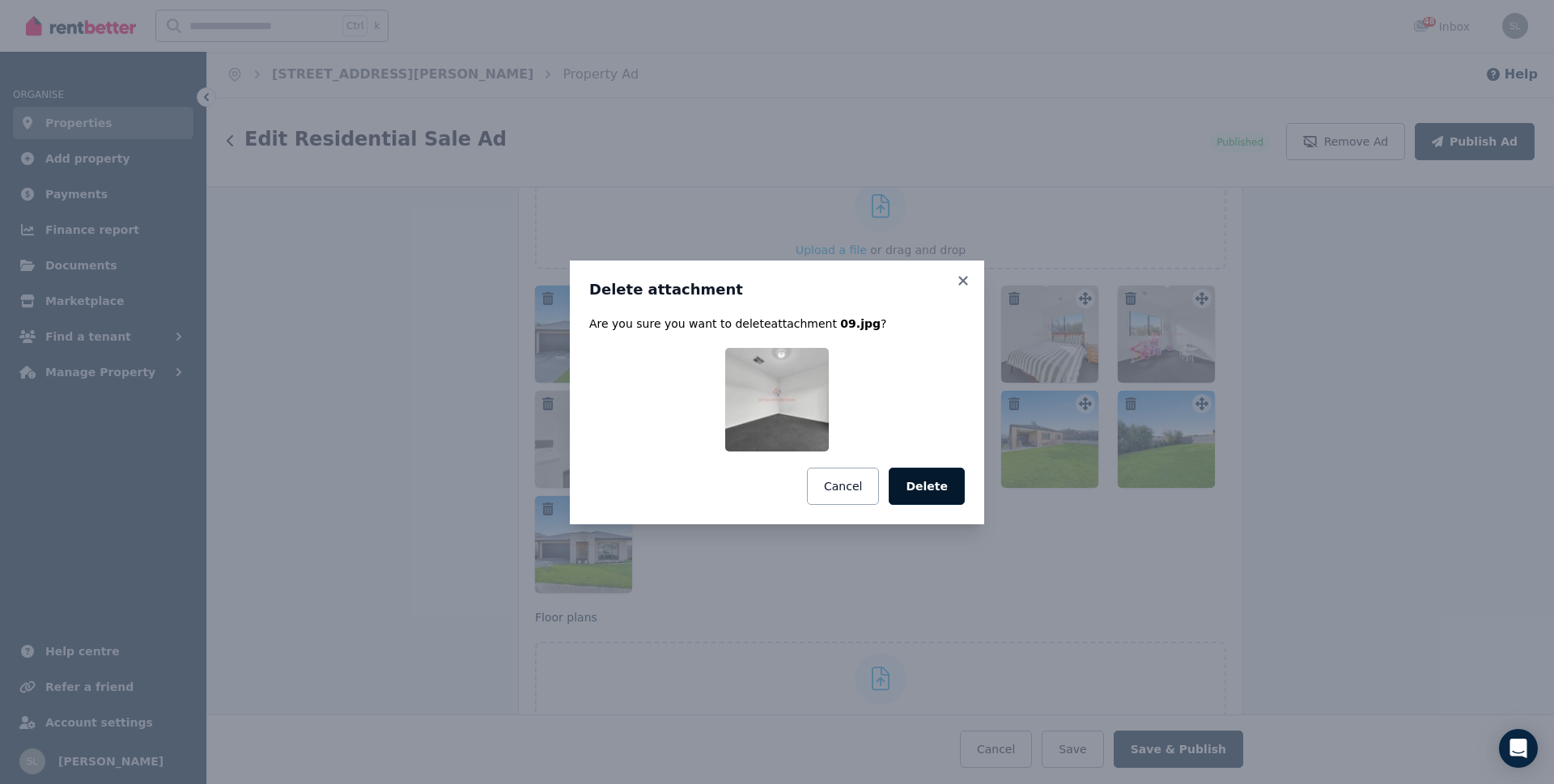
click at [930, 485] on button "Delete" at bounding box center [927, 485] width 76 height 37
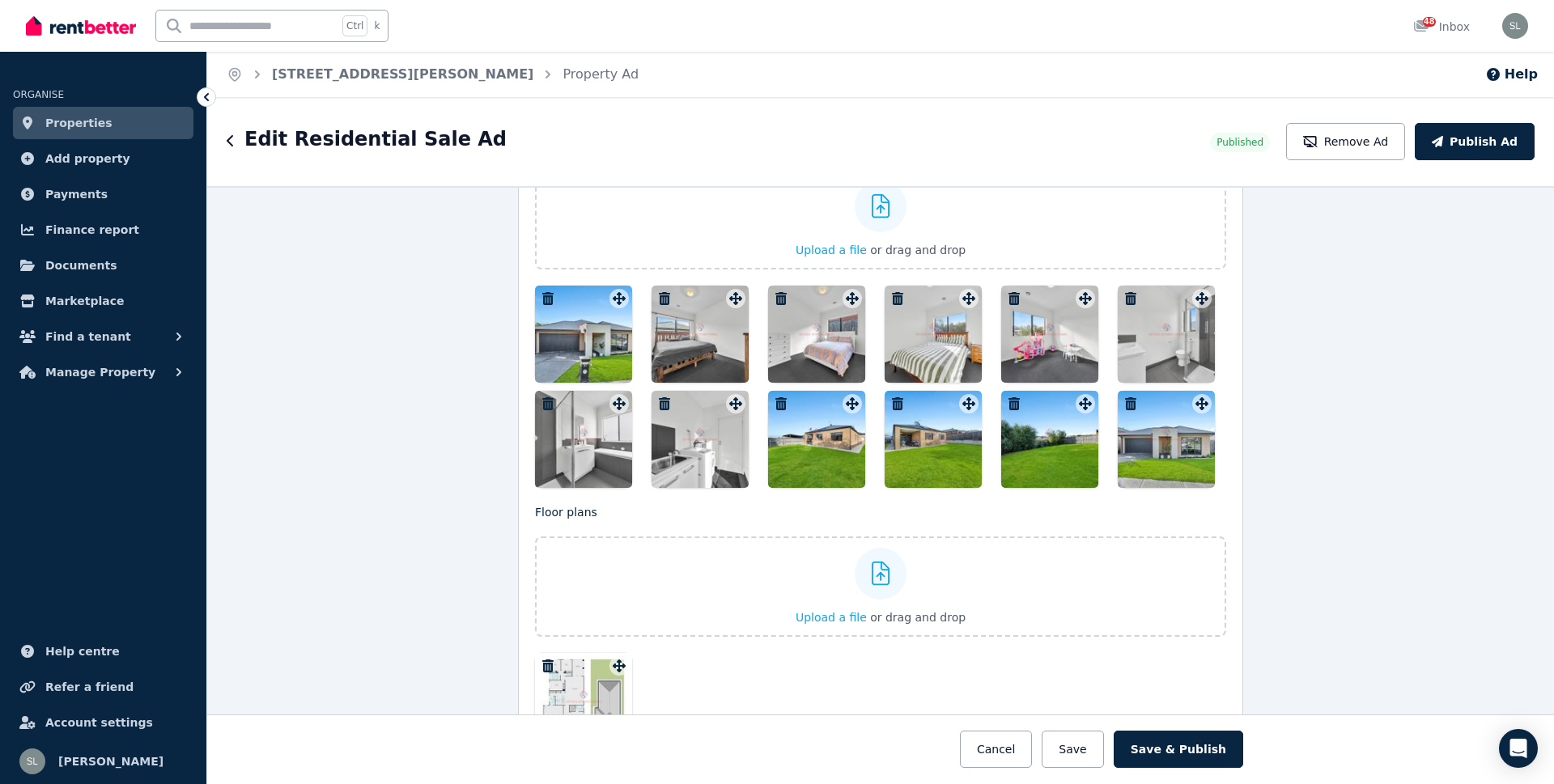
click at [663, 300] on icon "button" at bounding box center [664, 299] width 16 height 13
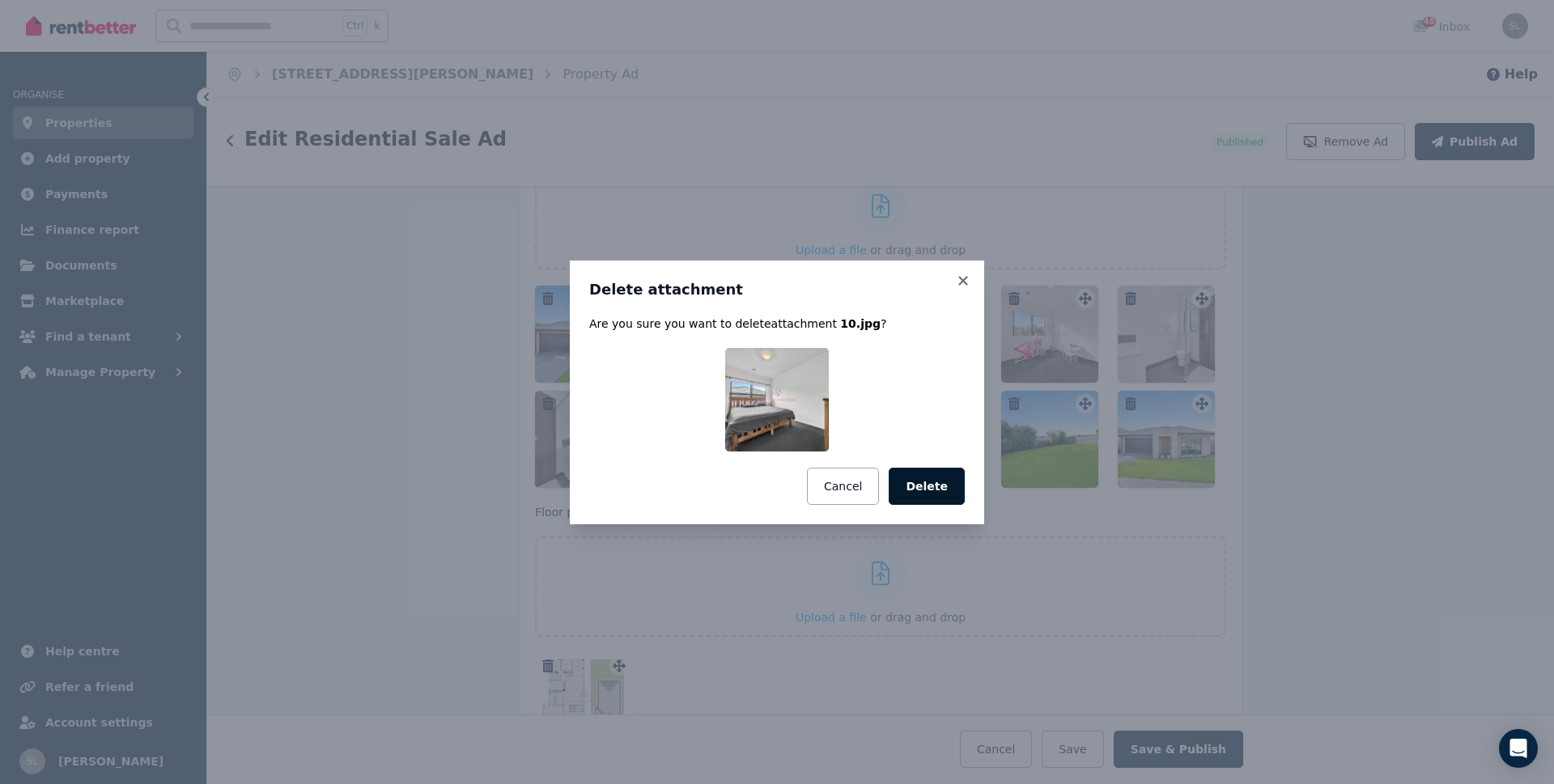
click at [922, 484] on button "Delete" at bounding box center [927, 485] width 76 height 37
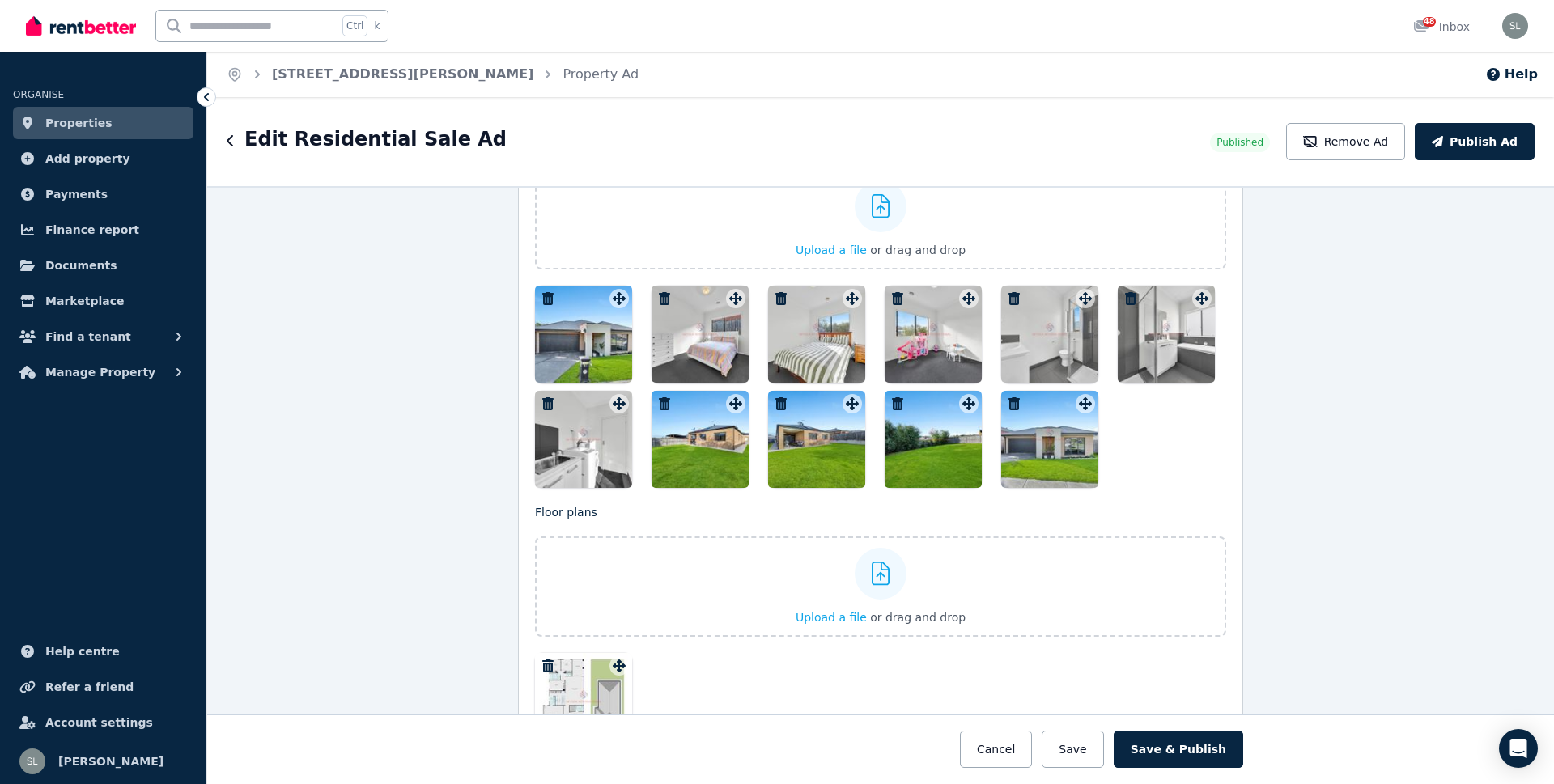
click at [660, 294] on icon "button" at bounding box center [664, 299] width 11 height 13
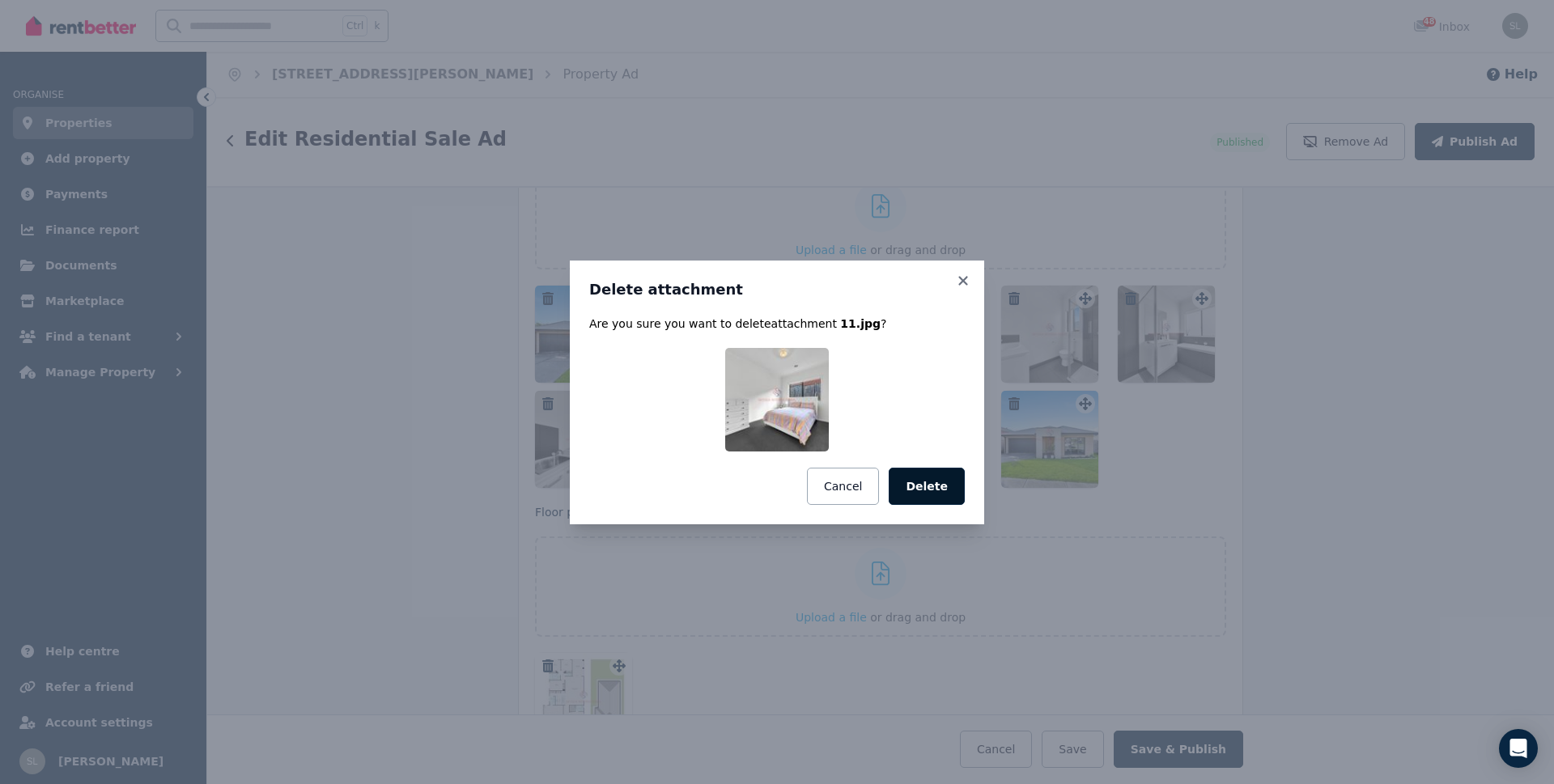
click at [923, 485] on button "Delete" at bounding box center [927, 485] width 76 height 37
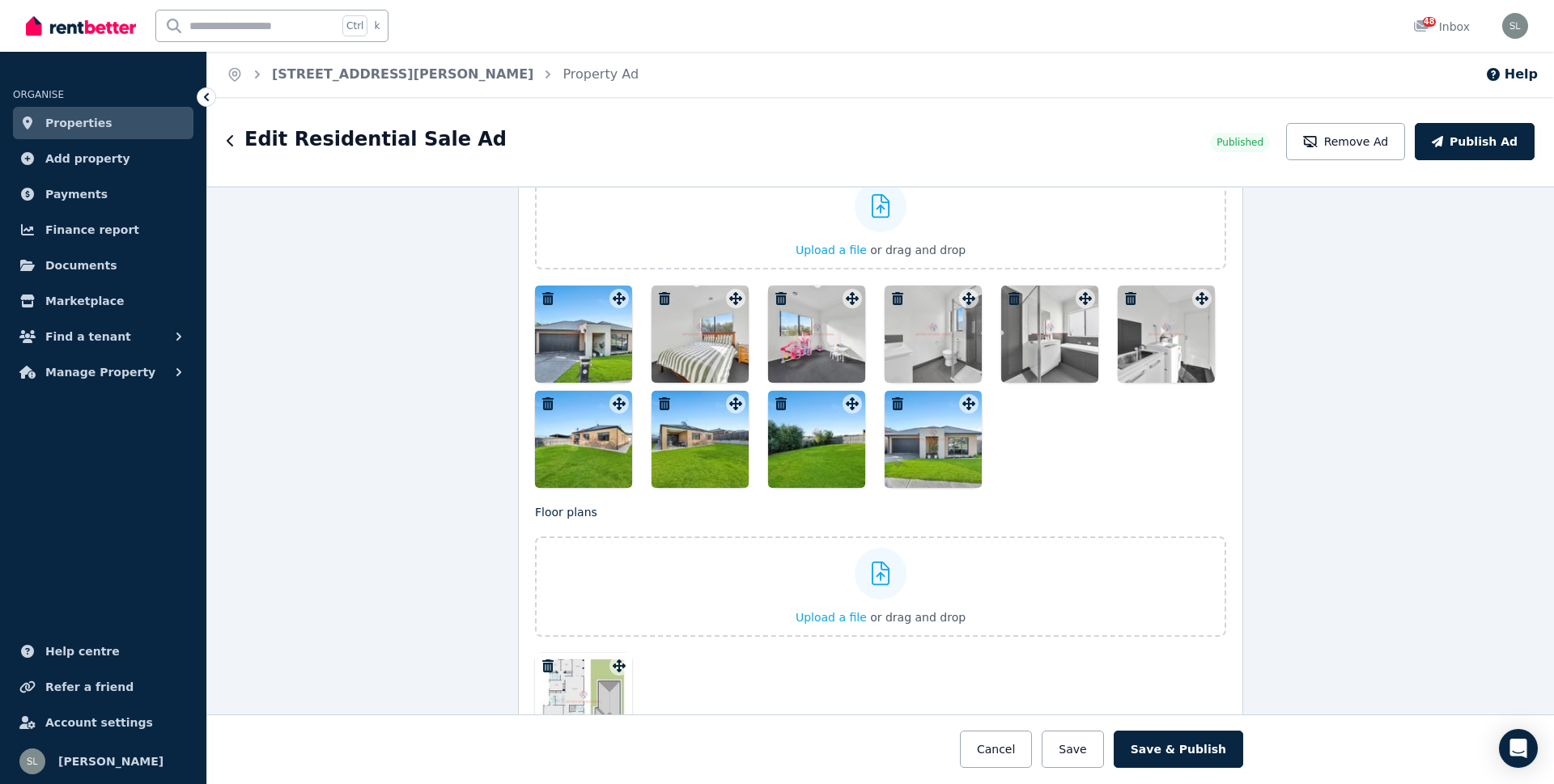
click at [659, 299] on icon "button" at bounding box center [664, 299] width 11 height 13
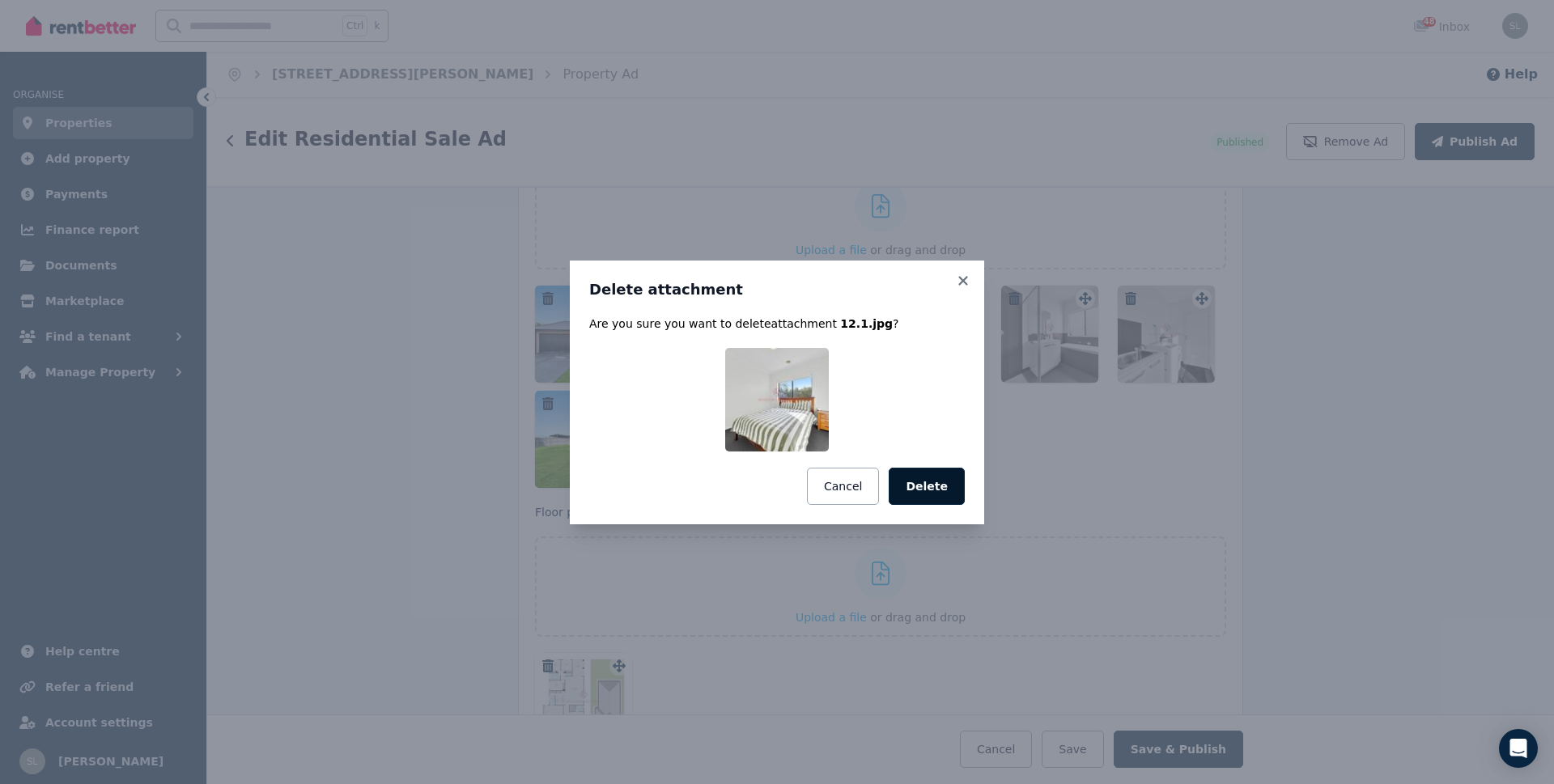
click at [937, 475] on button "Delete" at bounding box center [927, 485] width 76 height 37
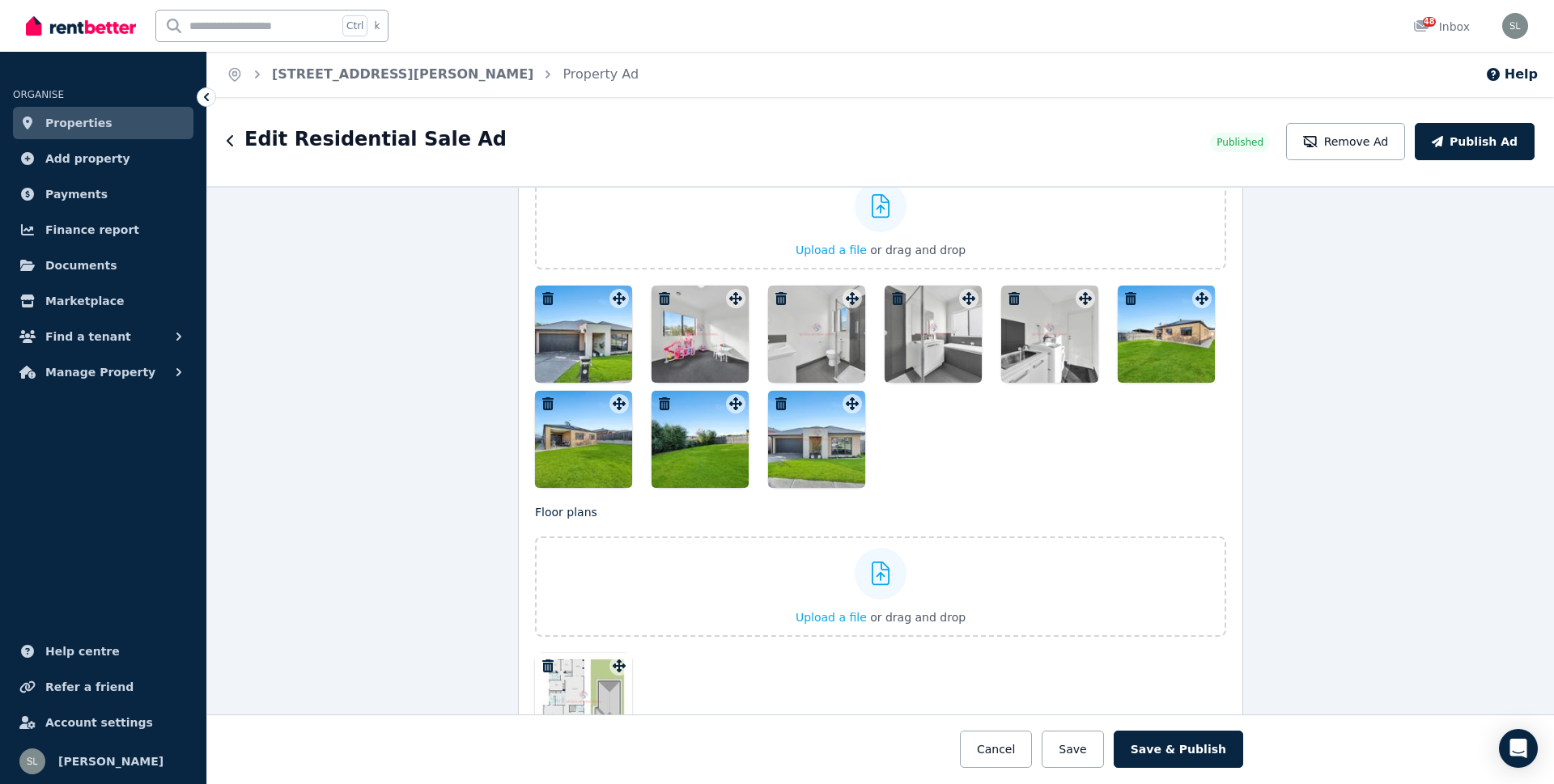
click at [659, 297] on icon "button" at bounding box center [664, 299] width 11 height 13
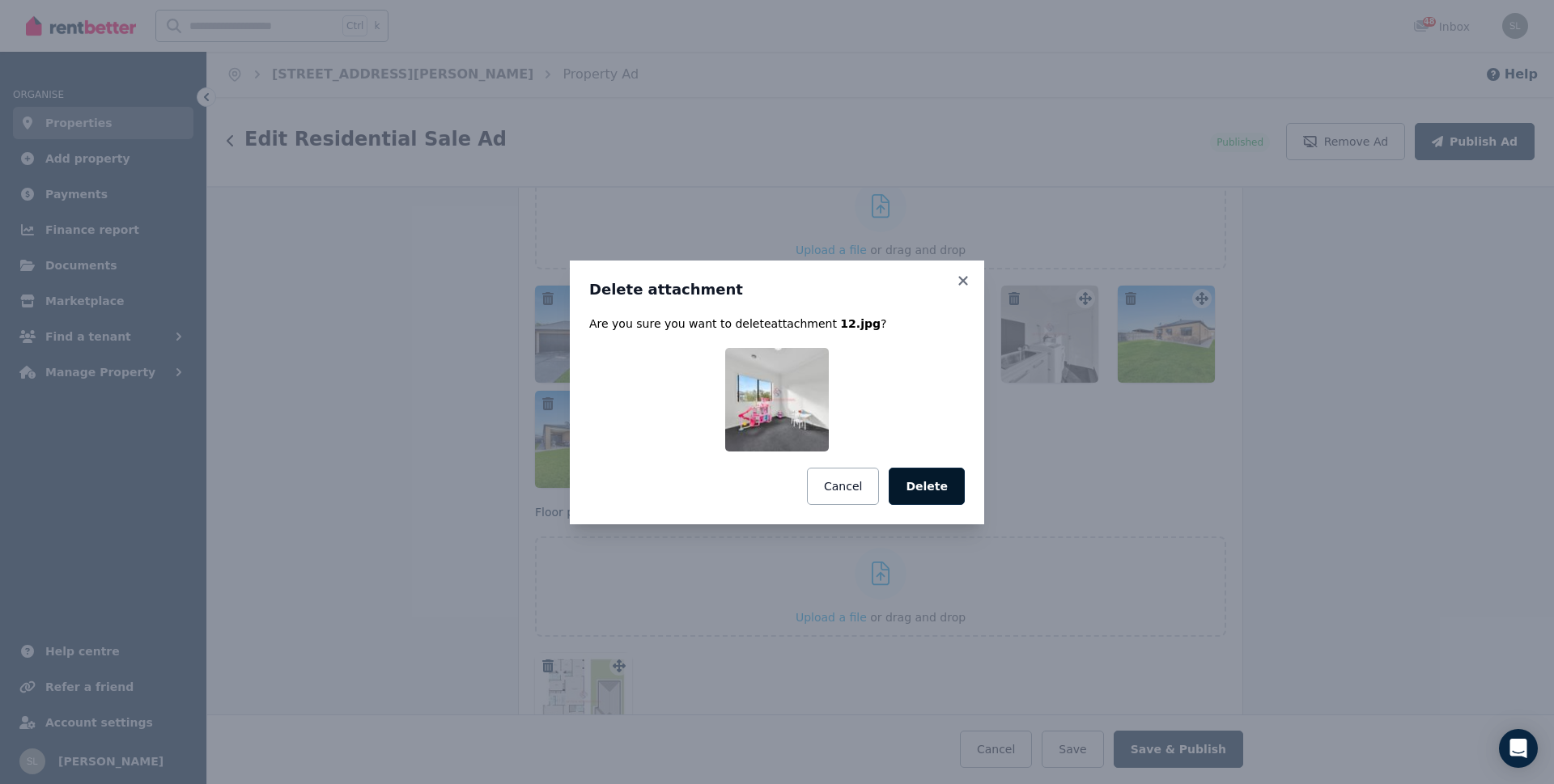
click at [934, 496] on button "Delete" at bounding box center [927, 485] width 76 height 37
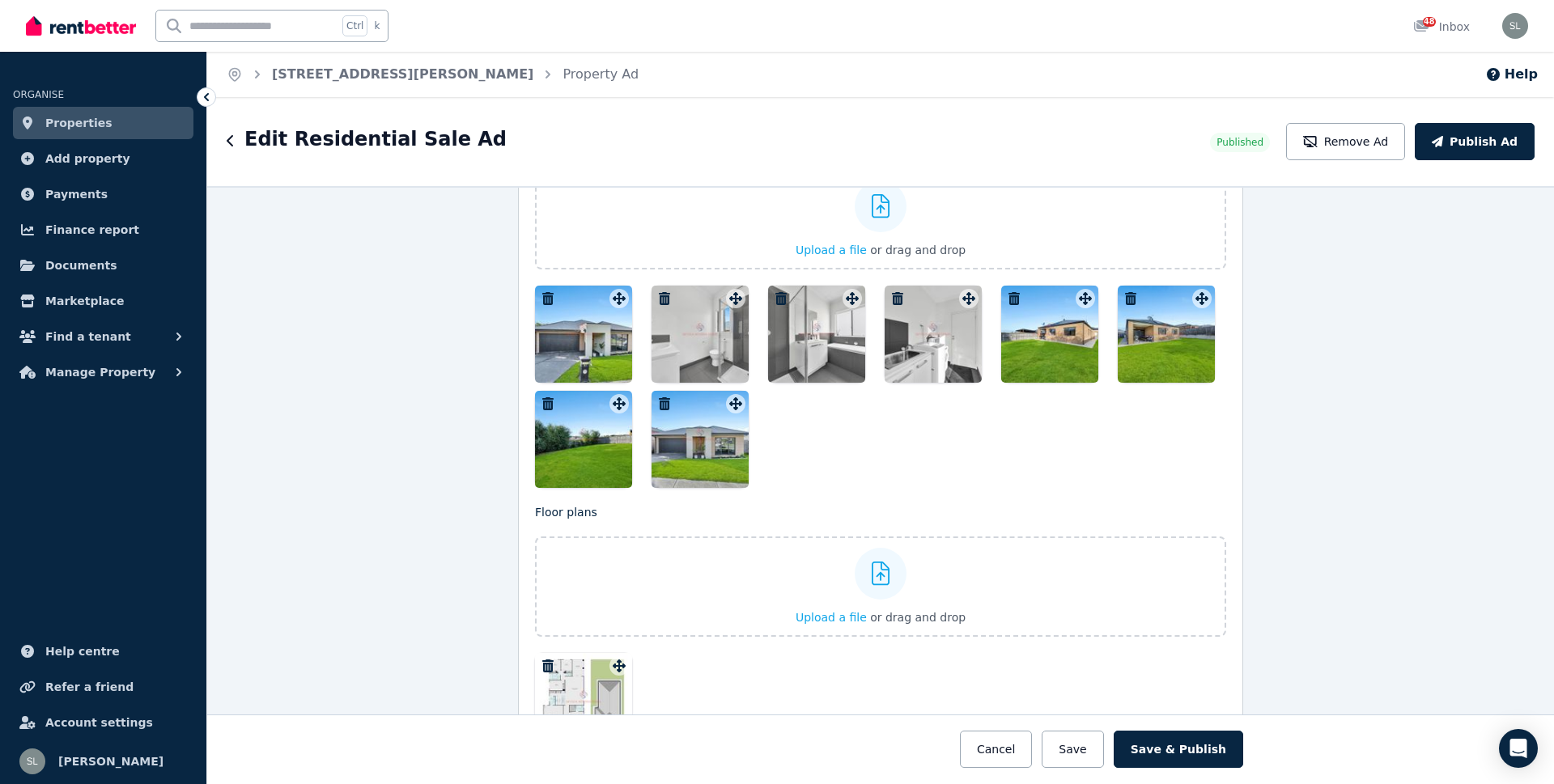
click at [659, 299] on icon "button" at bounding box center [664, 299] width 11 height 13
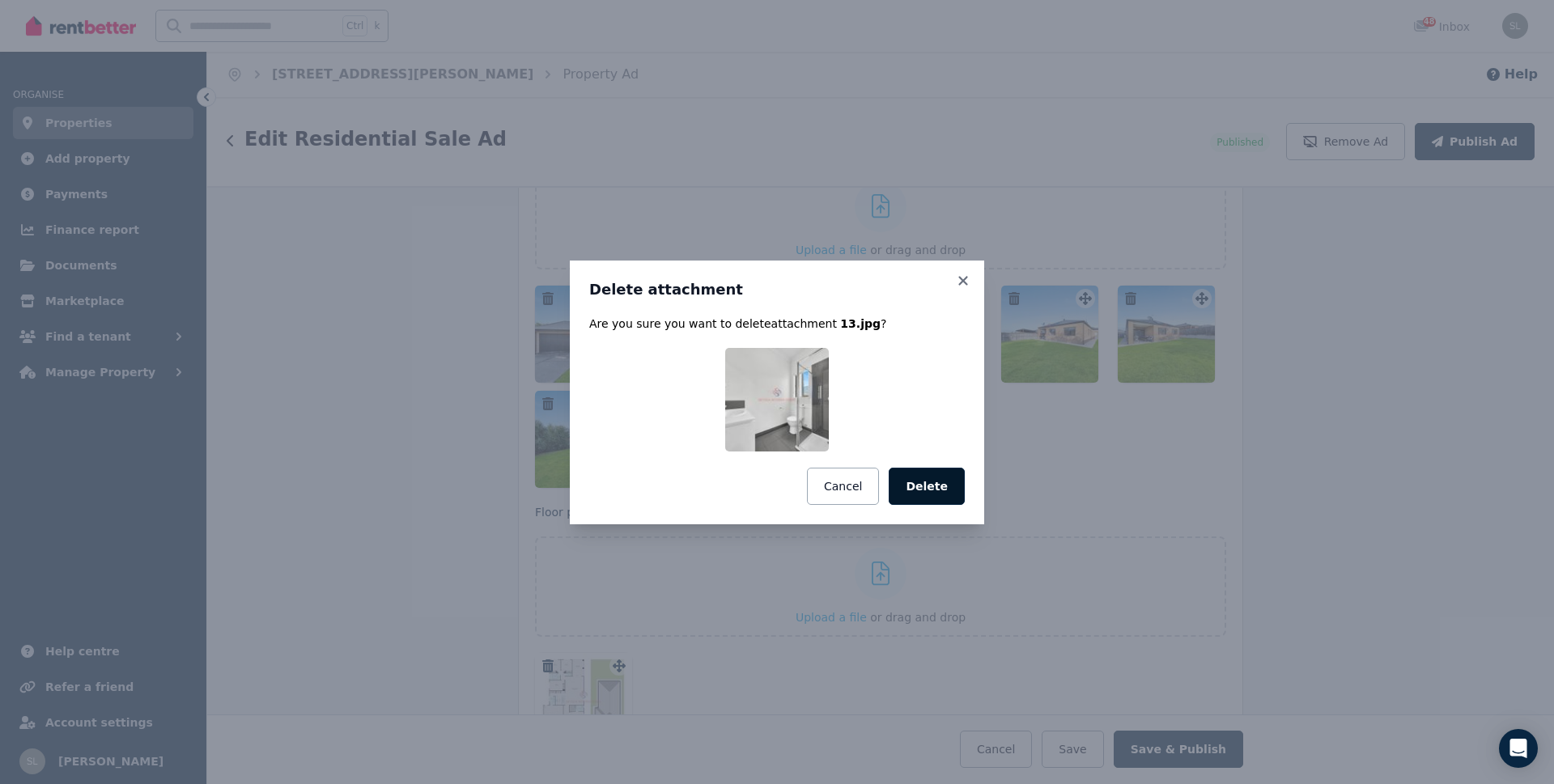
click at [929, 484] on button "Delete" at bounding box center [927, 485] width 76 height 37
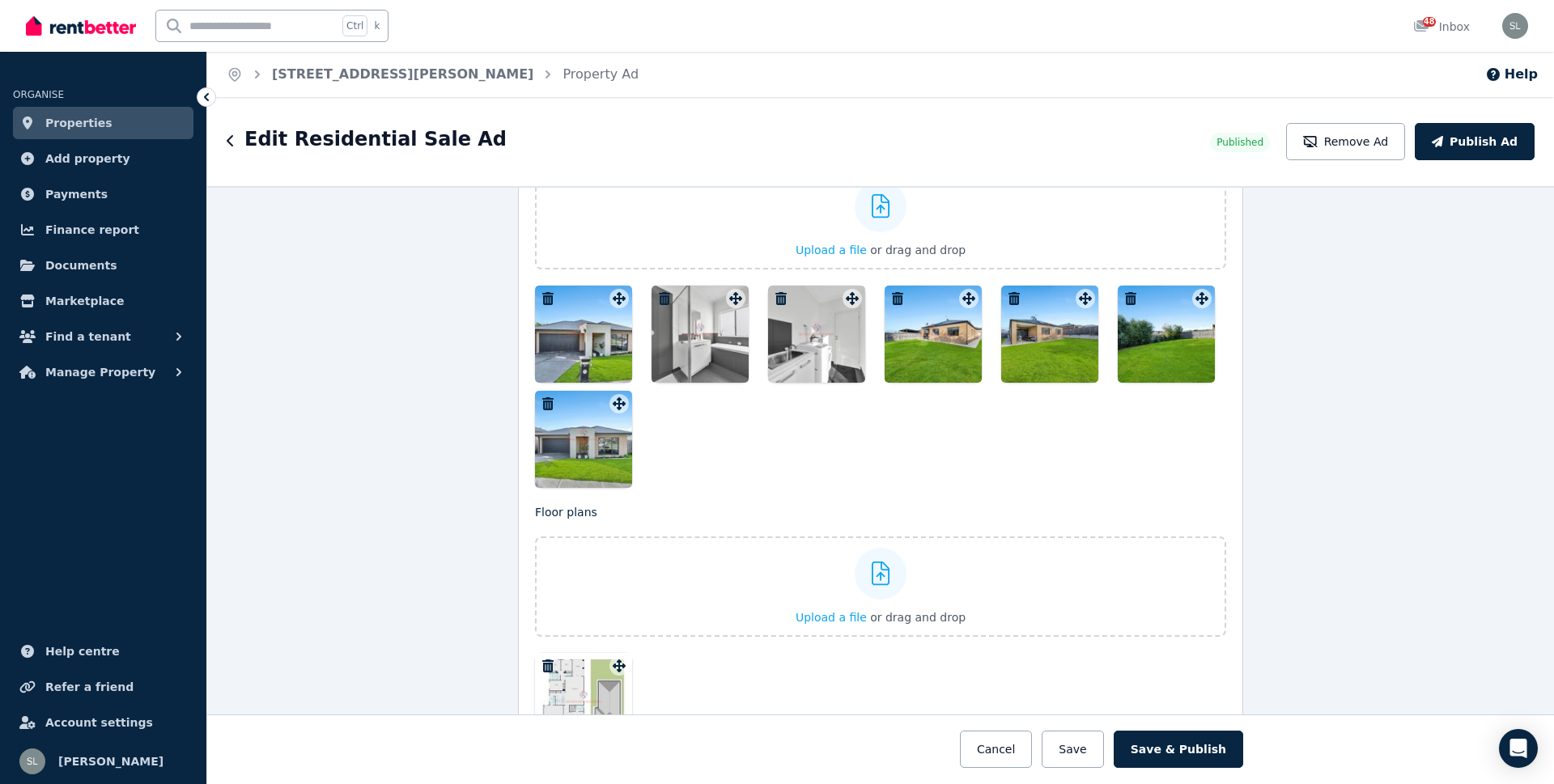
click at [660, 300] on icon "button" at bounding box center [664, 299] width 11 height 13
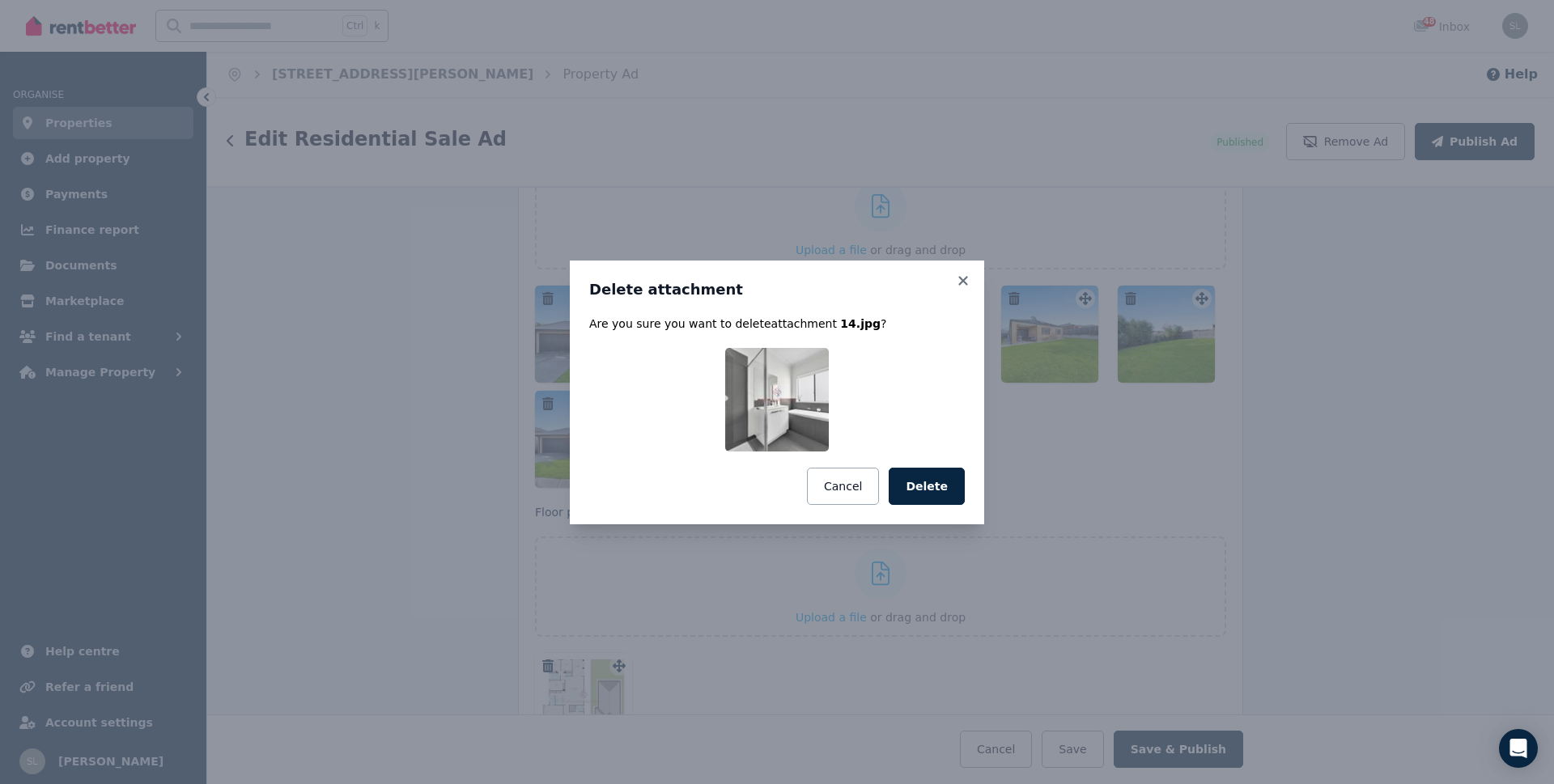
click at [930, 489] on button "Delete" at bounding box center [927, 485] width 76 height 37
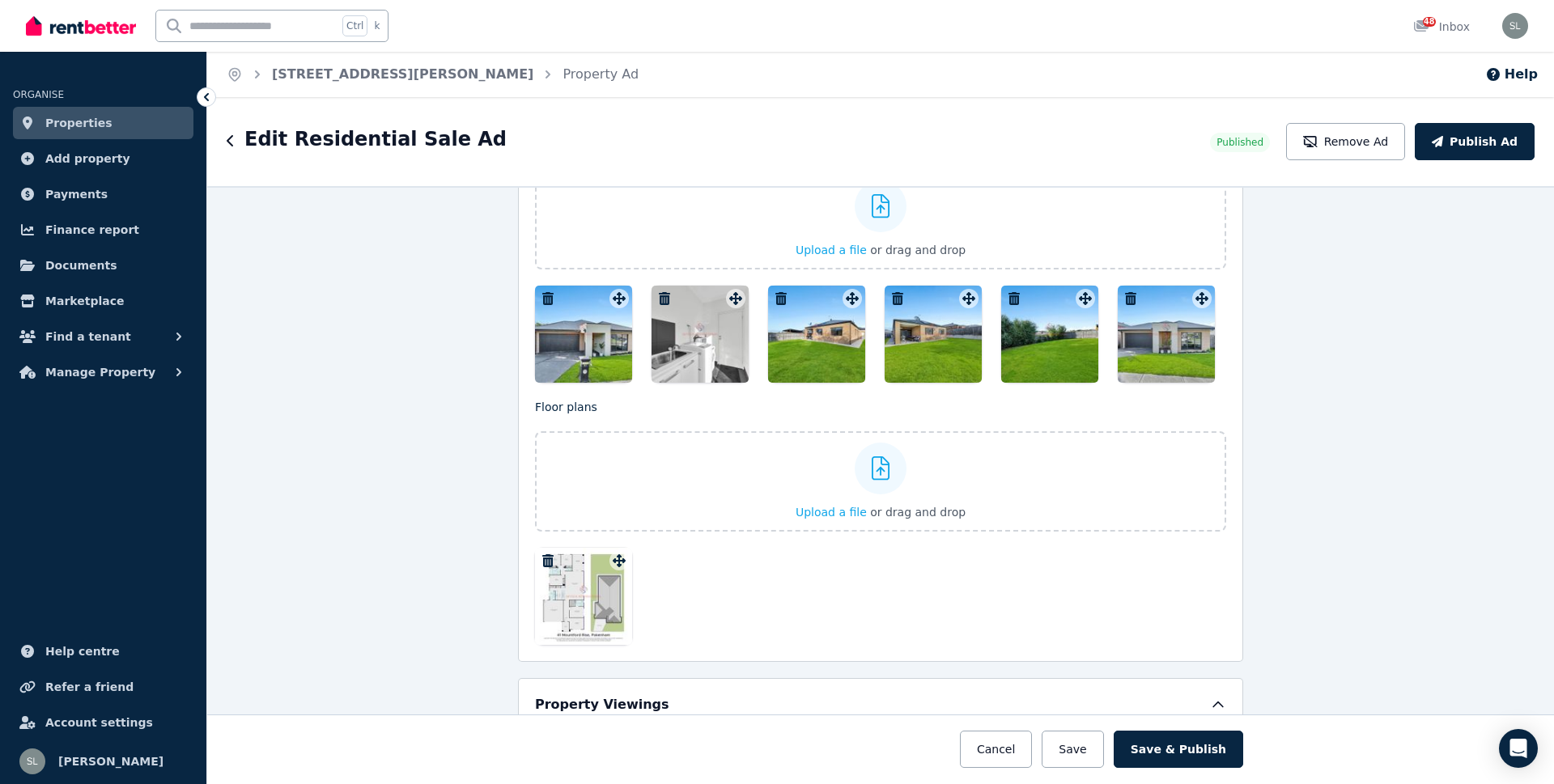
click at [659, 300] on icon "button" at bounding box center [664, 299] width 11 height 13
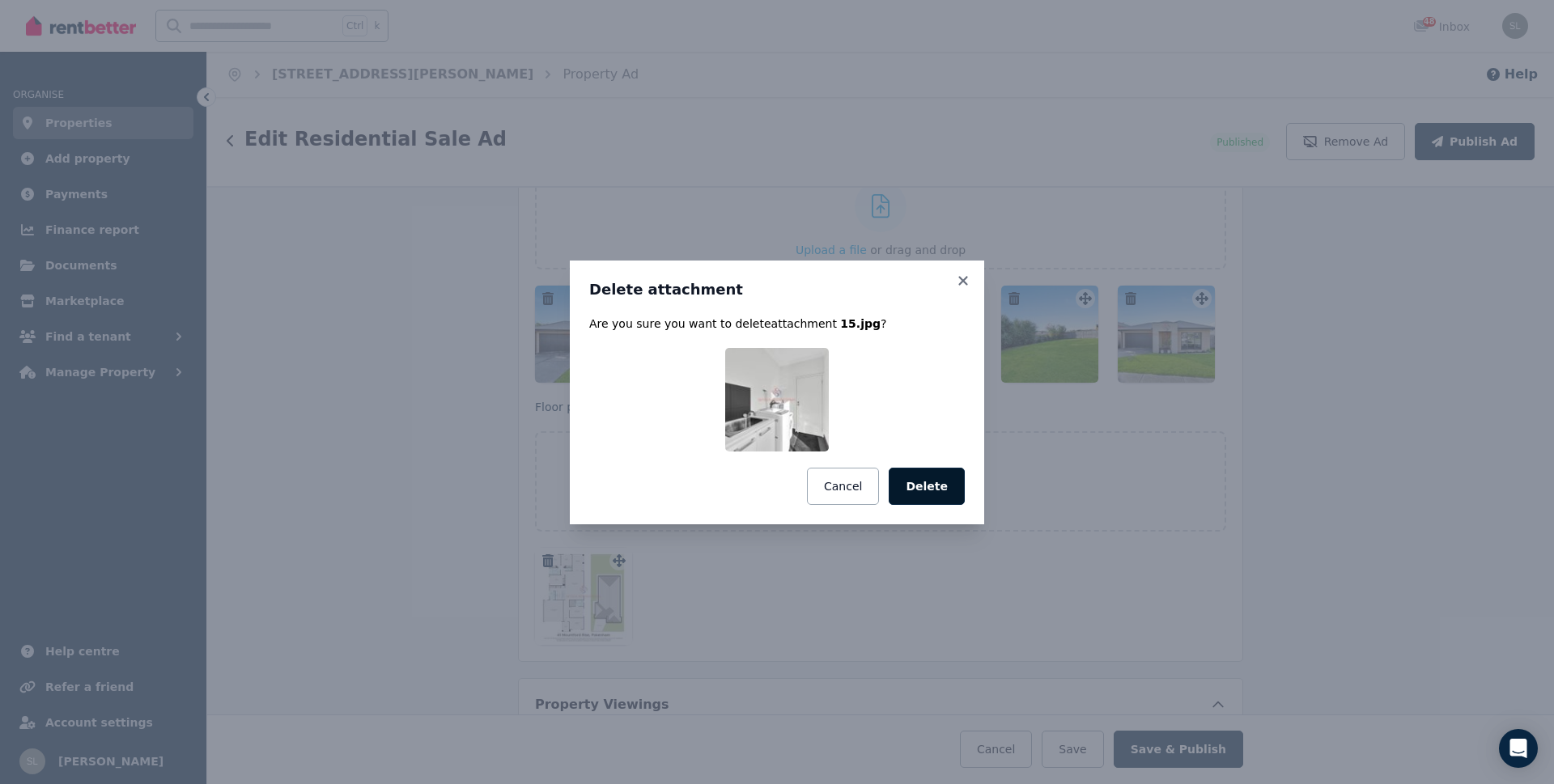
click at [929, 485] on button "Delete" at bounding box center [927, 485] width 76 height 37
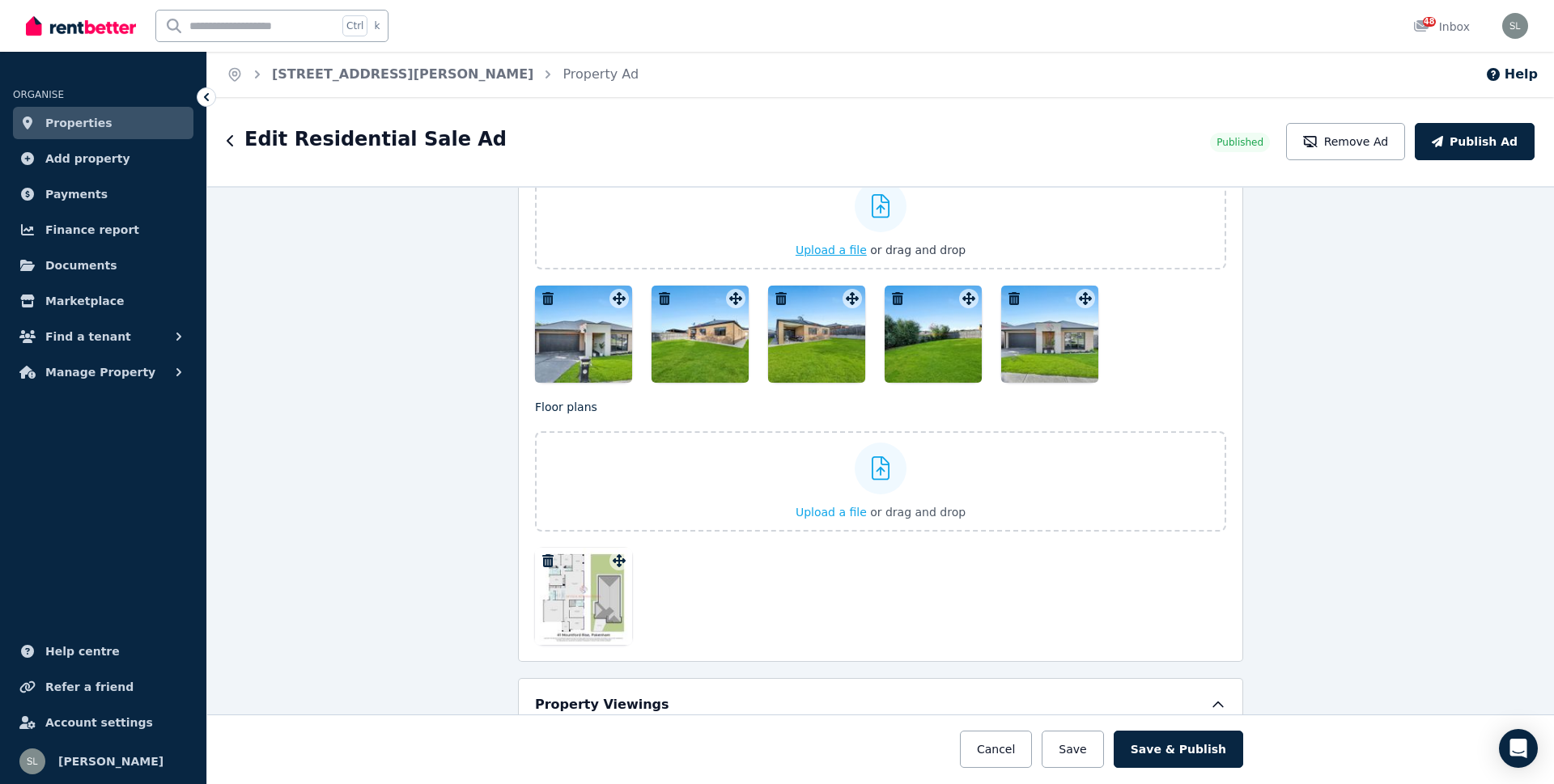
click at [850, 255] on span "Upload a file" at bounding box center [831, 250] width 71 height 13
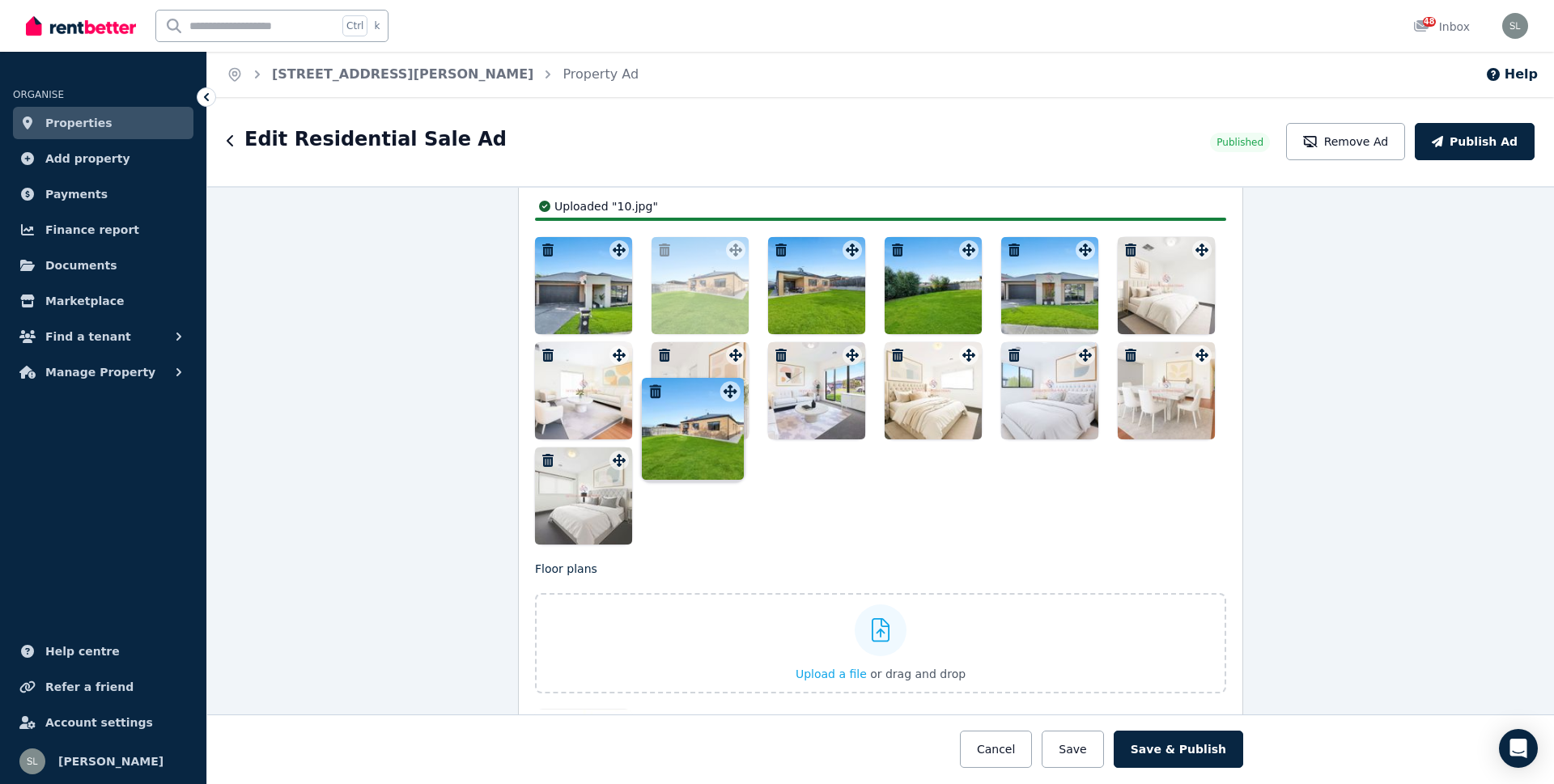
scroll to position [1909, 0]
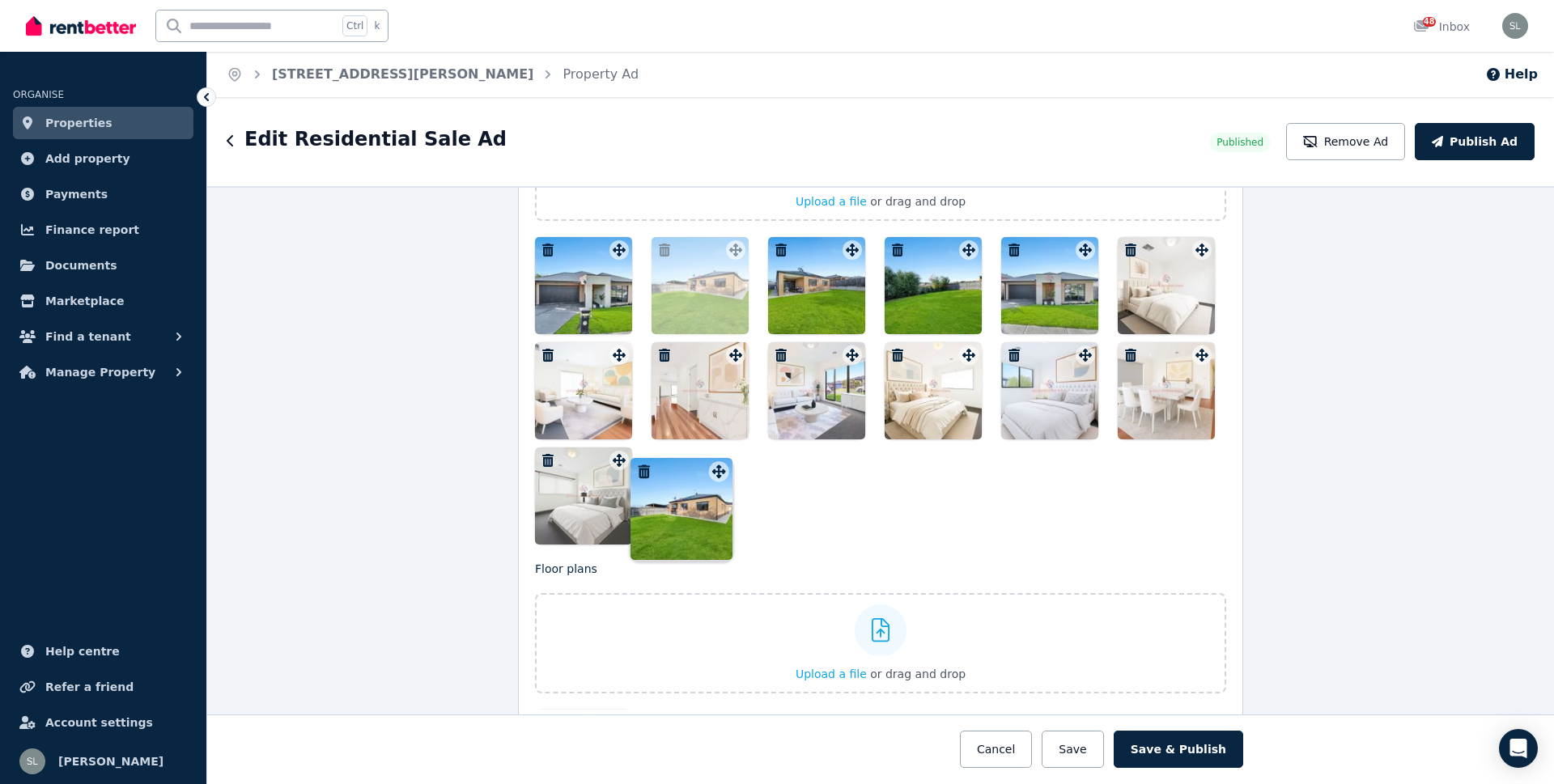
drag, startPoint x: 730, startPoint y: 370, endPoint x: 723, endPoint y: 459, distance: 89.3
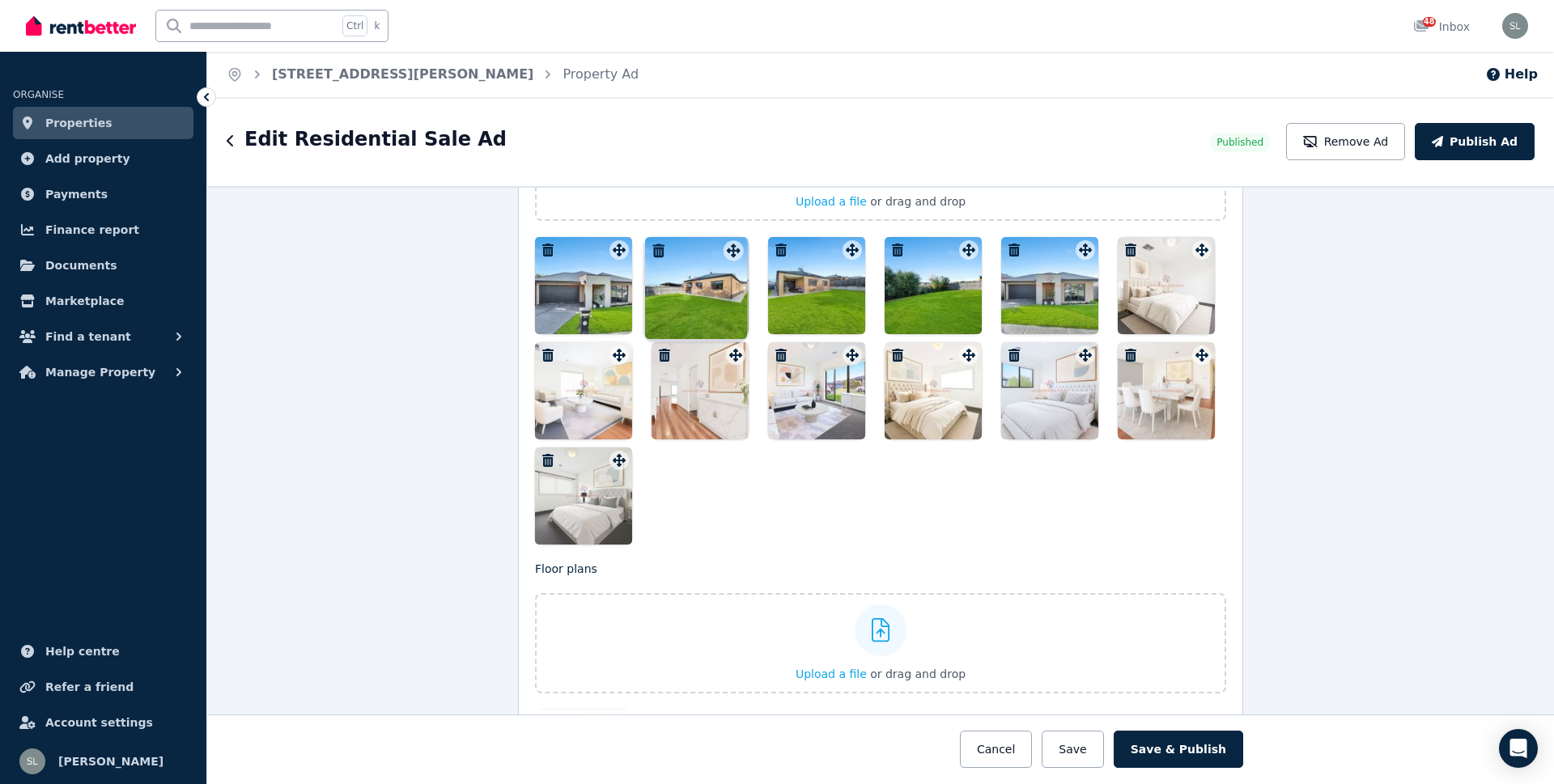
click at [718, 462] on div "Photos Upload a file or drag and drop Uploaded " 02.jpg " Uploaded " 03.jpg " U…" at bounding box center [880, 316] width 691 height 456
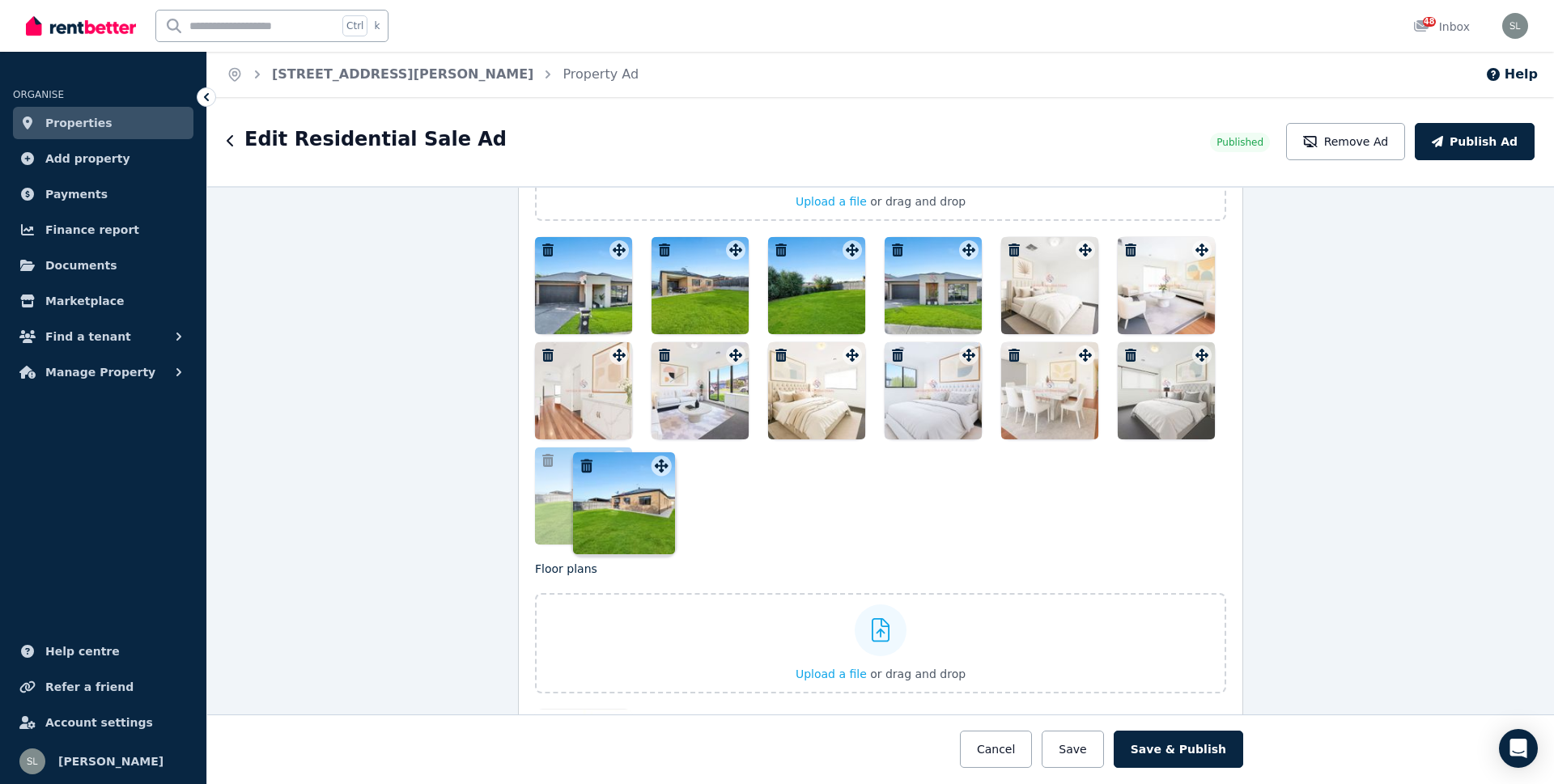
drag, startPoint x: 730, startPoint y: 254, endPoint x: 661, endPoint y: 456, distance: 213.5
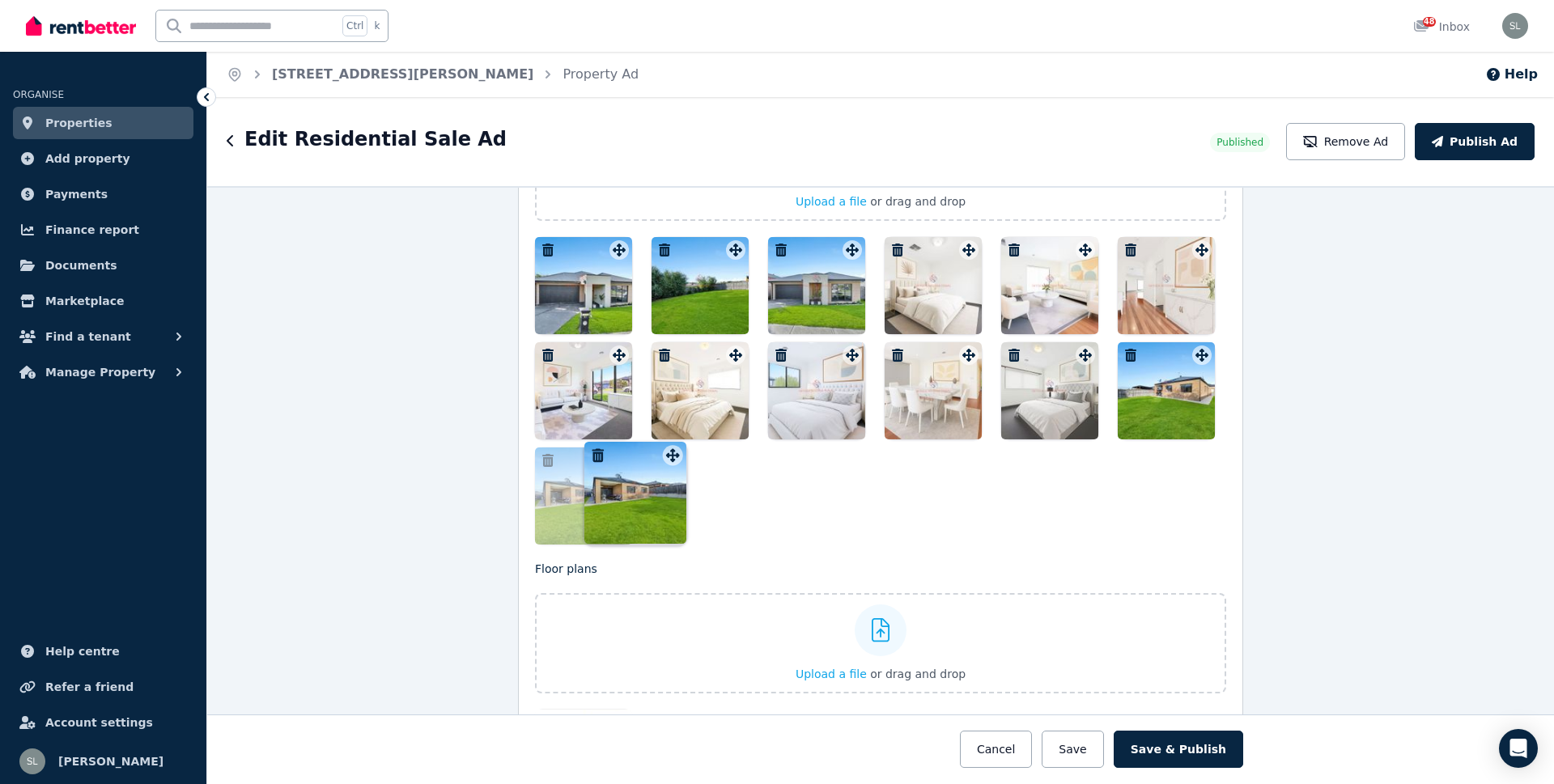
drag, startPoint x: 728, startPoint y: 254, endPoint x: 670, endPoint y: 445, distance: 199.6
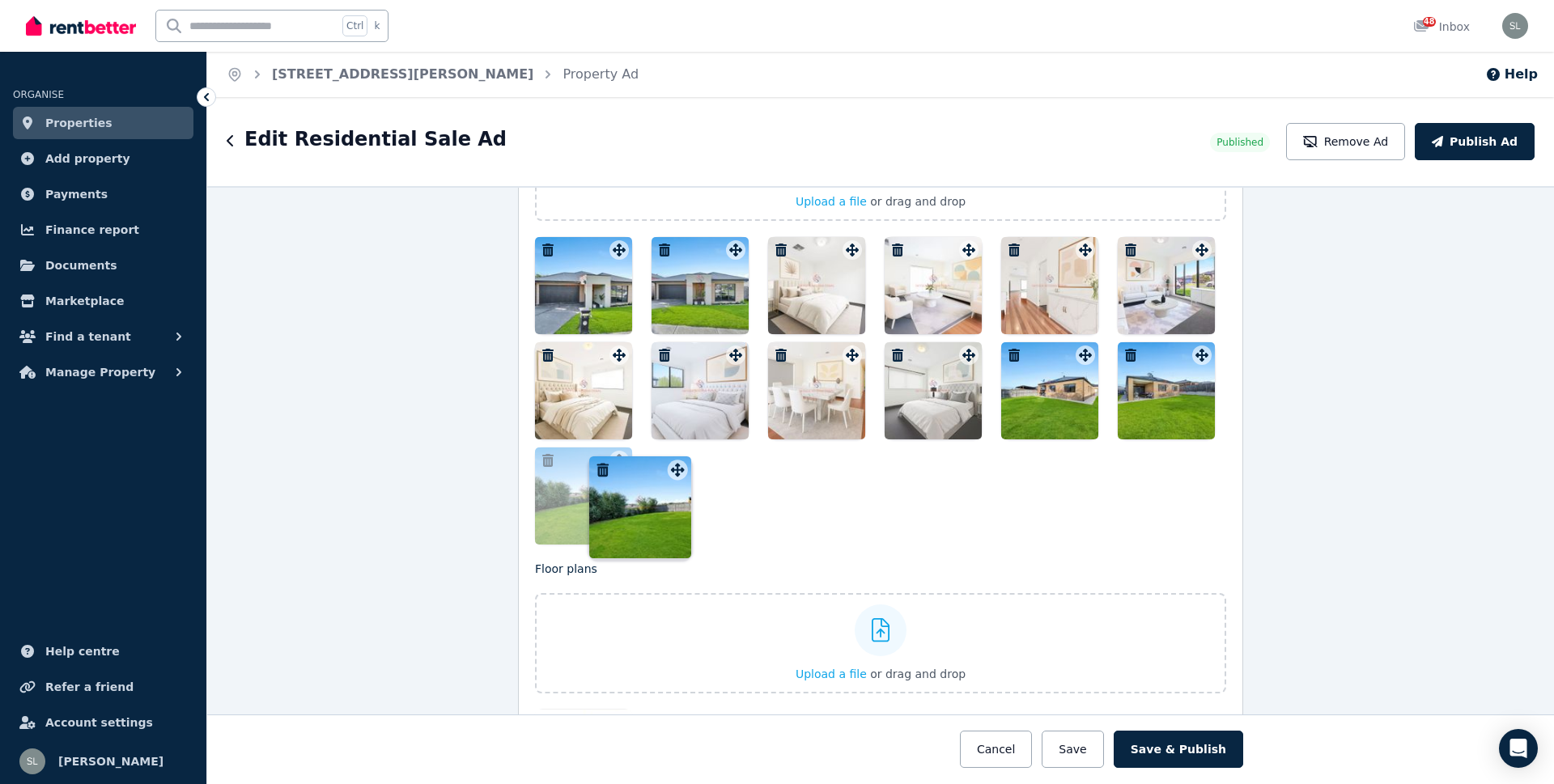
drag, startPoint x: 729, startPoint y: 253, endPoint x: 676, endPoint y: 459, distance: 212.7
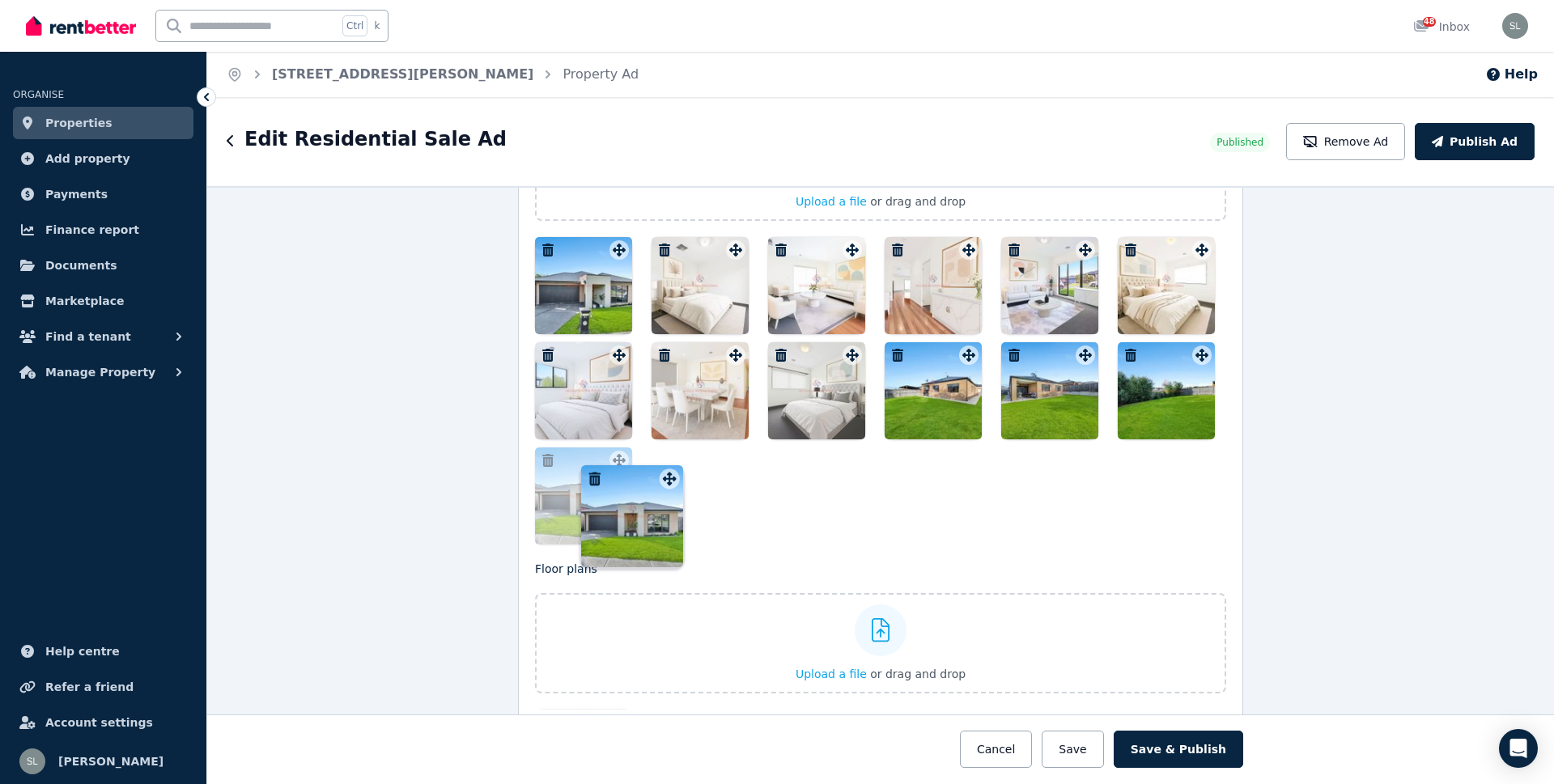
drag, startPoint x: 730, startPoint y: 253, endPoint x: 668, endPoint y: 467, distance: 222.8
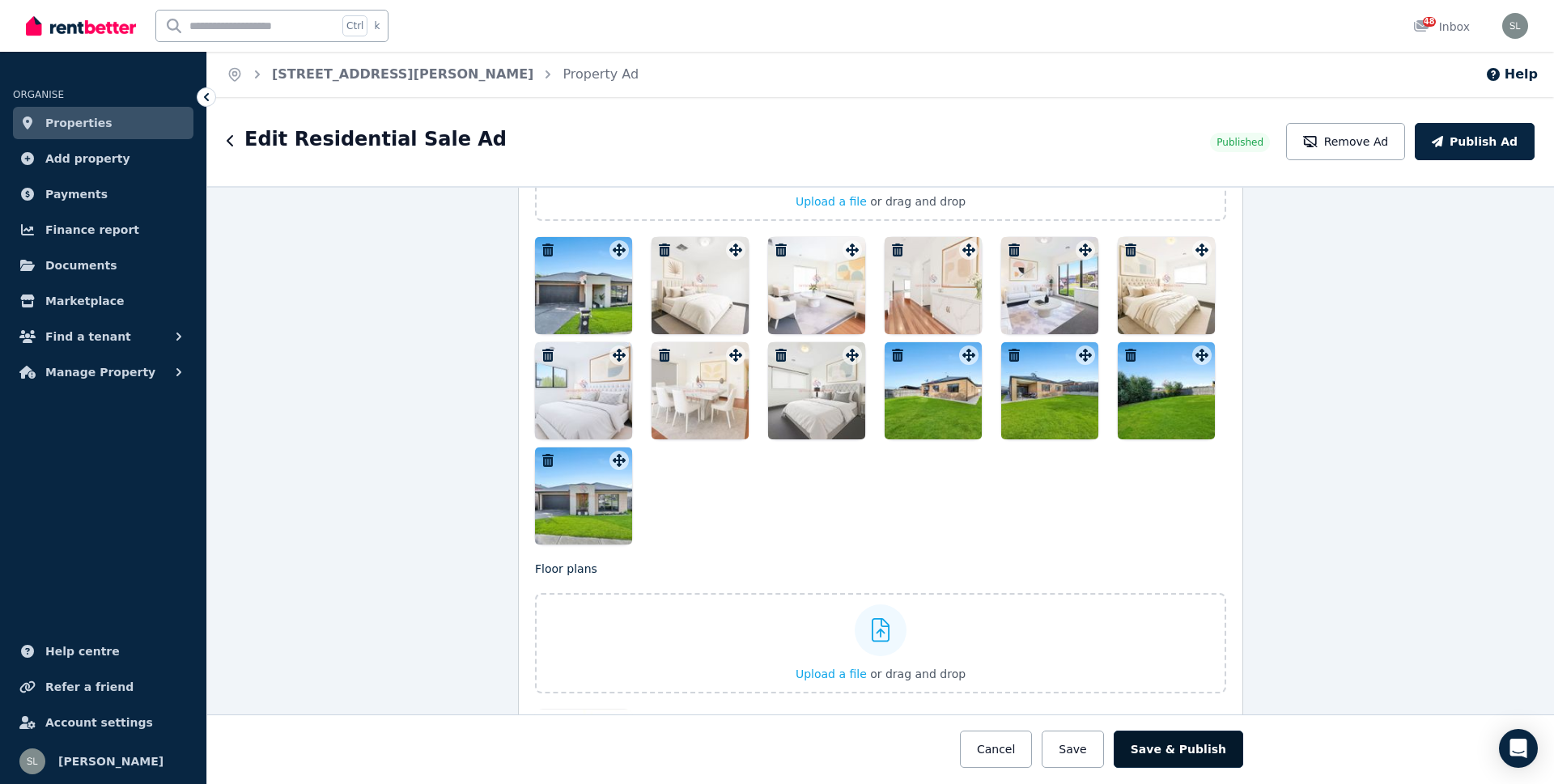
click at [1173, 747] on button "Save & Publish" at bounding box center [1178, 749] width 130 height 37
